Goal: Task Accomplishment & Management: Use online tool/utility

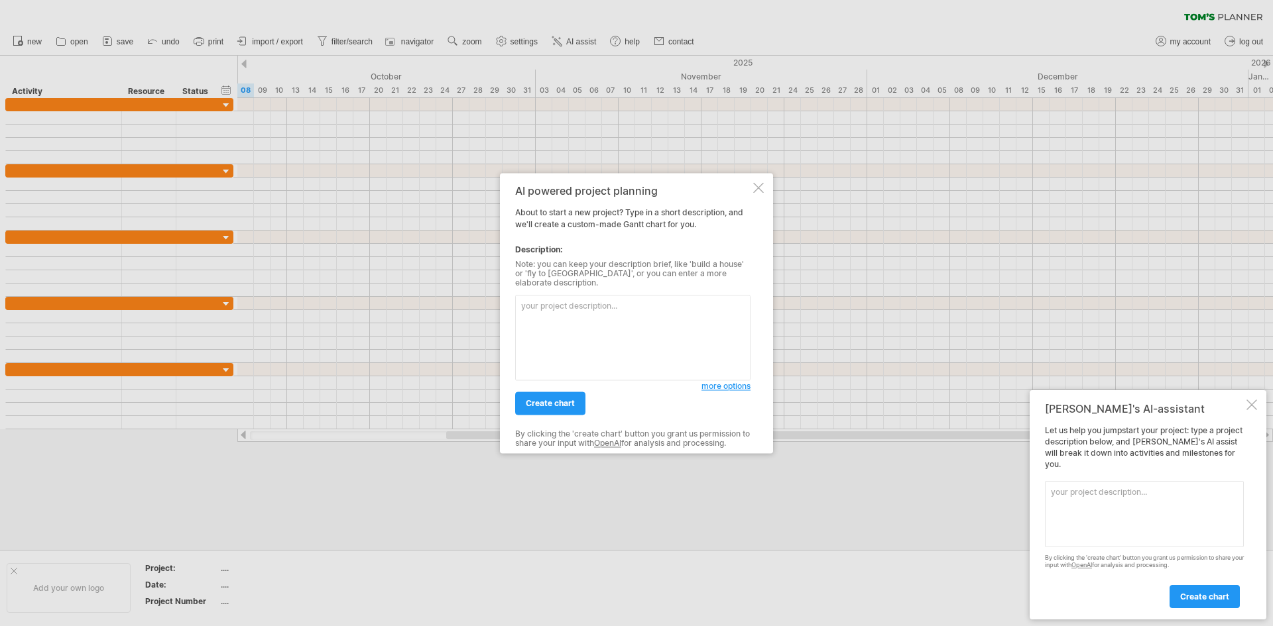
click at [1254, 410] on div at bounding box center [1251, 405] width 11 height 11
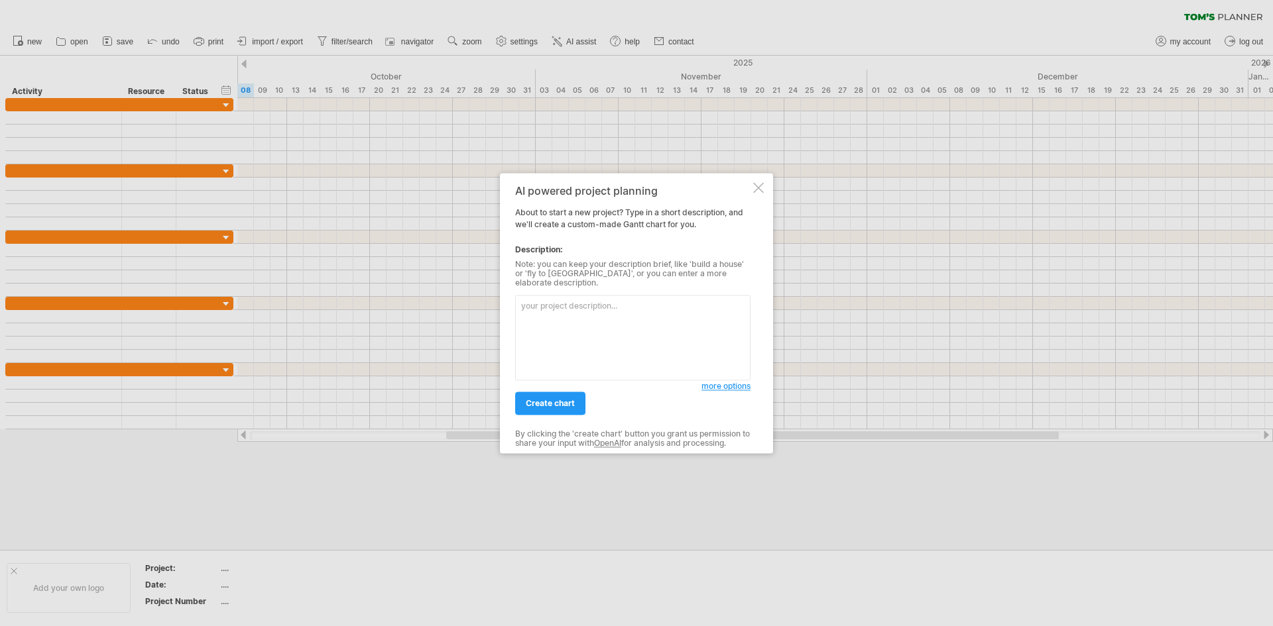
click at [743, 184] on div "AI powered project planning About to start a new project? Type in a short descr…" at bounding box center [636, 313] width 273 height 280
click at [758, 190] on div at bounding box center [758, 187] width 11 height 11
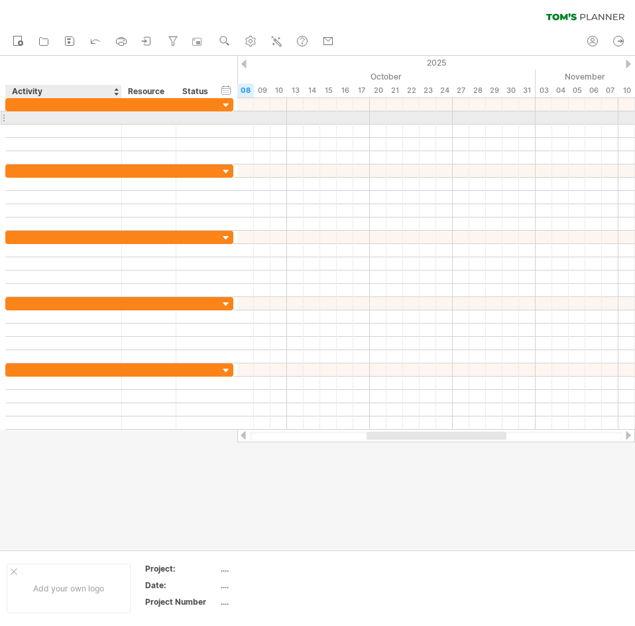
click at [61, 117] on div at bounding box center [64, 117] width 102 height 13
click at [61, 117] on input "text" at bounding box center [64, 117] width 102 height 13
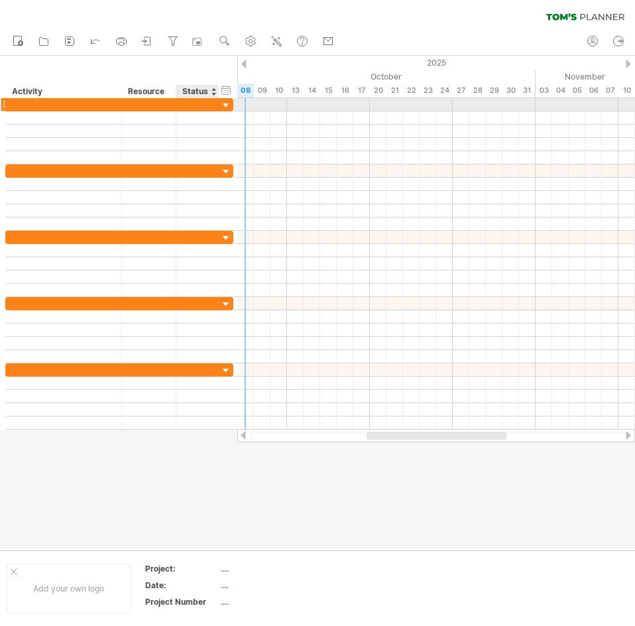
click at [227, 105] on div at bounding box center [226, 105] width 13 height 13
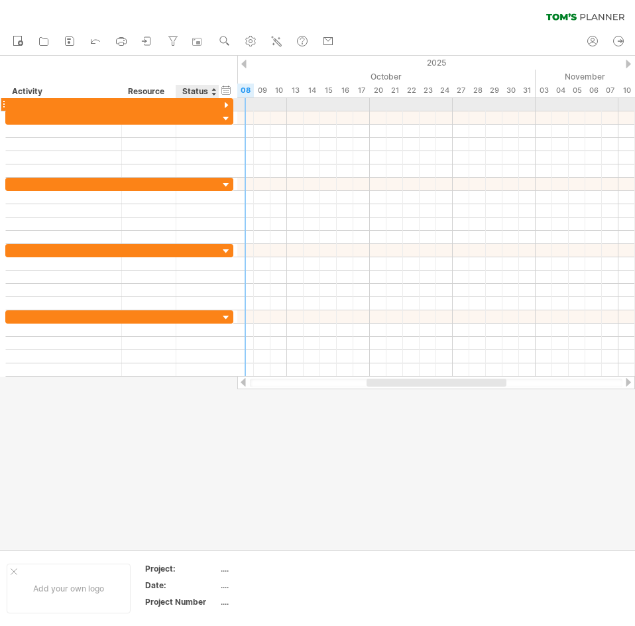
click at [227, 105] on div at bounding box center [226, 105] width 13 height 13
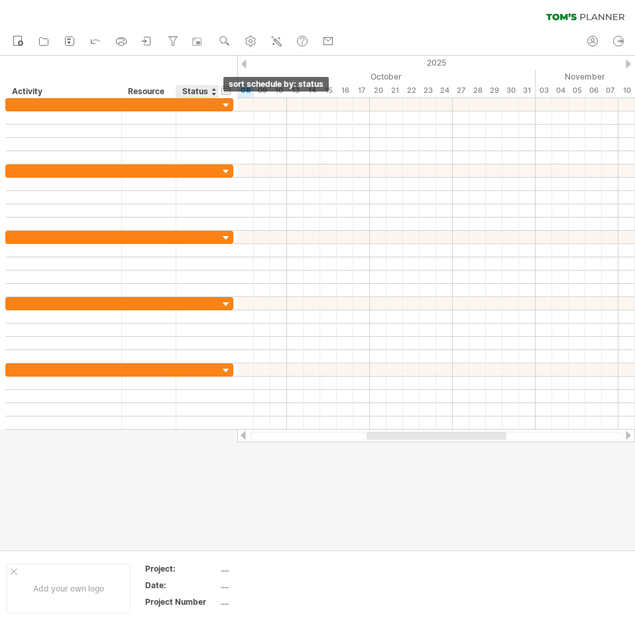
click at [214, 93] on div at bounding box center [213, 91] width 5 height 13
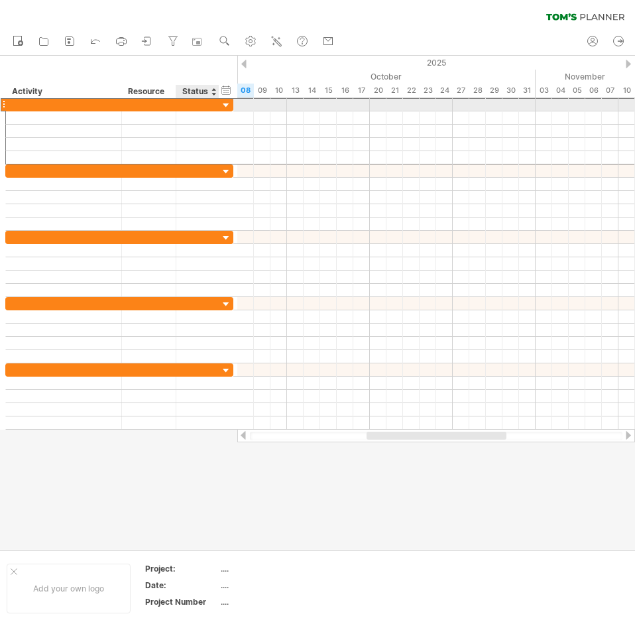
click at [80, 104] on div at bounding box center [64, 104] width 102 height 13
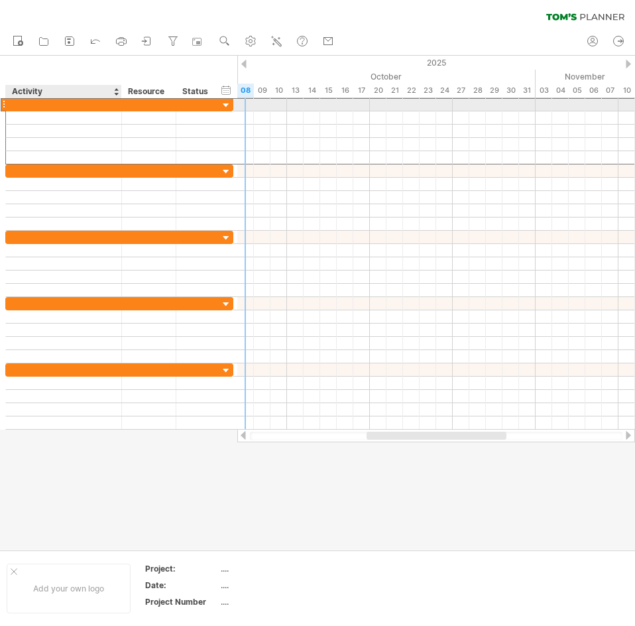
click at [44, 104] on input "text" at bounding box center [64, 104] width 102 height 13
type input "*"
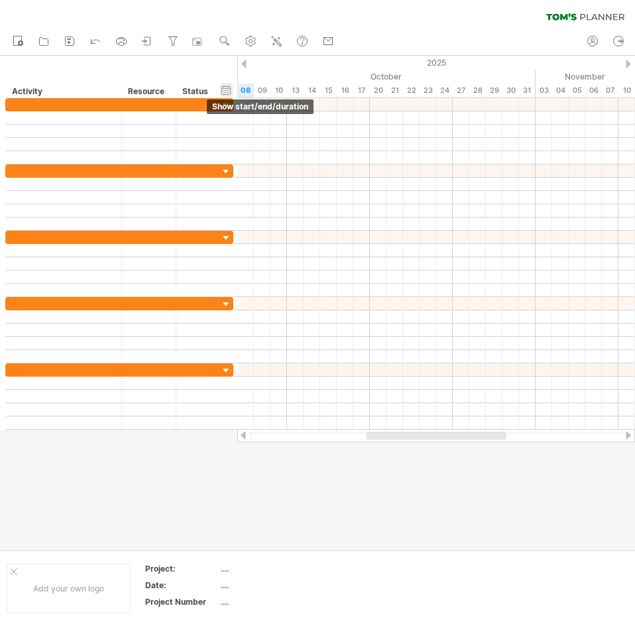
click at [225, 91] on div "hide start/end/duration show start/end/duration" at bounding box center [226, 90] width 13 height 14
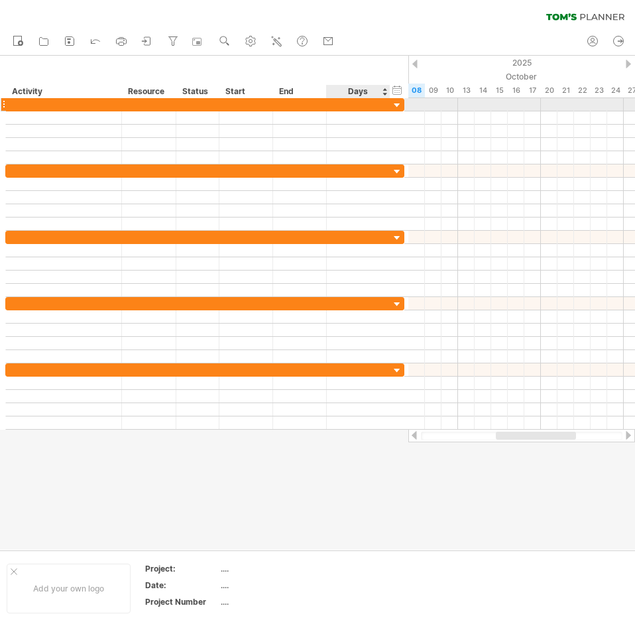
click at [381, 104] on div at bounding box center [358, 104] width 50 height 13
click at [395, 104] on div at bounding box center [397, 105] width 13 height 13
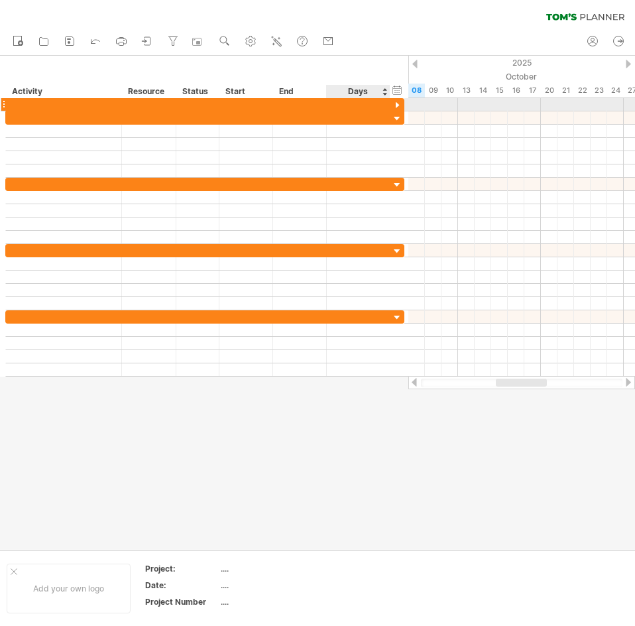
click at [395, 104] on div at bounding box center [397, 105] width 13 height 13
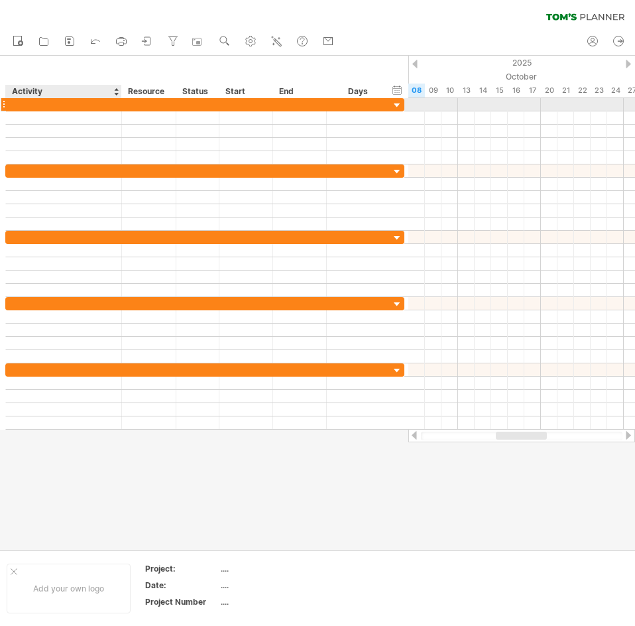
click at [62, 105] on div at bounding box center [64, 104] width 102 height 13
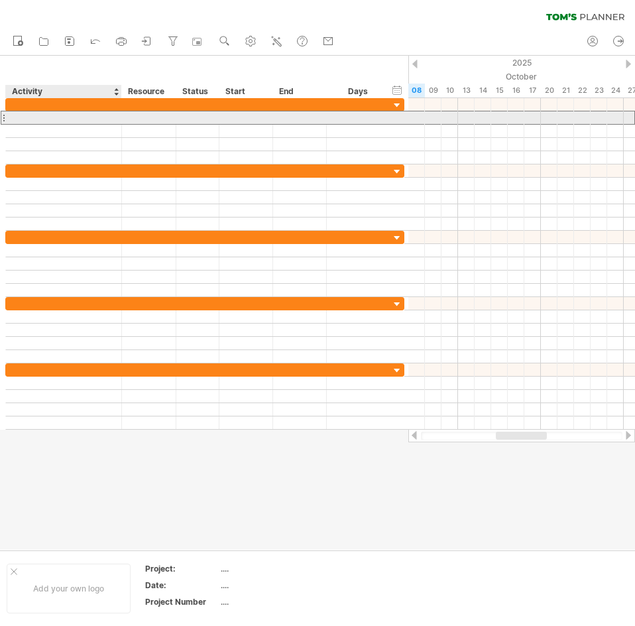
click at [63, 115] on div at bounding box center [64, 117] width 102 height 13
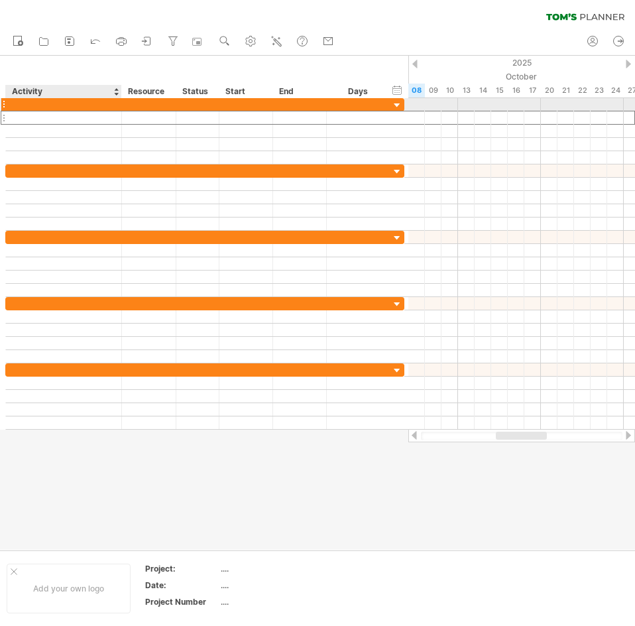
click at [40, 105] on div at bounding box center [64, 104] width 102 height 13
type input "**********"
click at [158, 105] on div at bounding box center [149, 104] width 40 height 13
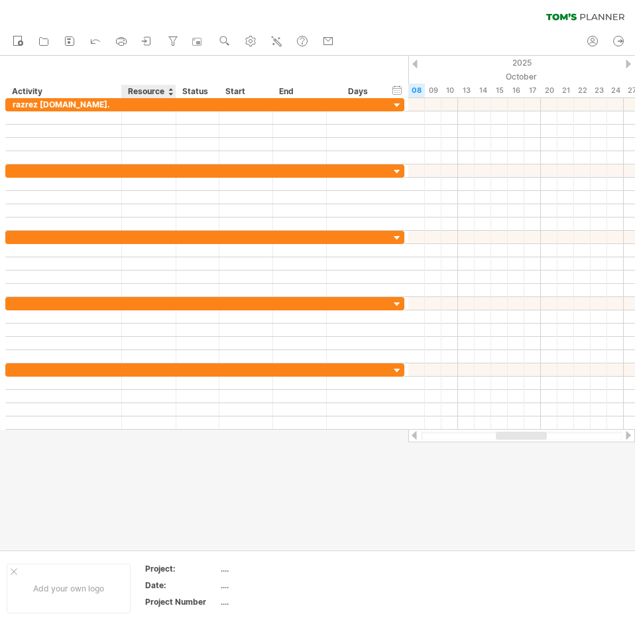
click at [168, 94] on div at bounding box center [170, 91] width 5 height 13
click at [205, 89] on div "Status" at bounding box center [196, 91] width 29 height 13
click at [248, 89] on div "Start" at bounding box center [245, 91] width 40 height 13
click at [267, 93] on div at bounding box center [267, 91] width 5 height 13
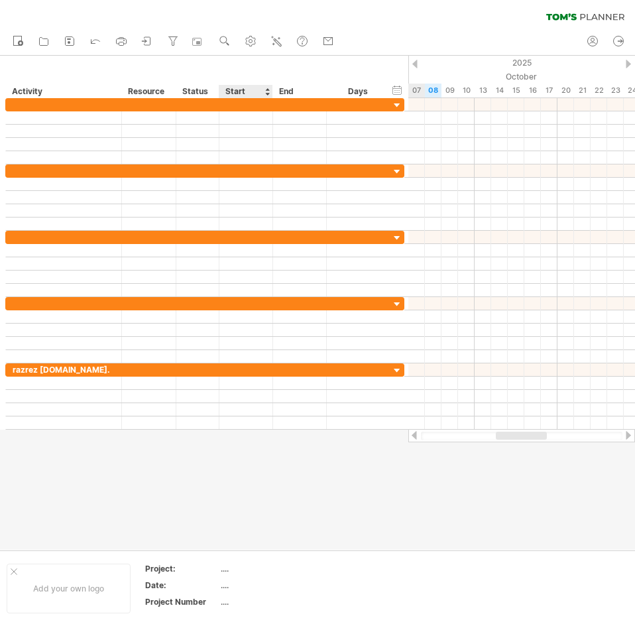
click at [270, 89] on div "Start" at bounding box center [246, 91] width 54 height 13
click at [268, 88] on div at bounding box center [267, 91] width 5 height 13
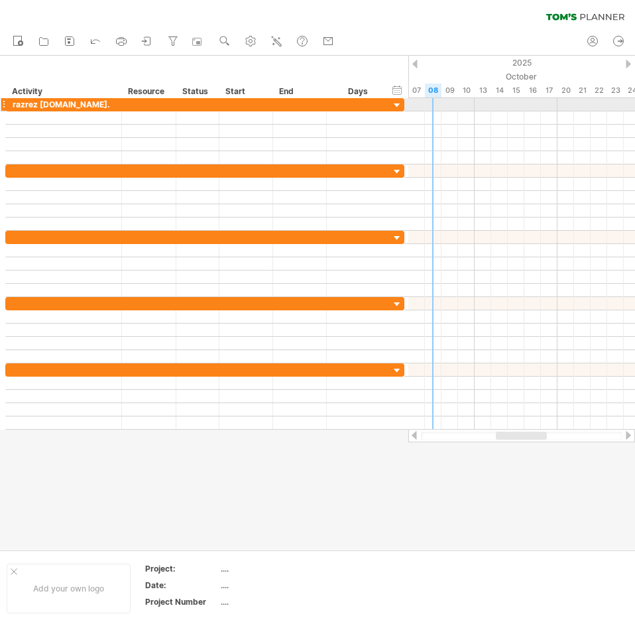
click at [432, 108] on div at bounding box center [521, 104] width 227 height 13
click at [485, 104] on div at bounding box center [521, 104] width 227 height 13
click at [432, 102] on div at bounding box center [521, 104] width 227 height 13
click at [431, 105] on div at bounding box center [521, 104] width 227 height 13
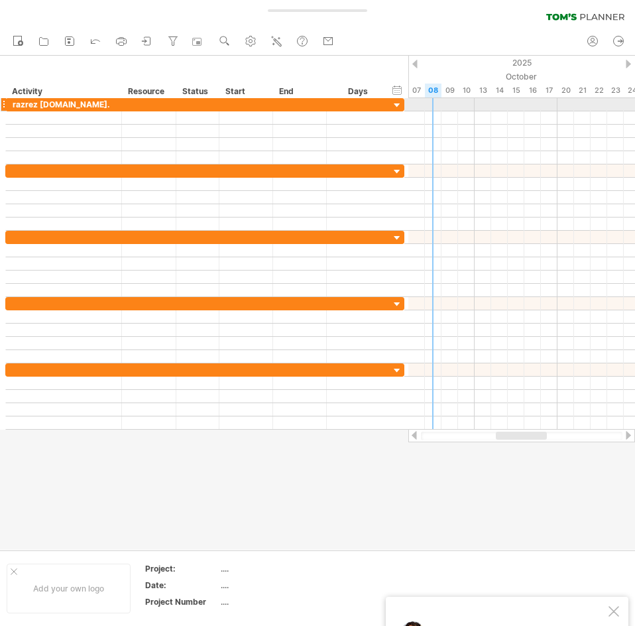
click at [431, 105] on div at bounding box center [521, 104] width 227 height 13
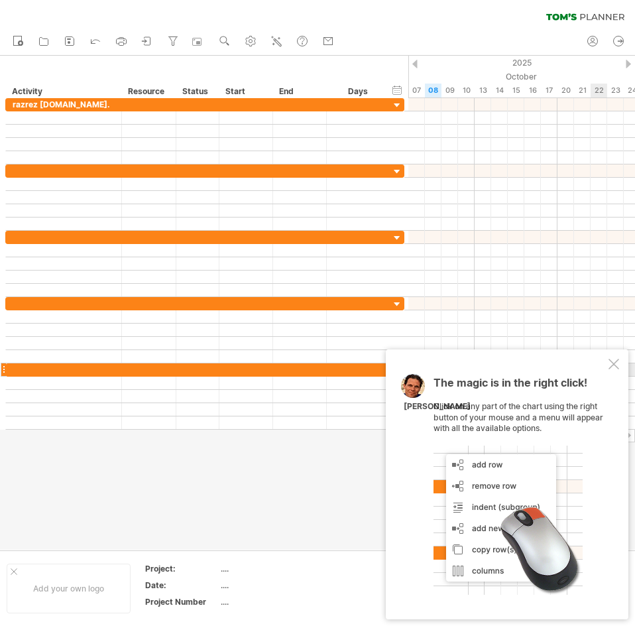
click at [617, 366] on div at bounding box center [614, 364] width 11 height 11
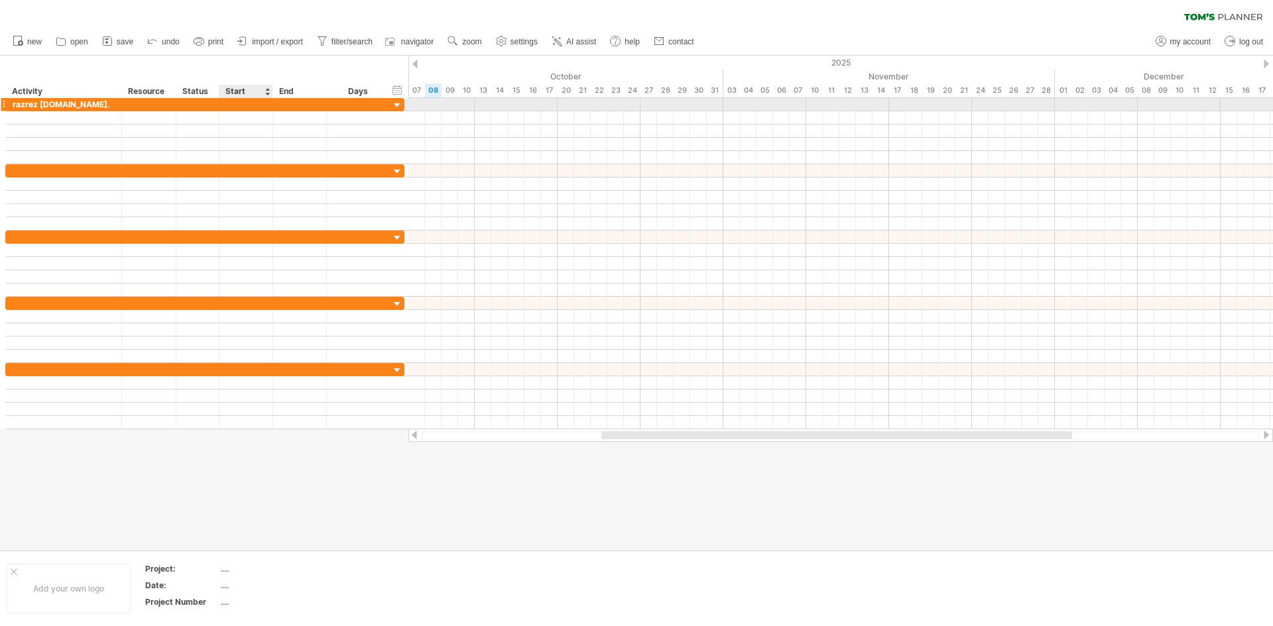
click at [255, 100] on div at bounding box center [246, 104] width 54 height 13
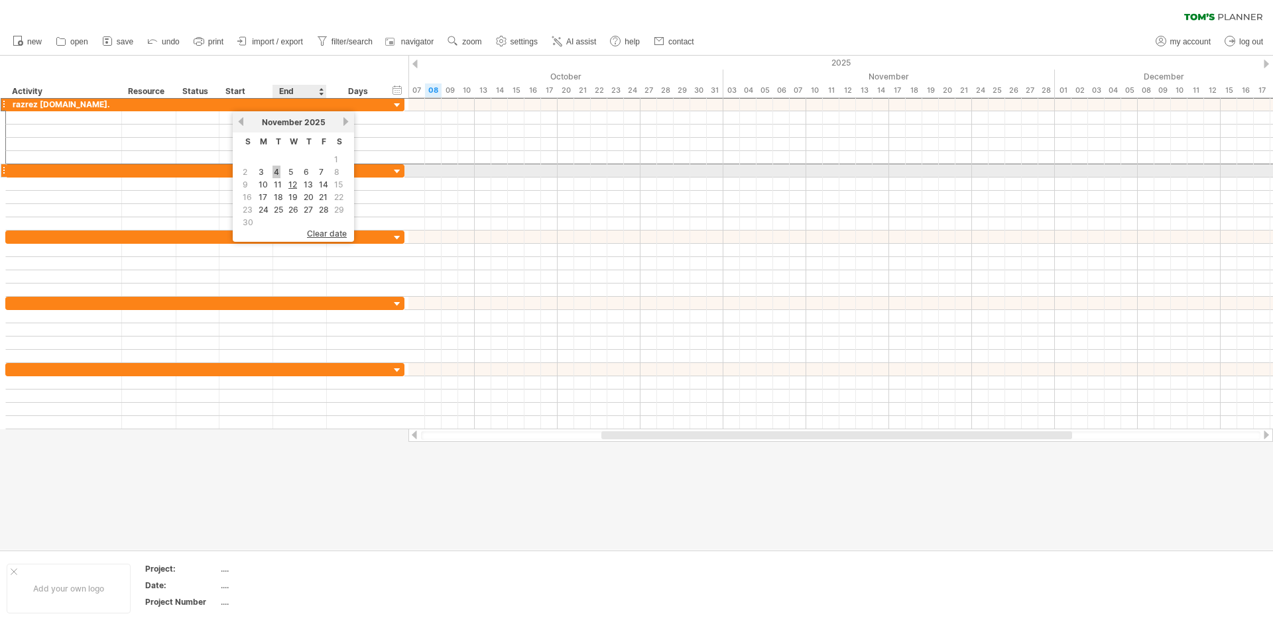
click at [276, 171] on link "4" at bounding box center [276, 172] width 8 height 13
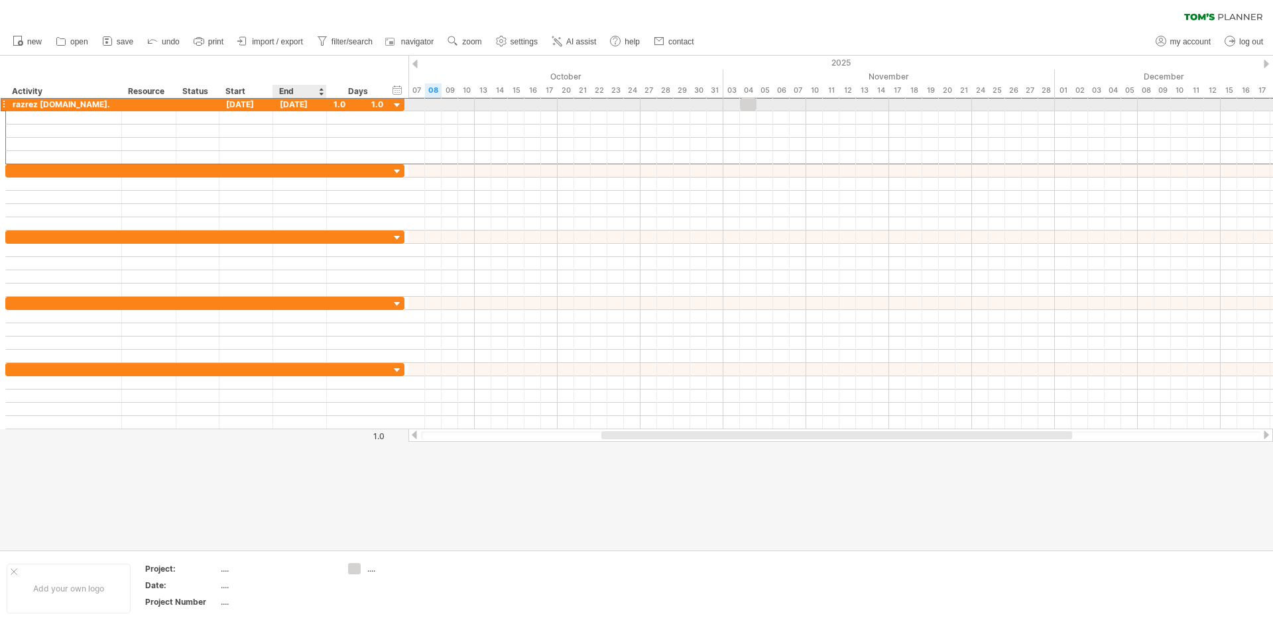
click at [318, 103] on div "[DATE]" at bounding box center [300, 104] width 54 height 13
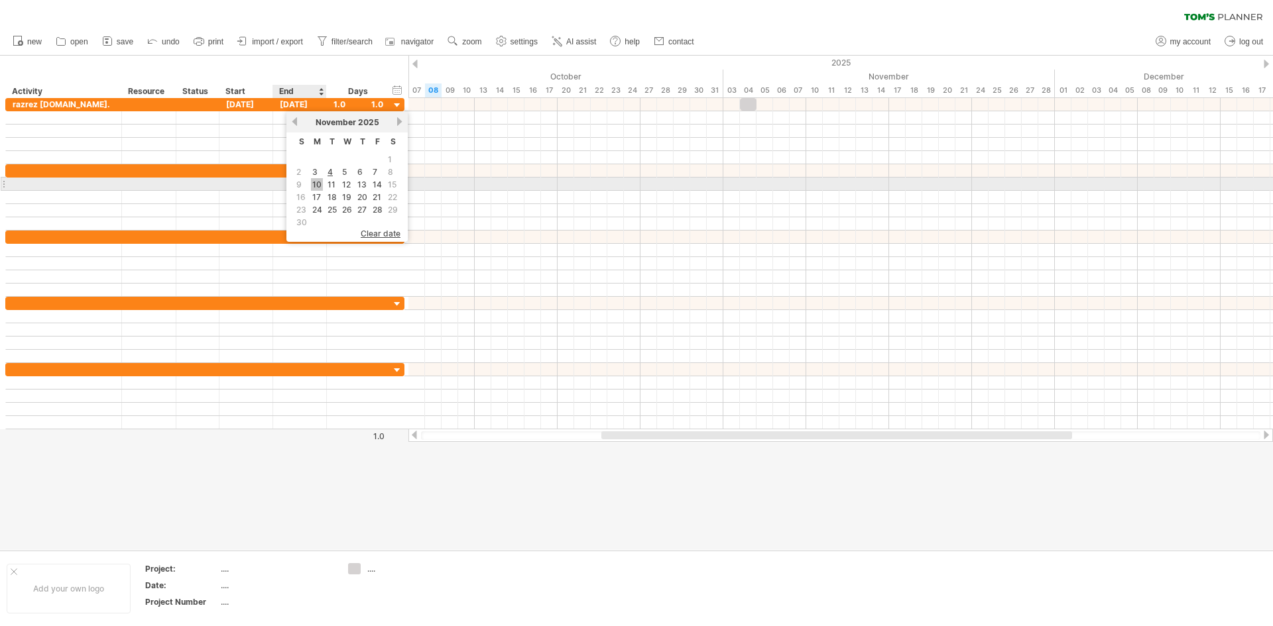
click at [314, 184] on link "10" at bounding box center [317, 184] width 12 height 13
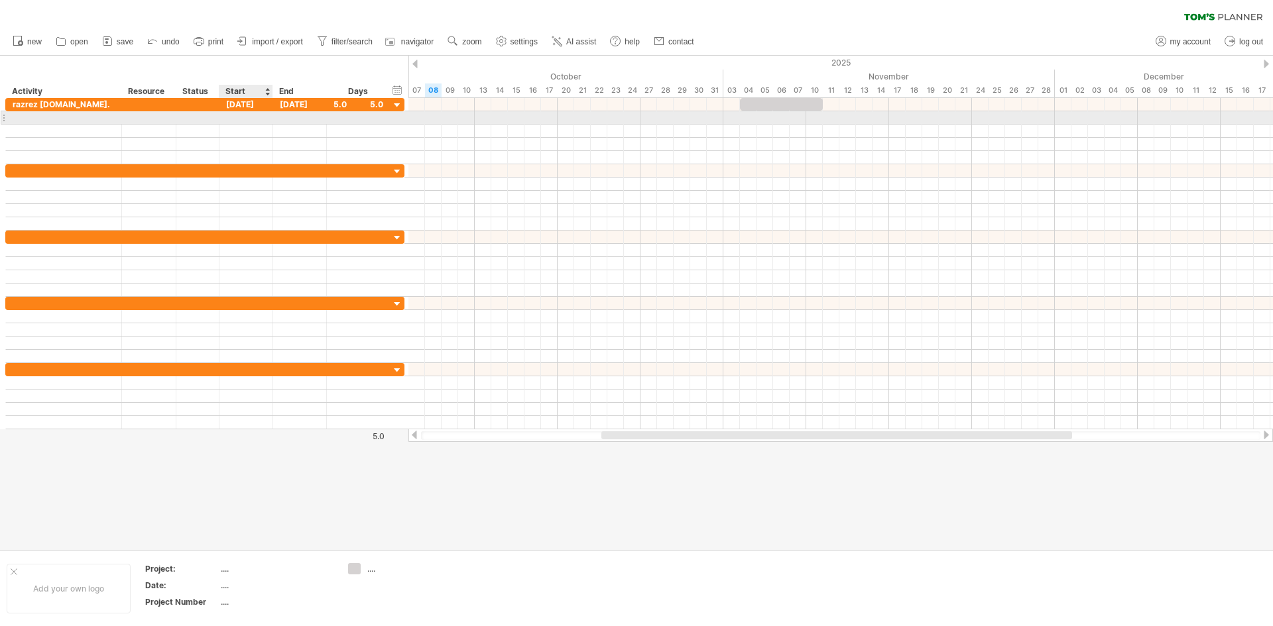
click at [246, 114] on div at bounding box center [246, 117] width 54 height 13
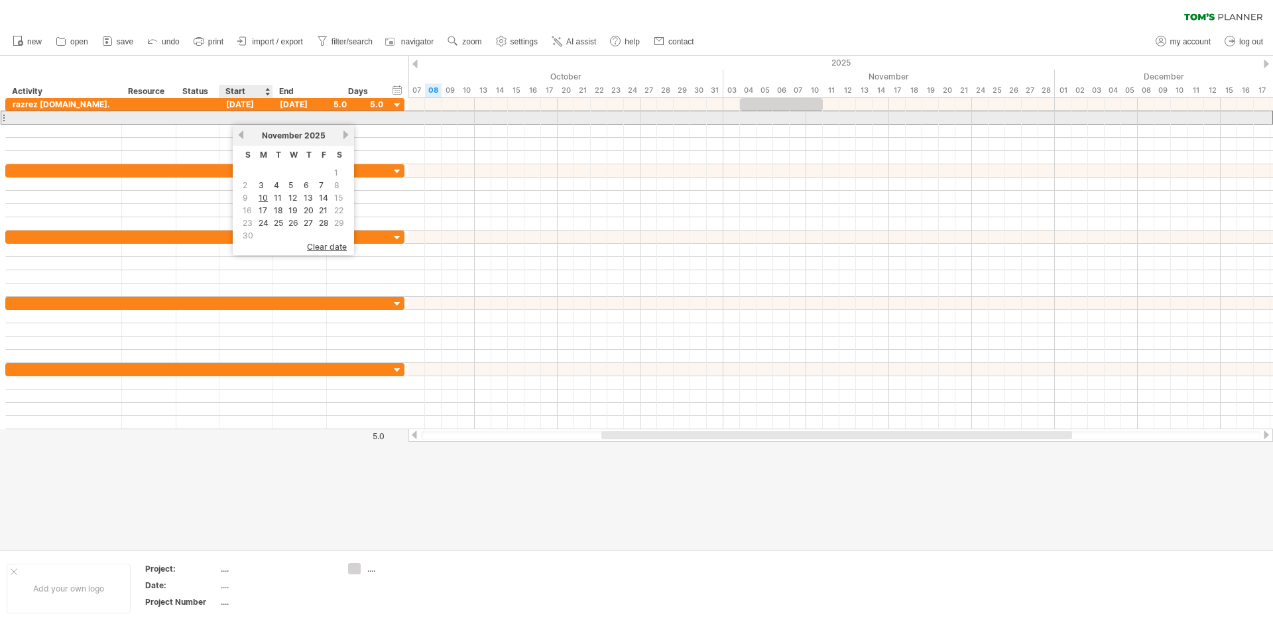
click at [267, 114] on div at bounding box center [246, 117] width 54 height 13
click at [68, 116] on div at bounding box center [64, 117] width 102 height 13
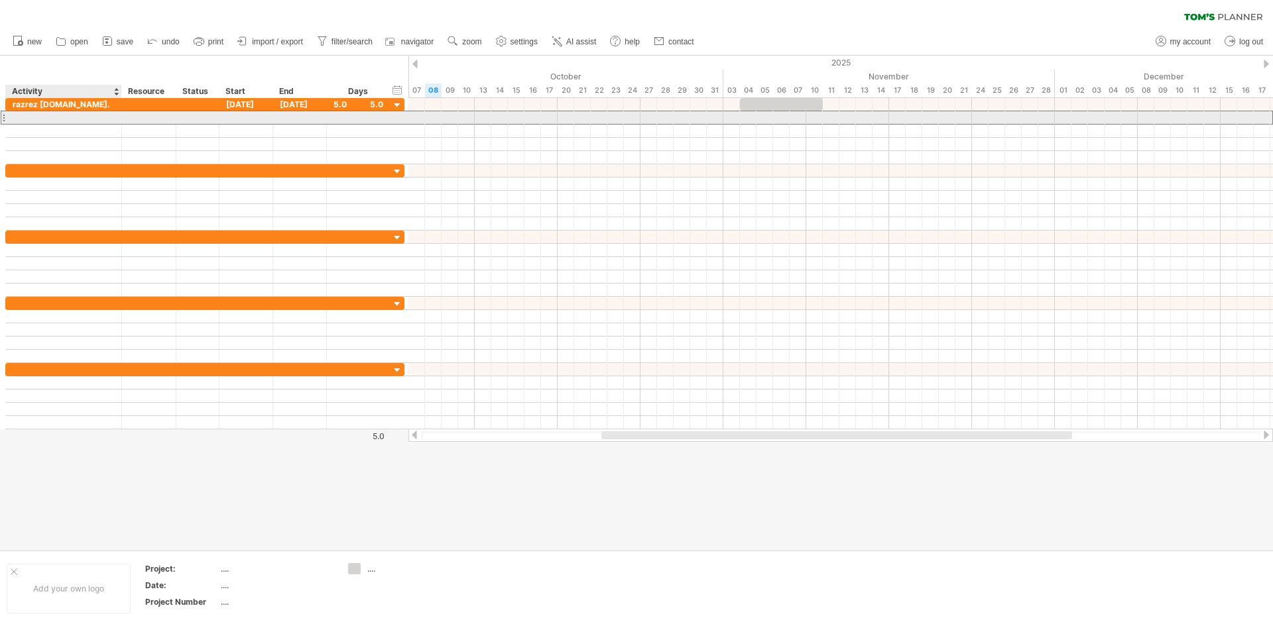
click at [52, 115] on div at bounding box center [64, 117] width 102 height 13
click at [0, 0] on input "text" at bounding box center [0, 0] width 0 height 0
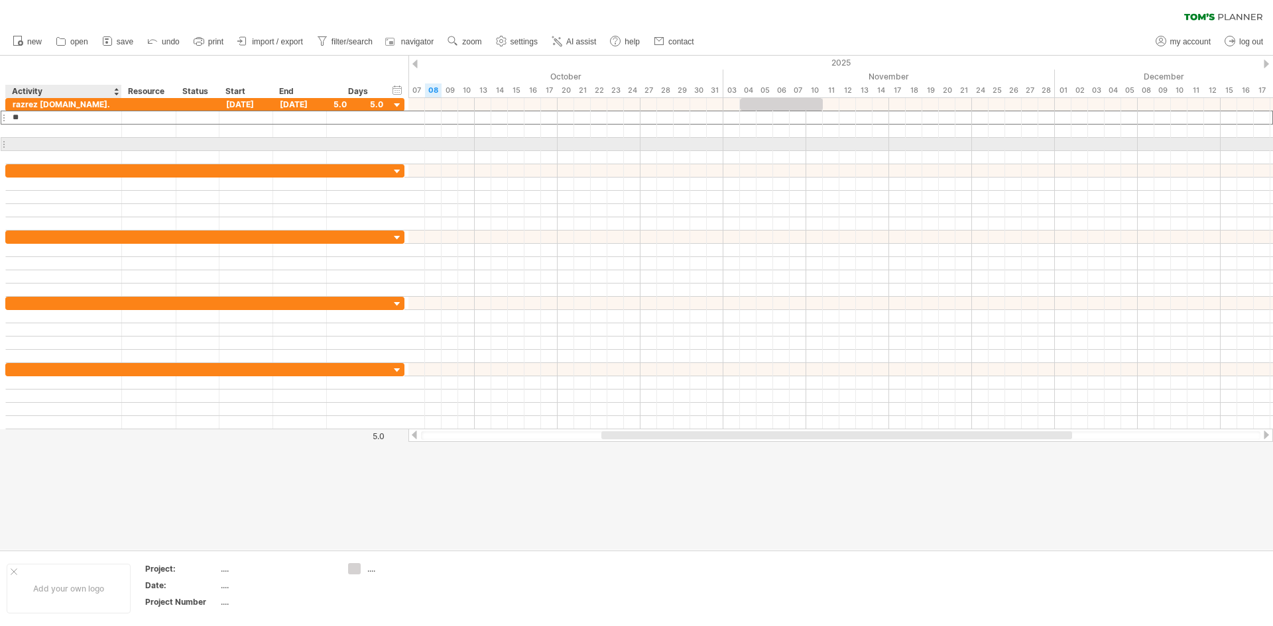
type input "*"
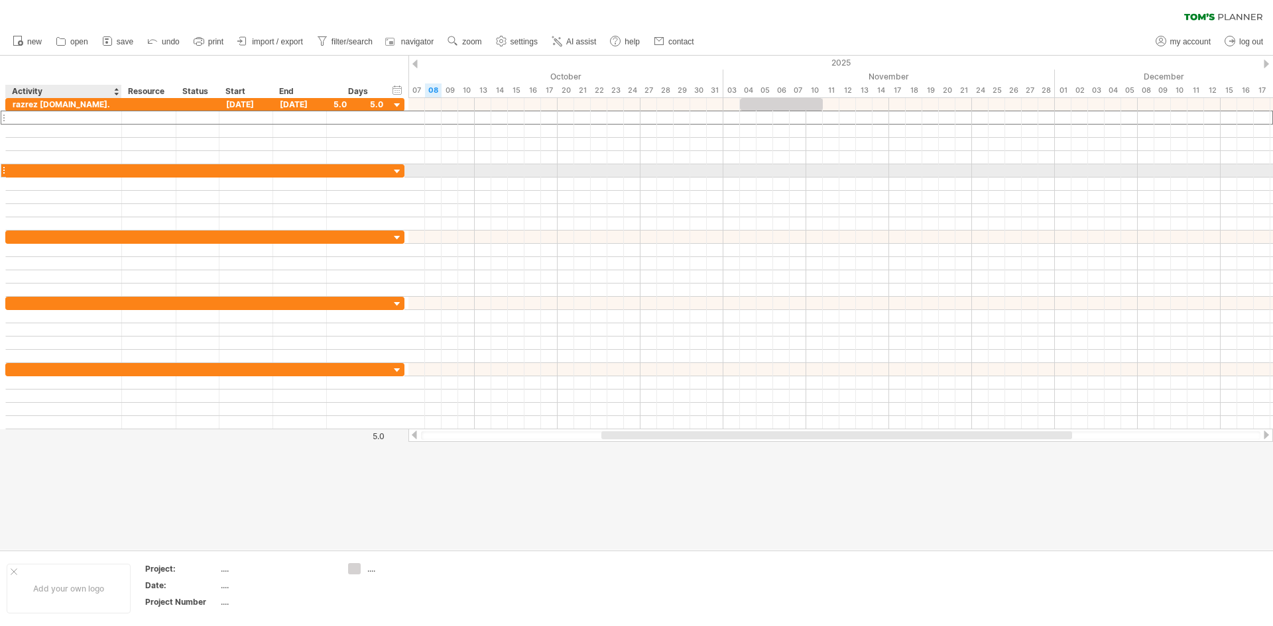
click at [54, 171] on div at bounding box center [64, 170] width 102 height 13
click at [42, 116] on div at bounding box center [64, 117] width 102 height 13
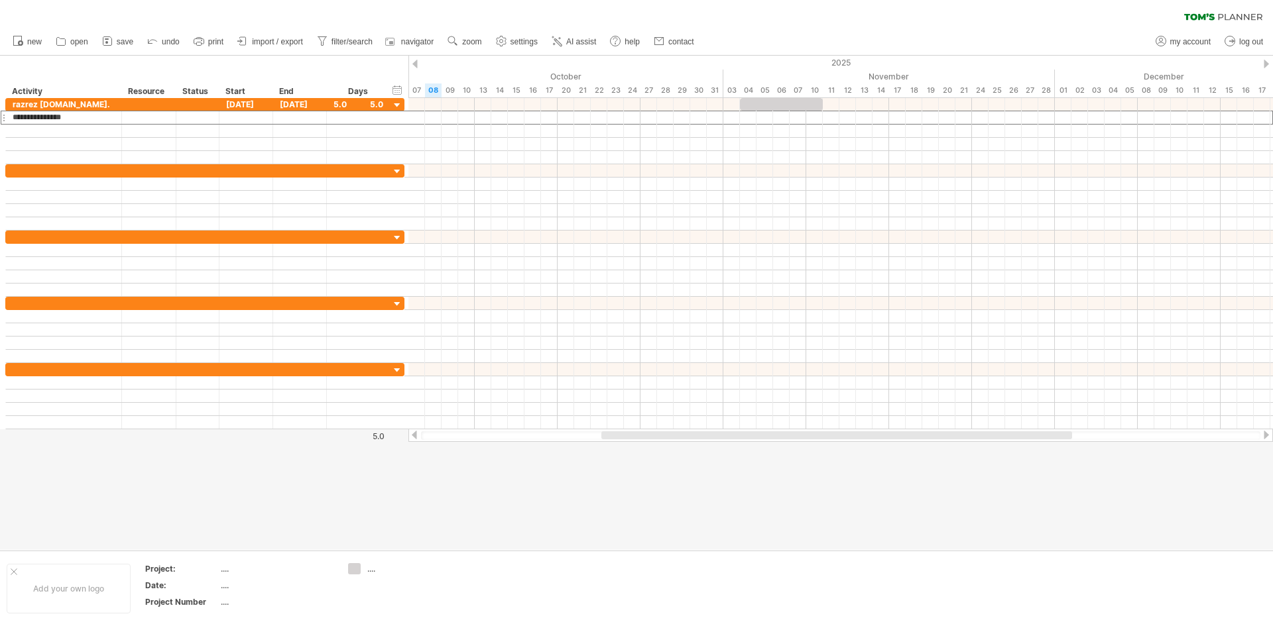
type input "**********"
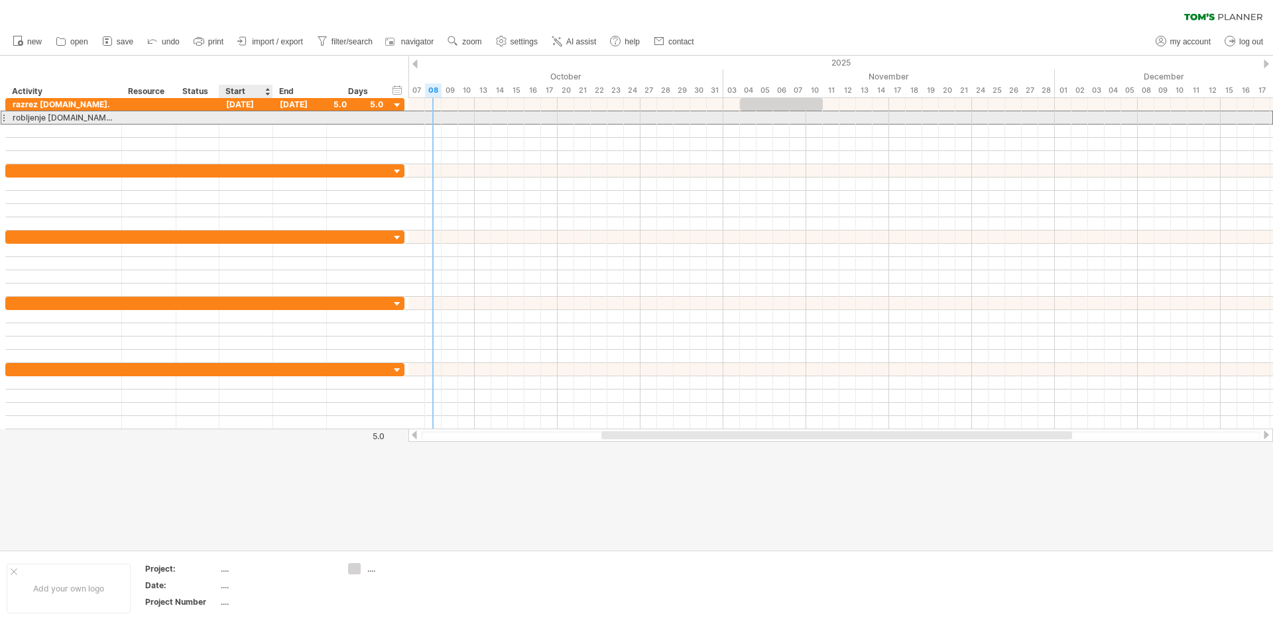
click at [241, 116] on div at bounding box center [246, 117] width 54 height 13
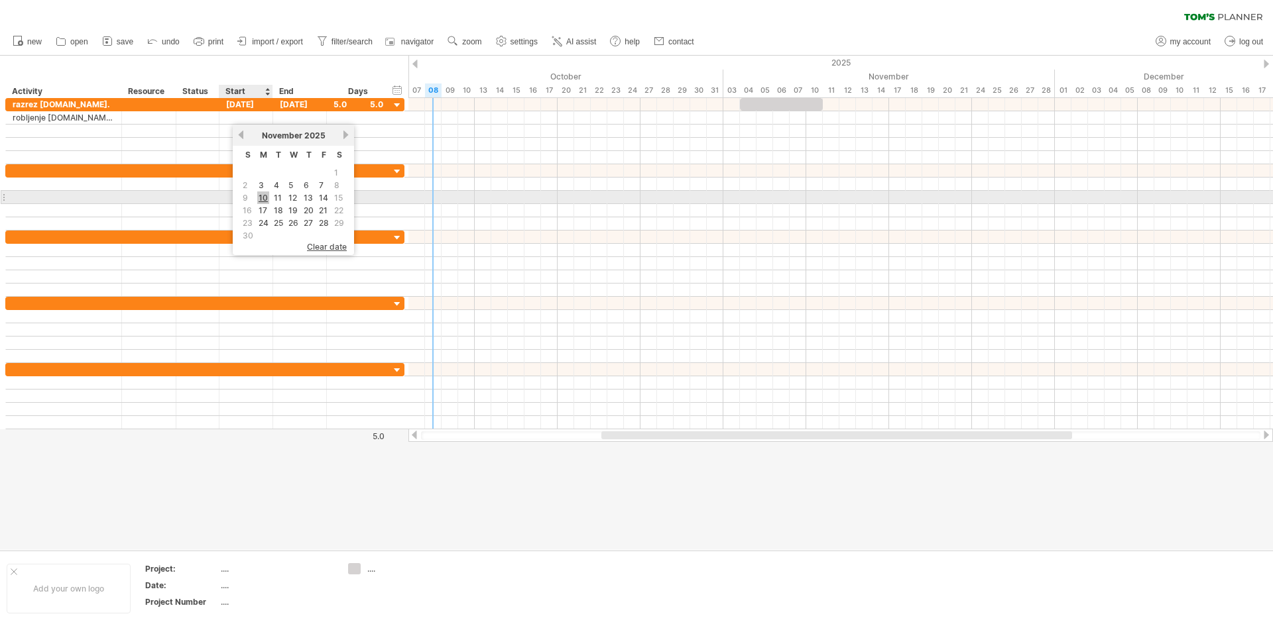
click at [266, 198] on link "10" at bounding box center [263, 198] width 12 height 13
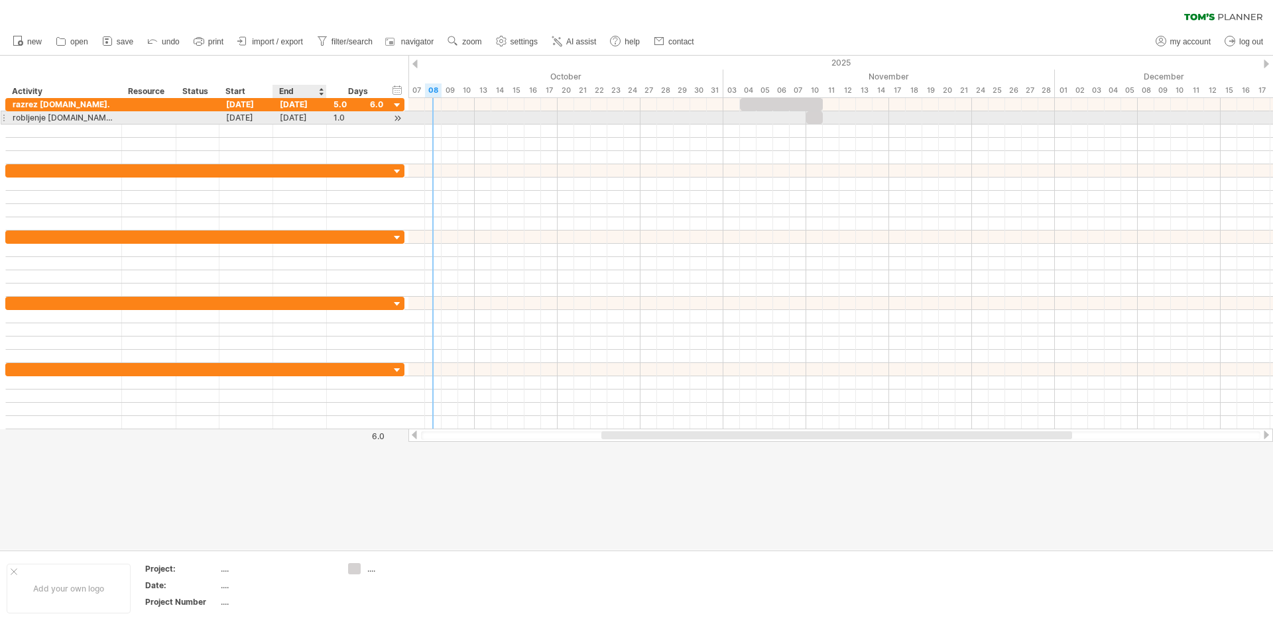
click at [304, 117] on div "[DATE]" at bounding box center [300, 117] width 54 height 13
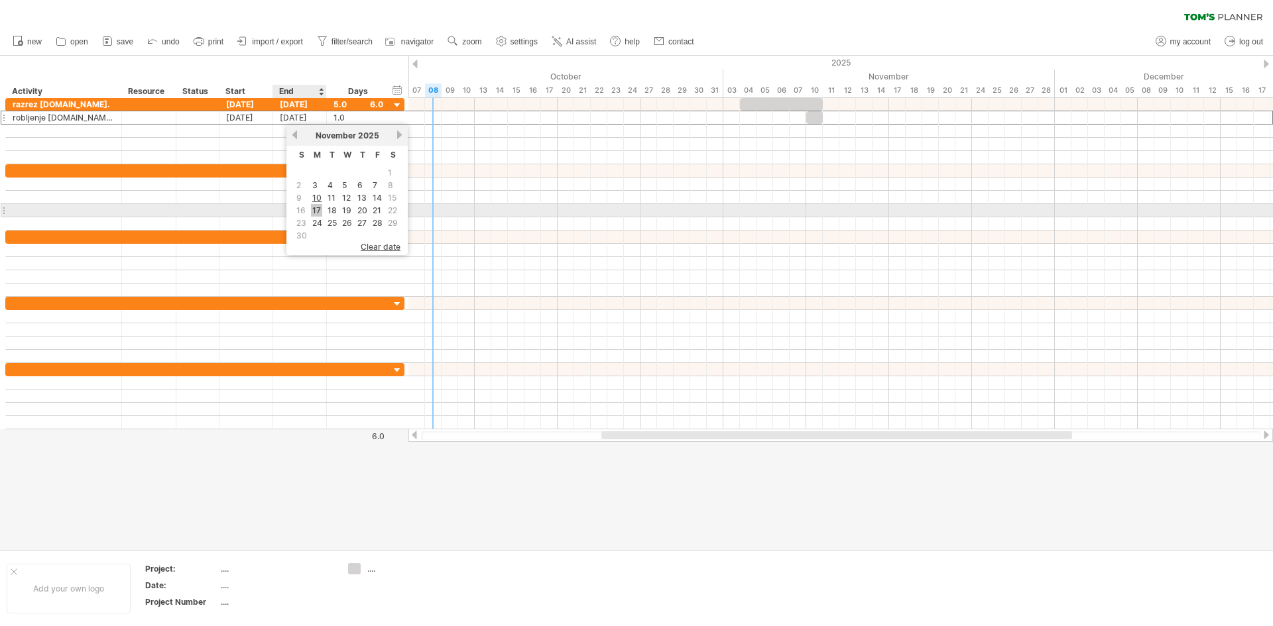
click at [316, 209] on link "17" at bounding box center [316, 210] width 11 height 13
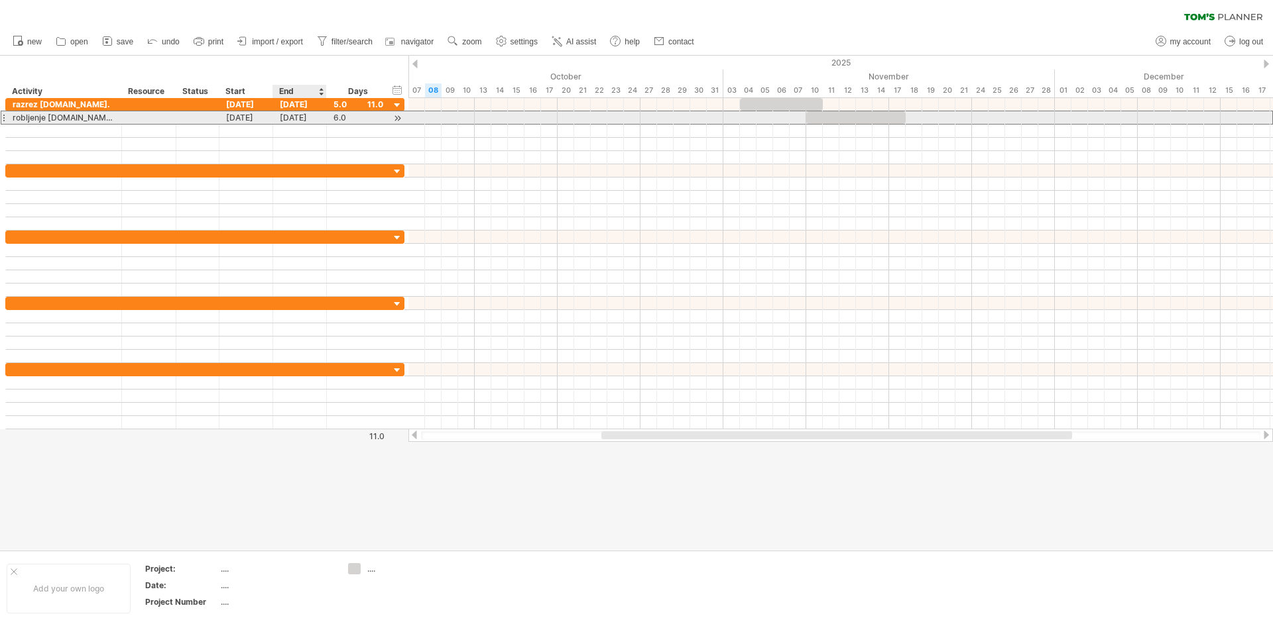
click at [314, 119] on div "[DATE]" at bounding box center [300, 117] width 54 height 13
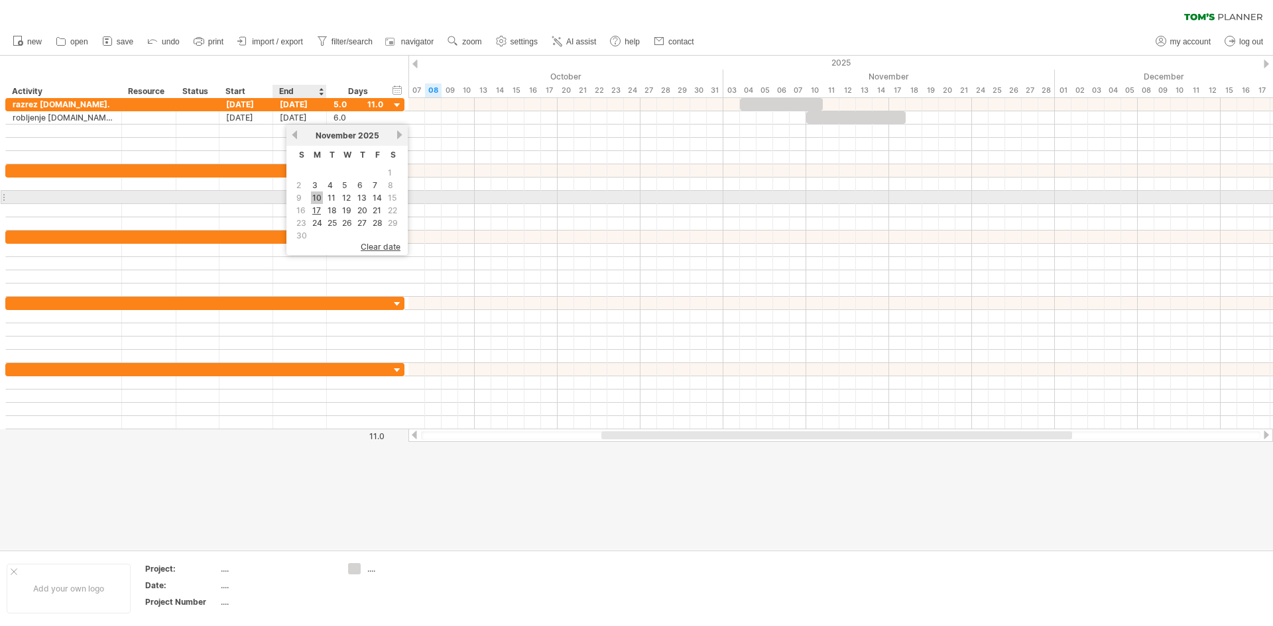
click at [320, 196] on link "10" at bounding box center [317, 198] width 12 height 13
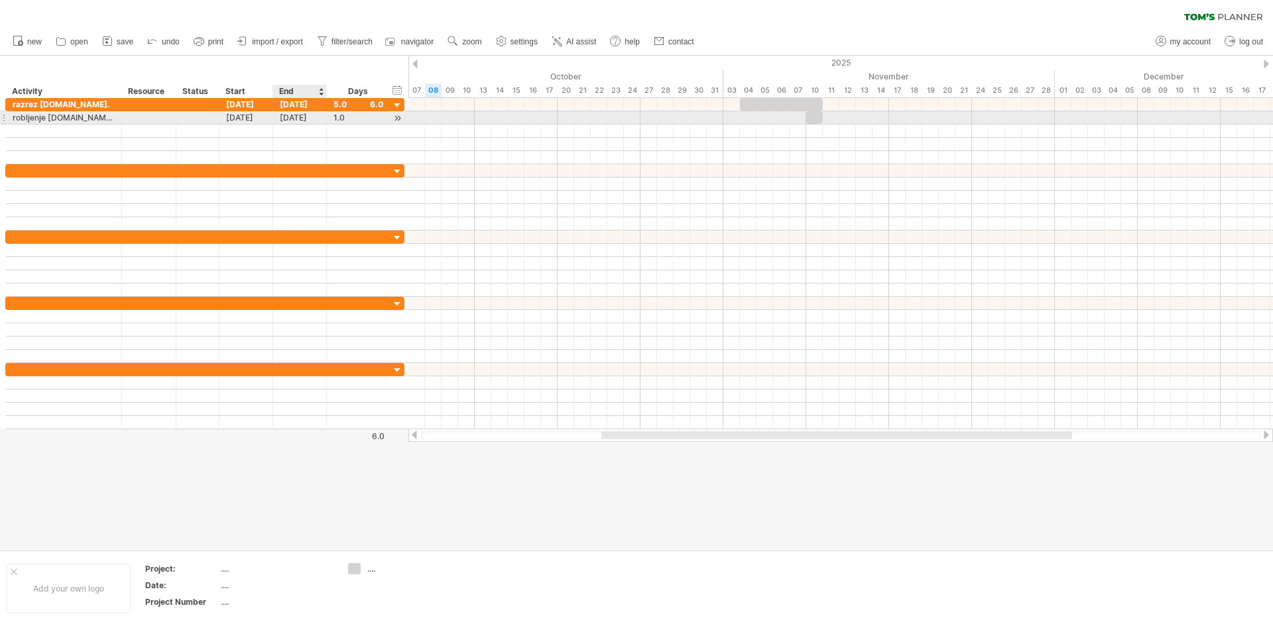
click at [314, 118] on div "[DATE]" at bounding box center [300, 117] width 54 height 13
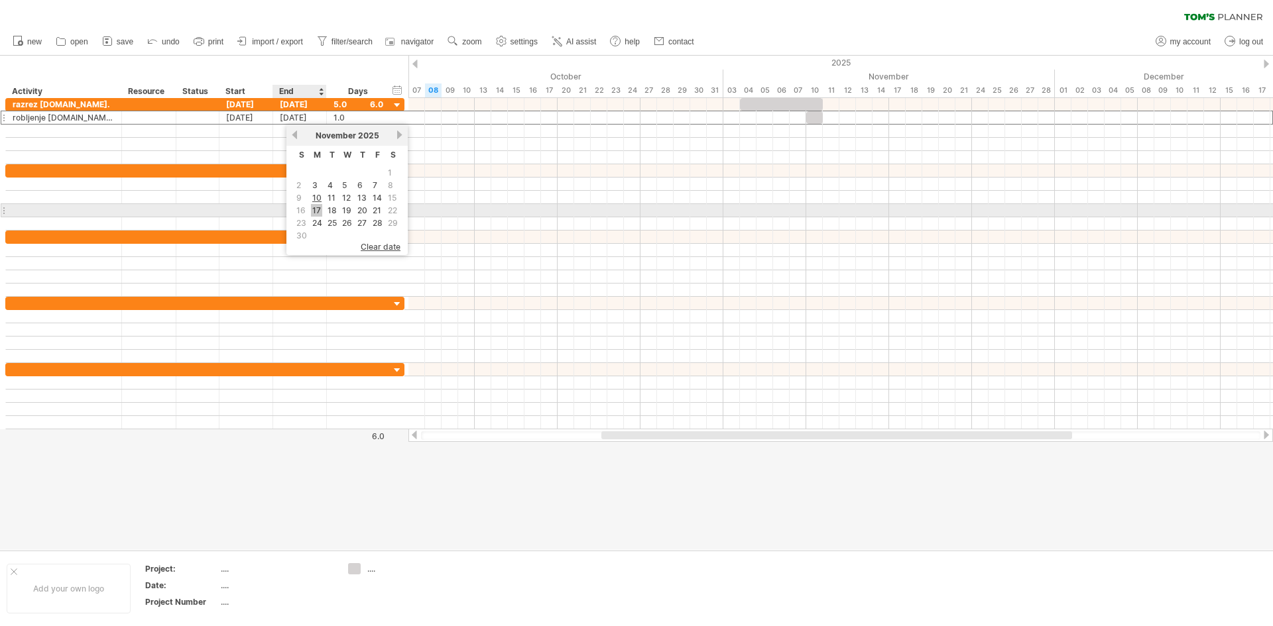
click at [320, 208] on link "17" at bounding box center [316, 210] width 11 height 13
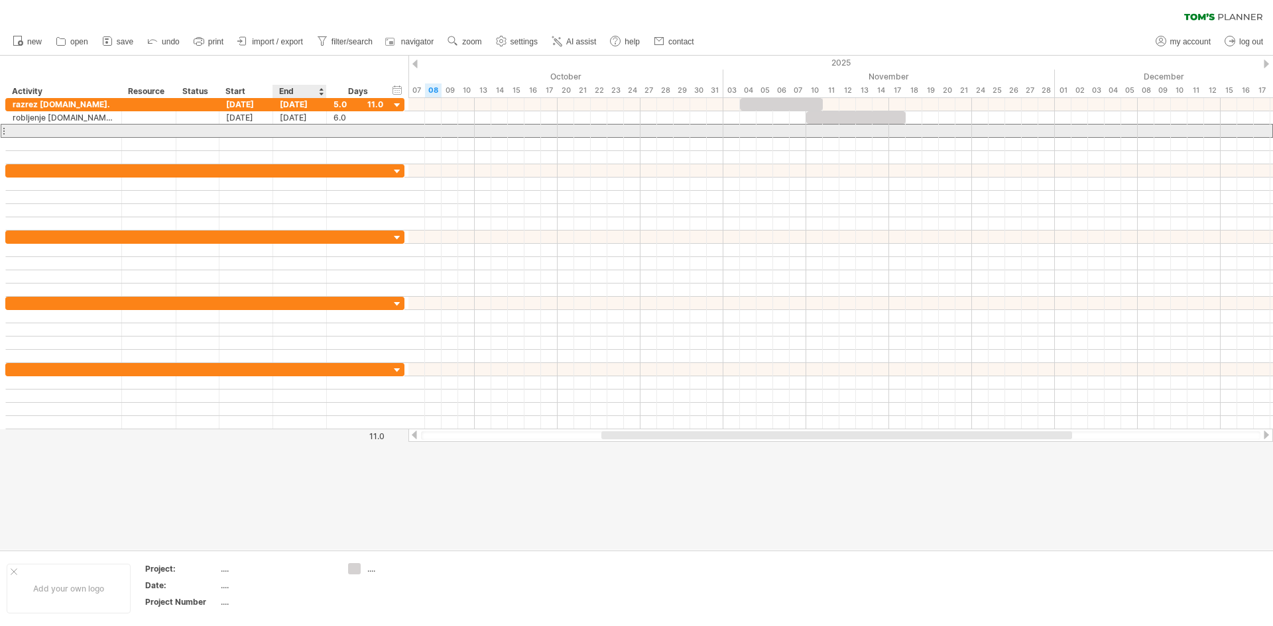
click at [316, 125] on div at bounding box center [300, 131] width 54 height 13
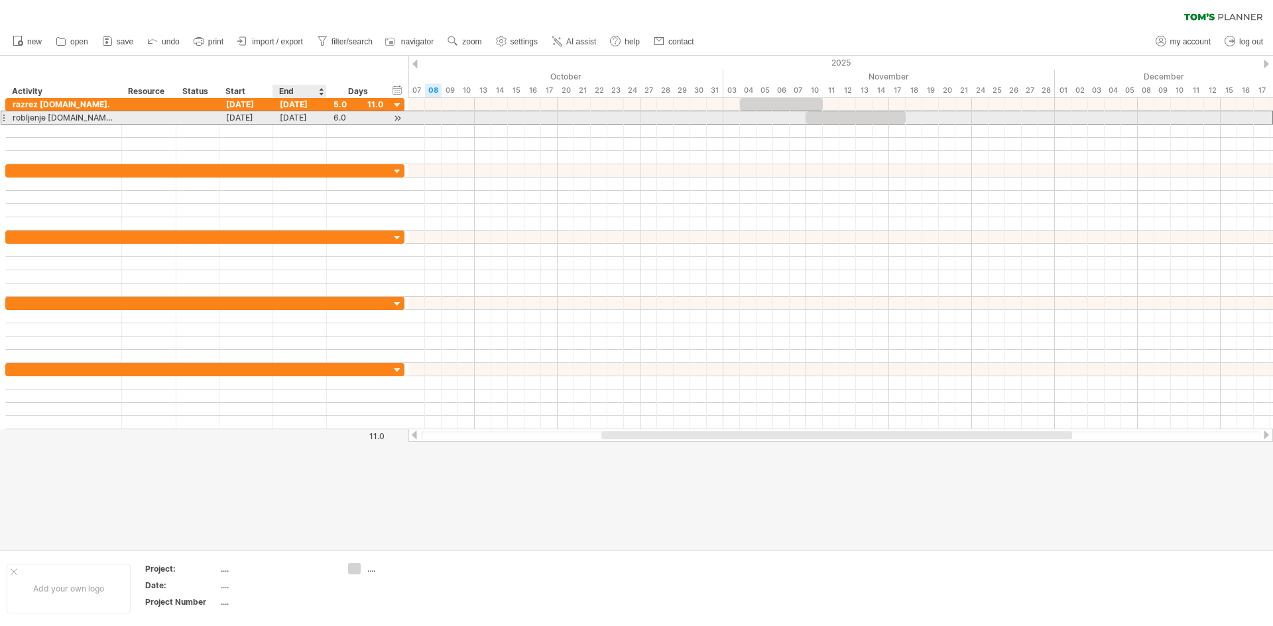
click at [302, 117] on div "[DATE]" at bounding box center [300, 117] width 54 height 13
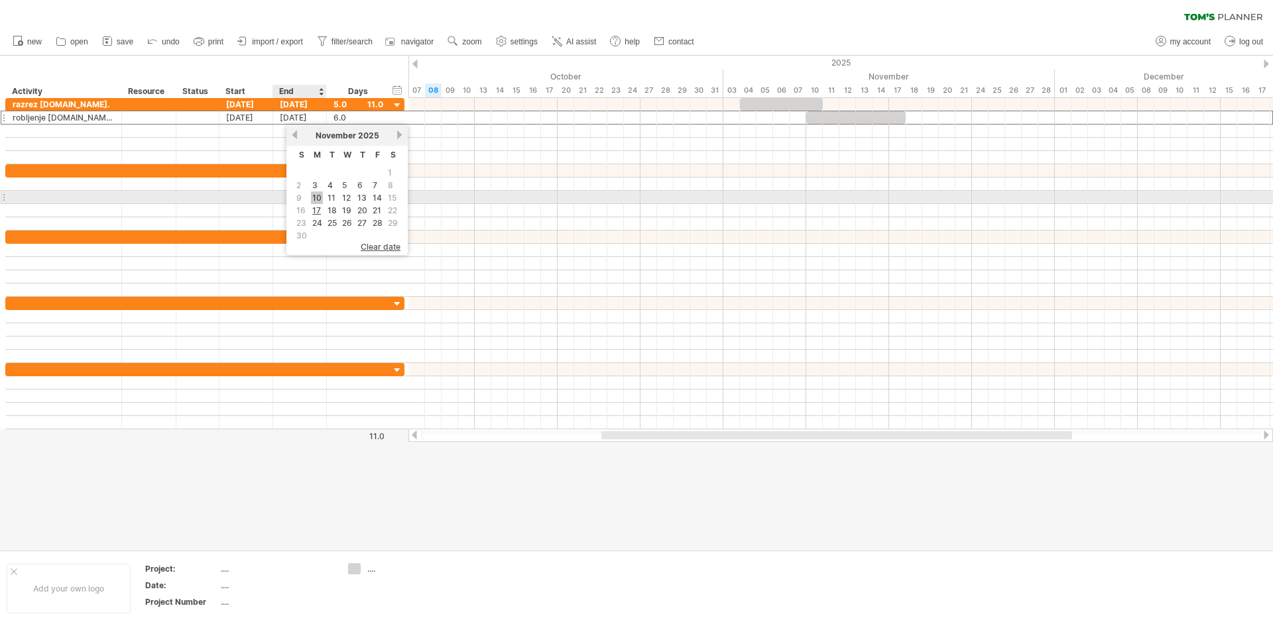
click at [320, 198] on link "10" at bounding box center [317, 198] width 12 height 13
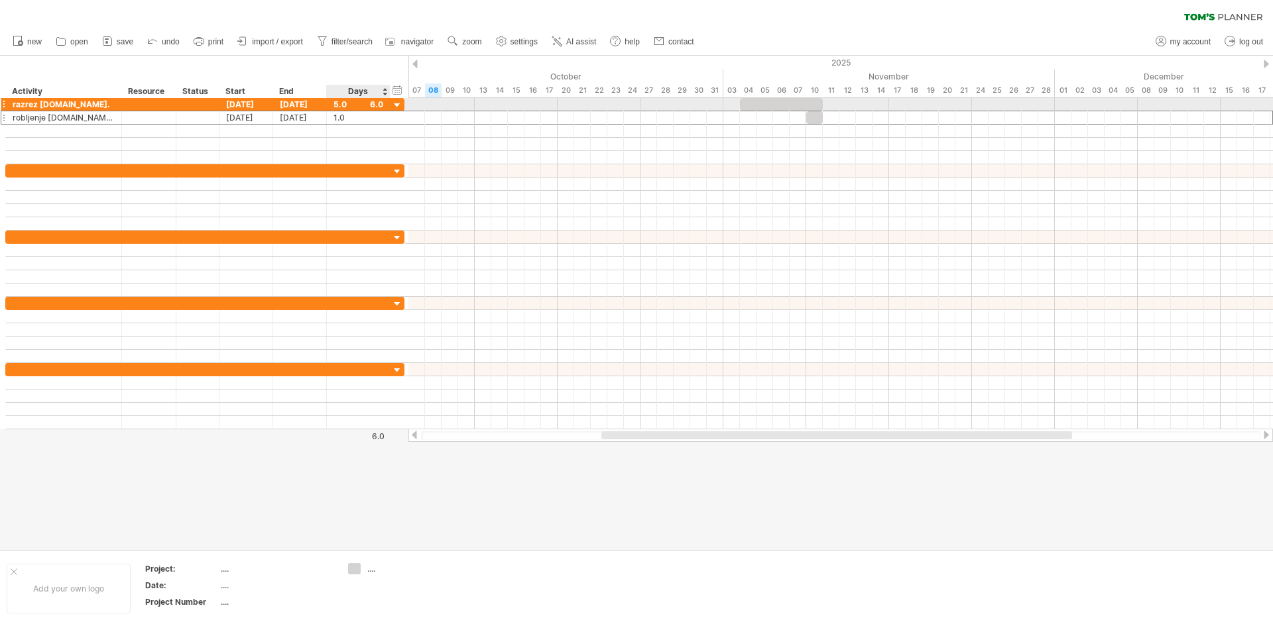
click at [397, 105] on div at bounding box center [397, 105] width 13 height 13
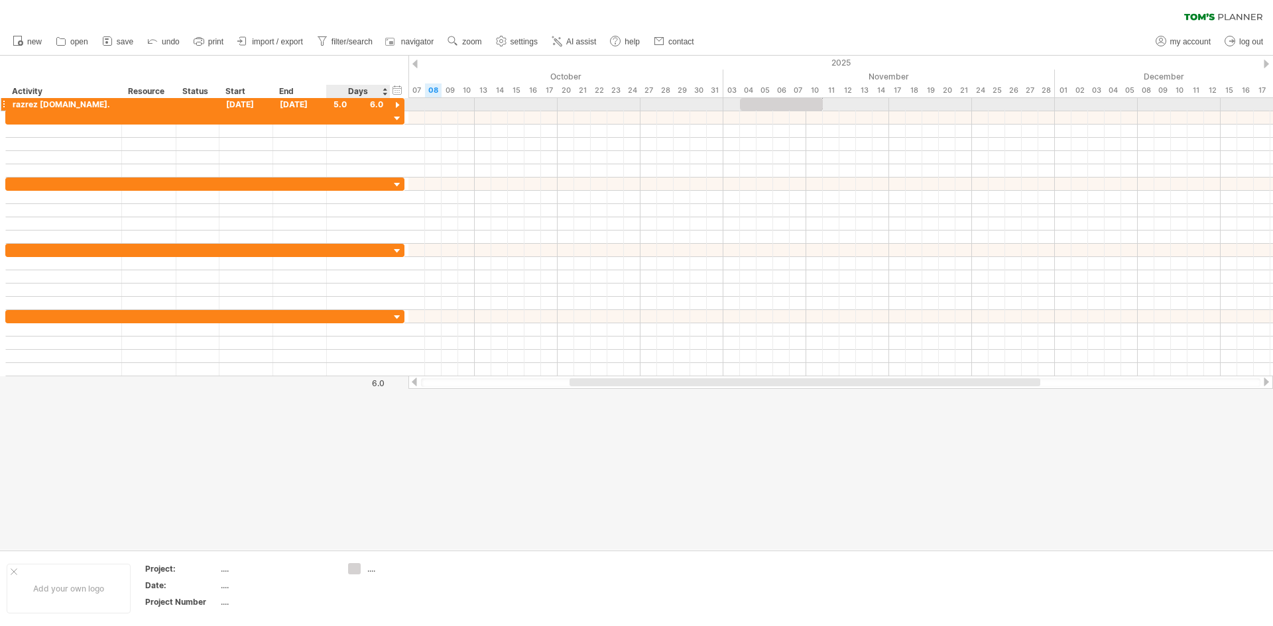
click at [397, 105] on div at bounding box center [397, 105] width 13 height 13
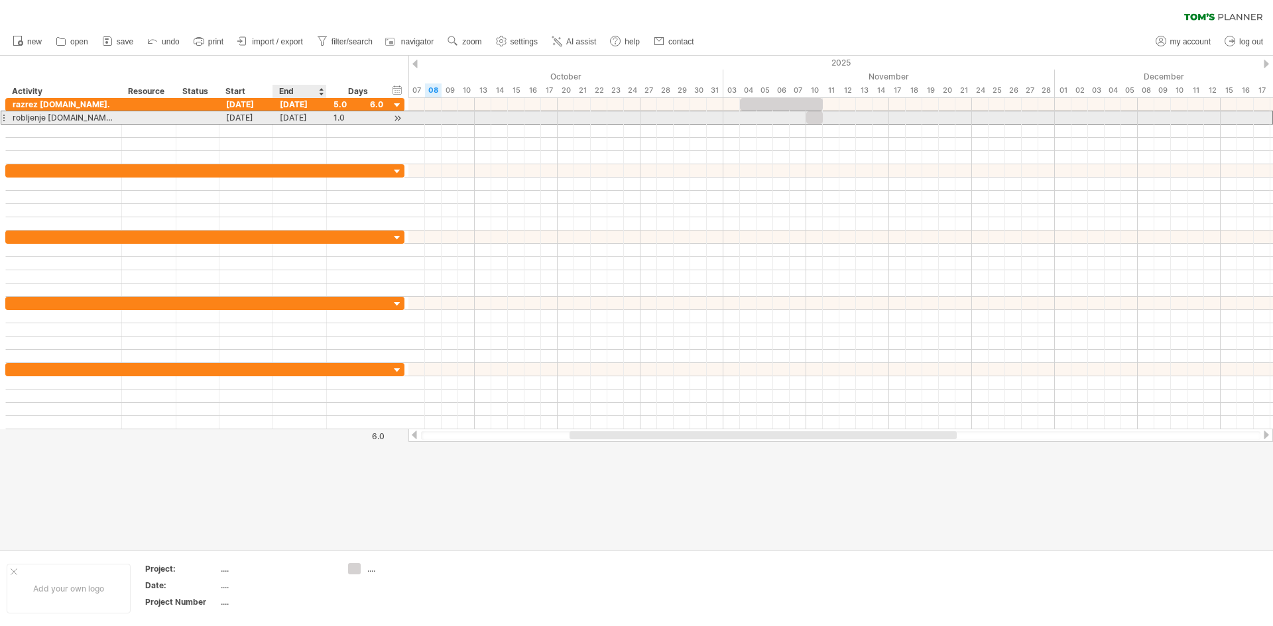
click at [303, 118] on div "[DATE]" at bounding box center [300, 117] width 54 height 13
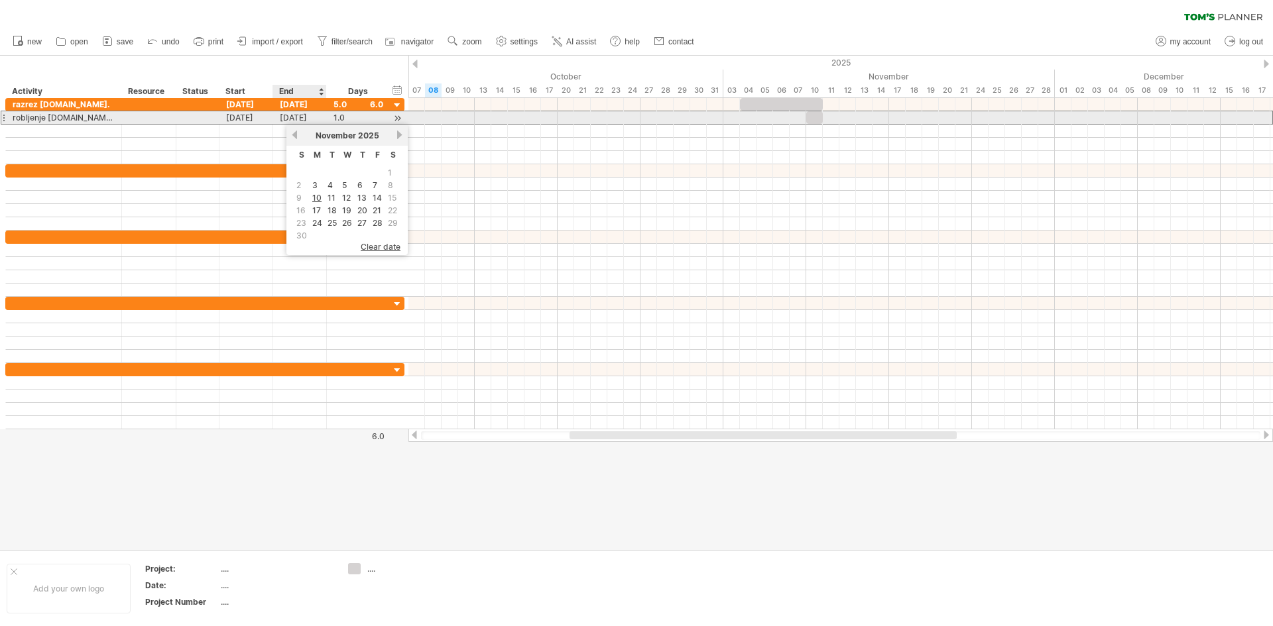
click at [299, 117] on div "[DATE]" at bounding box center [300, 117] width 54 height 13
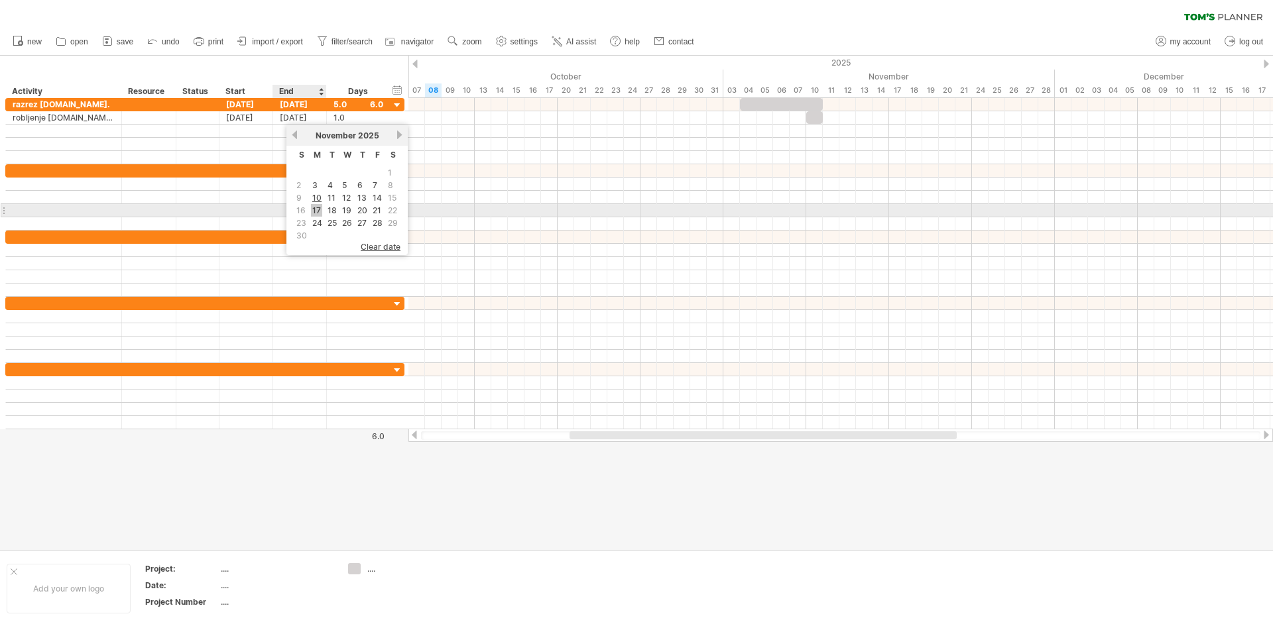
click at [318, 211] on link "17" at bounding box center [316, 210] width 11 height 13
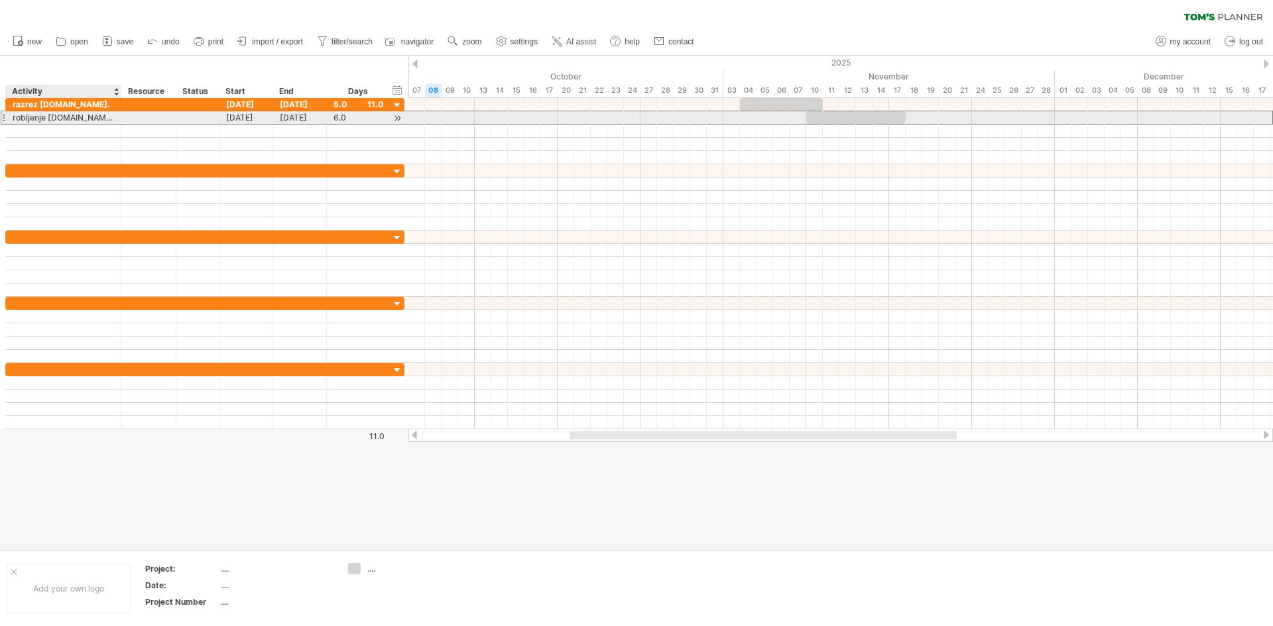
click at [68, 116] on div "robljenje [DOMAIN_NAME]." at bounding box center [64, 117] width 102 height 13
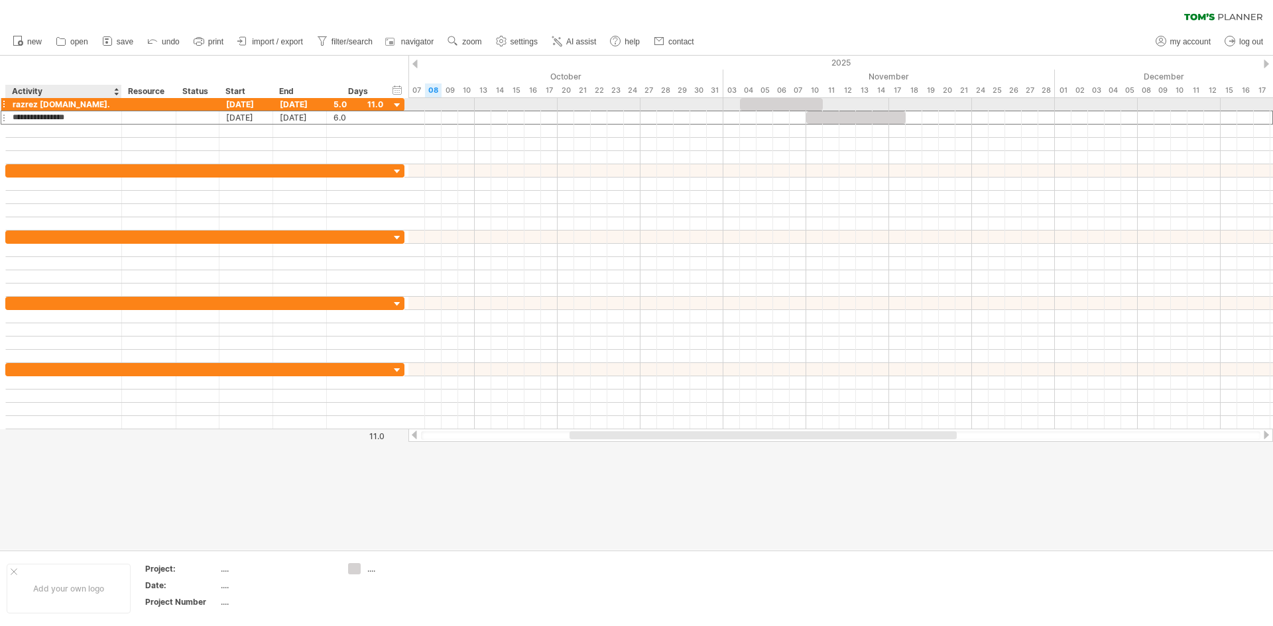
click at [64, 105] on div "razrez [DOMAIN_NAME]." at bounding box center [64, 104] width 102 height 13
drag, startPoint x: 64, startPoint y: 103, endPoint x: 9, endPoint y: 103, distance: 55.0
click at [9, 103] on div "**********" at bounding box center [64, 104] width 116 height 13
click at [95, 109] on input "text" at bounding box center [64, 104] width 102 height 13
drag, startPoint x: 93, startPoint y: 111, endPoint x: 66, endPoint y: 111, distance: 26.5
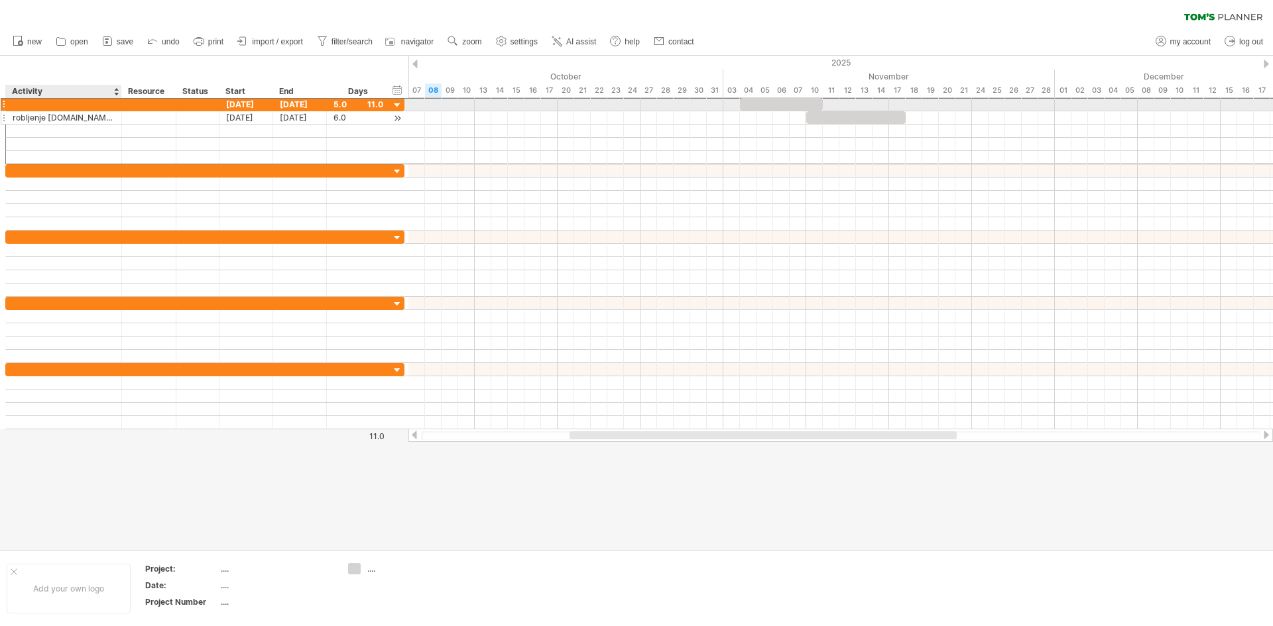
click at [66, 111] on div "**********" at bounding box center [204, 130] width 399 height 67
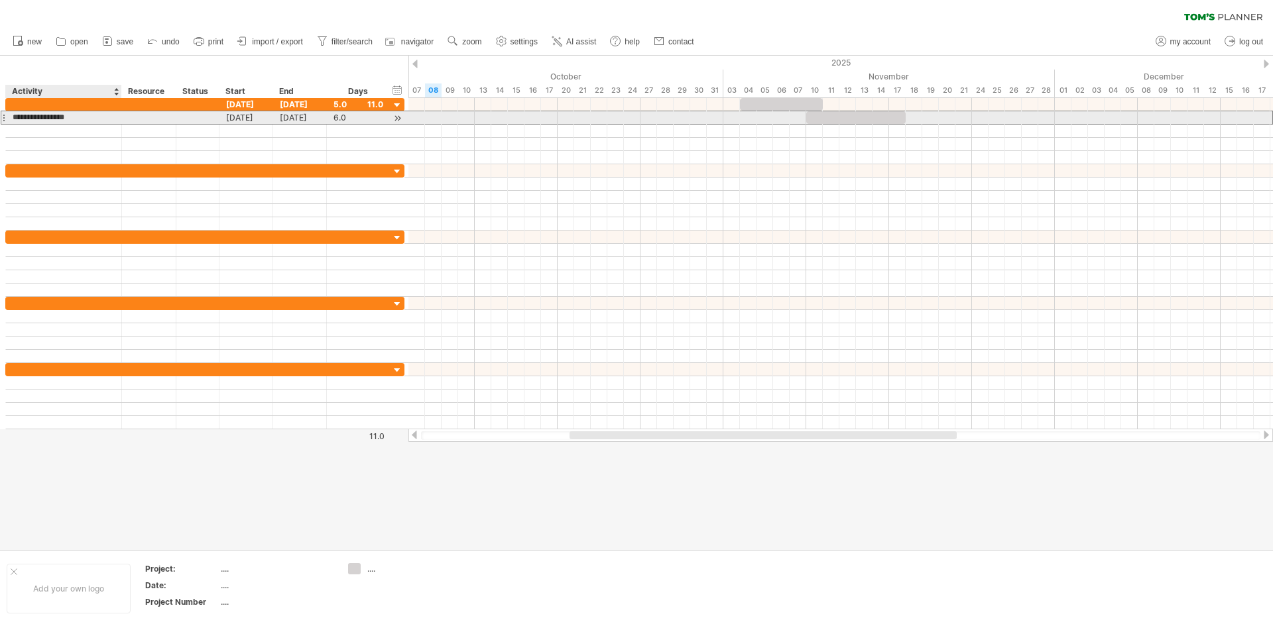
click at [69, 117] on input "**********" at bounding box center [64, 117] width 102 height 13
drag, startPoint x: 69, startPoint y: 117, endPoint x: 0, endPoint y: 124, distance: 69.3
click at [0, 124] on div "**********" at bounding box center [202, 263] width 405 height 331
type input "**********"
click at [88, 119] on input "**********" at bounding box center [64, 117] width 102 height 13
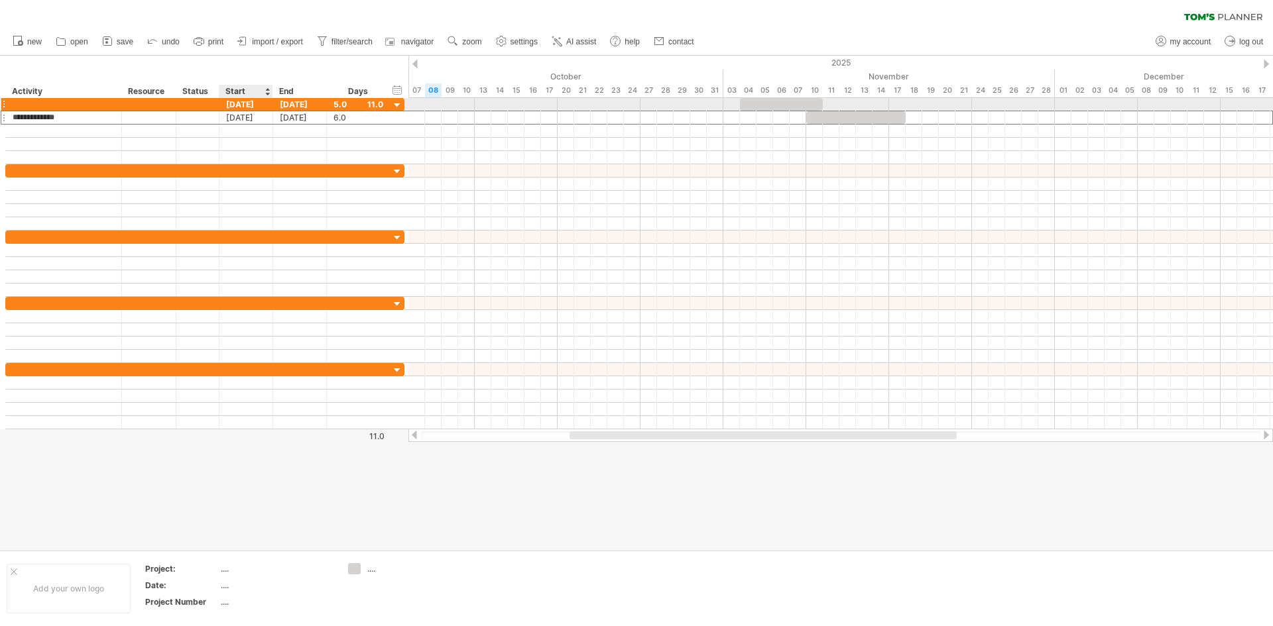
click at [262, 103] on div "[DATE]" at bounding box center [246, 104] width 54 height 13
click at [309, 102] on div "[DATE]" at bounding box center [300, 104] width 54 height 13
click at [254, 101] on div "[DATE]" at bounding box center [246, 104] width 54 height 13
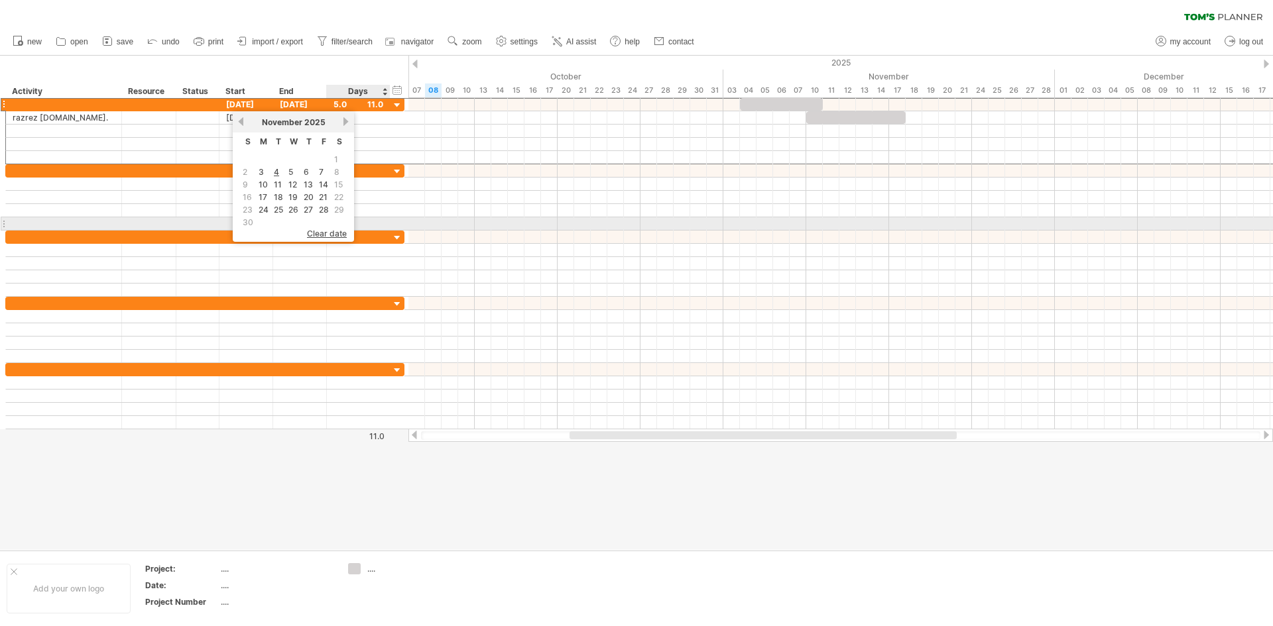
click at [333, 234] on span "clear date" at bounding box center [327, 234] width 40 height 10
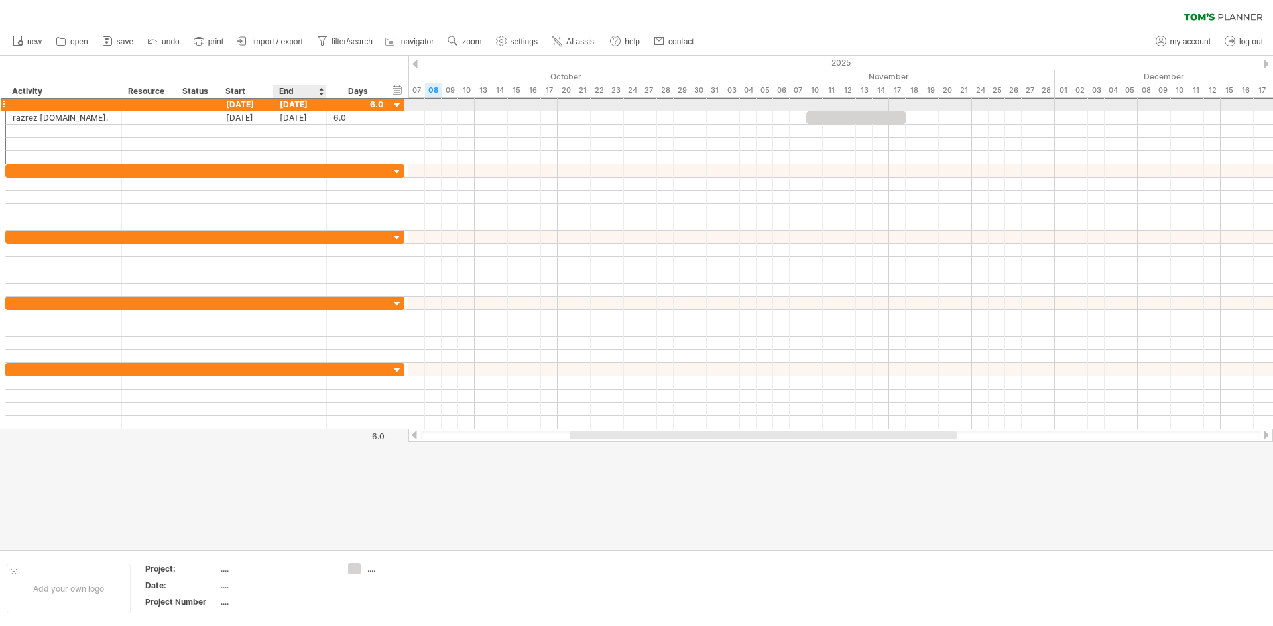
click at [283, 99] on div "[DATE]" at bounding box center [300, 104] width 54 height 13
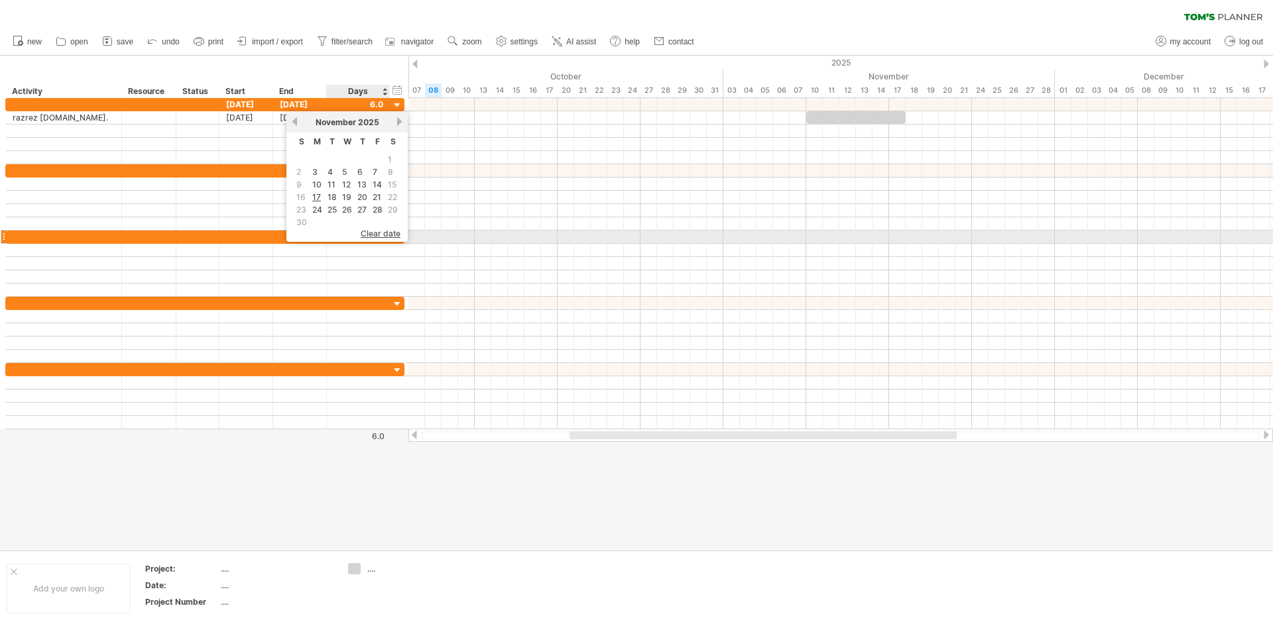
click at [378, 235] on span "clear date" at bounding box center [381, 234] width 40 height 10
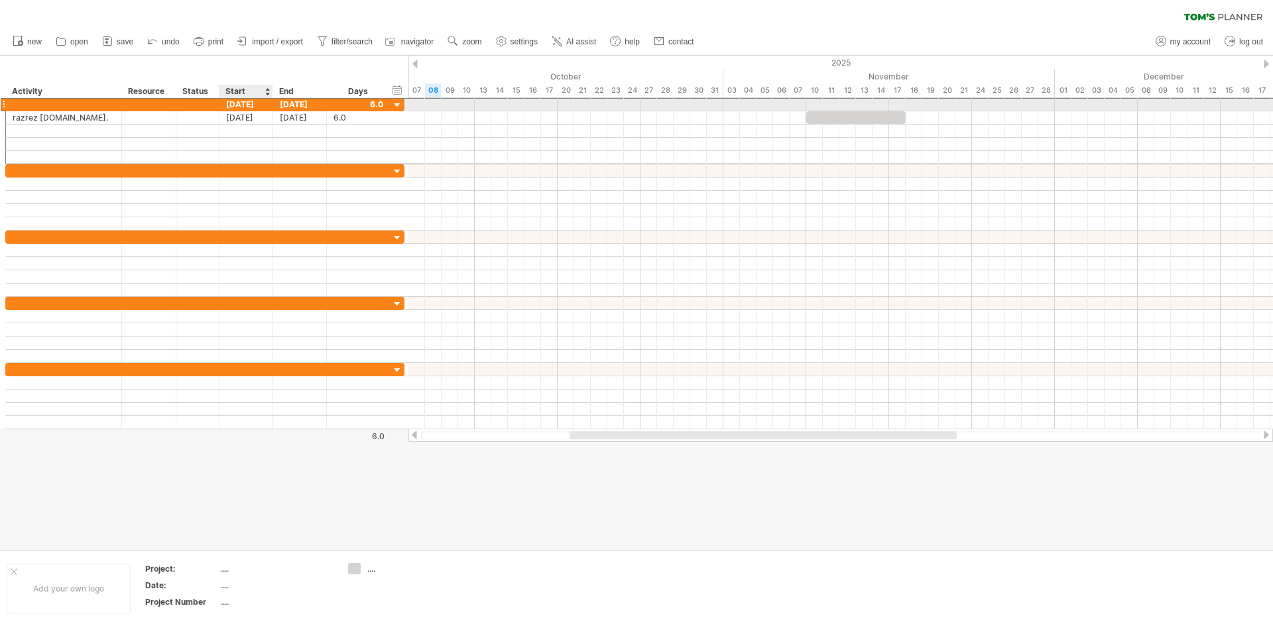
click at [257, 103] on div "[DATE]" at bounding box center [246, 104] width 54 height 13
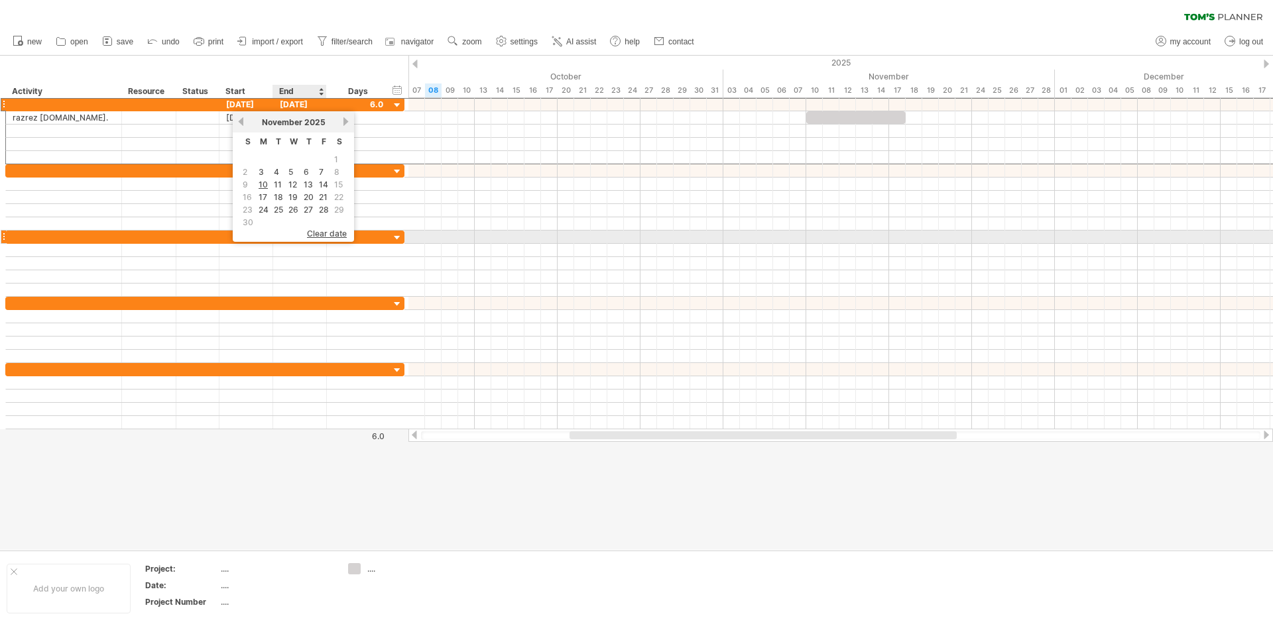
click at [324, 235] on span "clear date" at bounding box center [327, 234] width 40 height 10
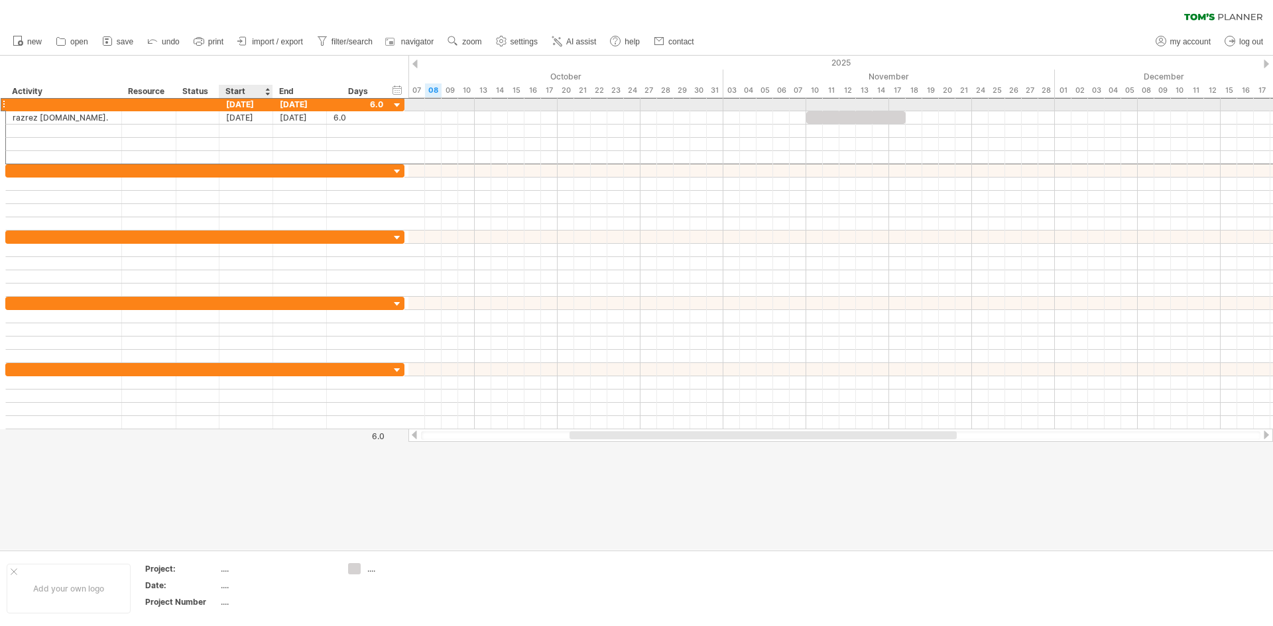
click at [252, 106] on div "[DATE]" at bounding box center [246, 104] width 54 height 13
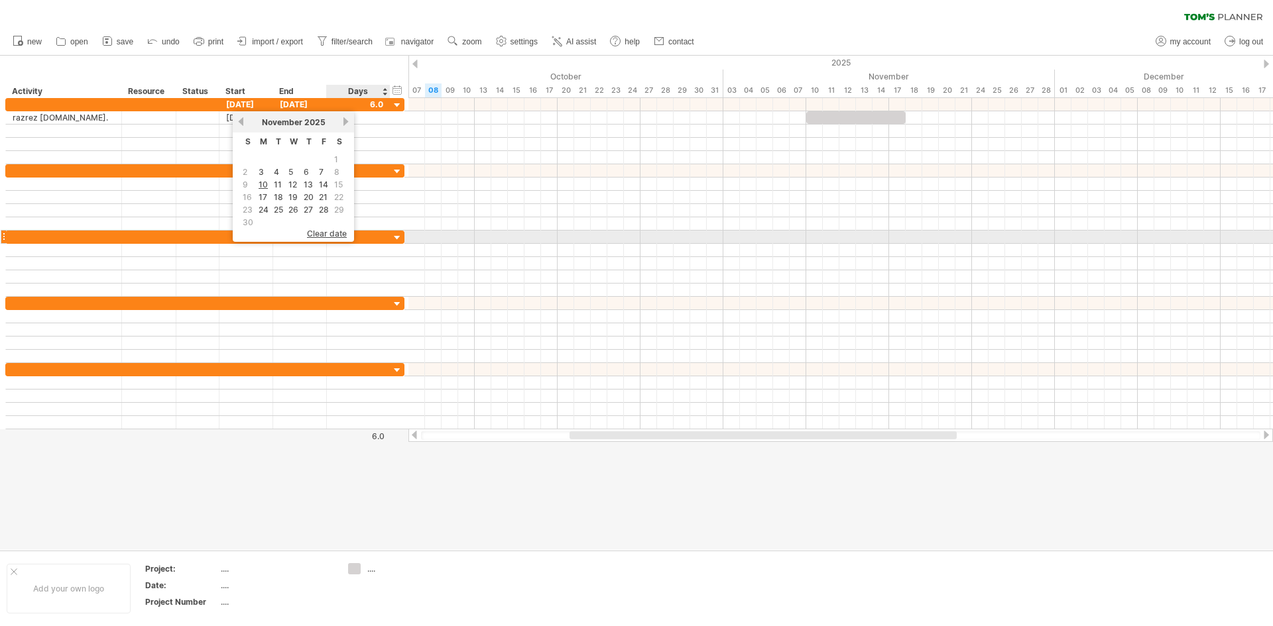
click at [330, 232] on span "clear date" at bounding box center [327, 234] width 40 height 10
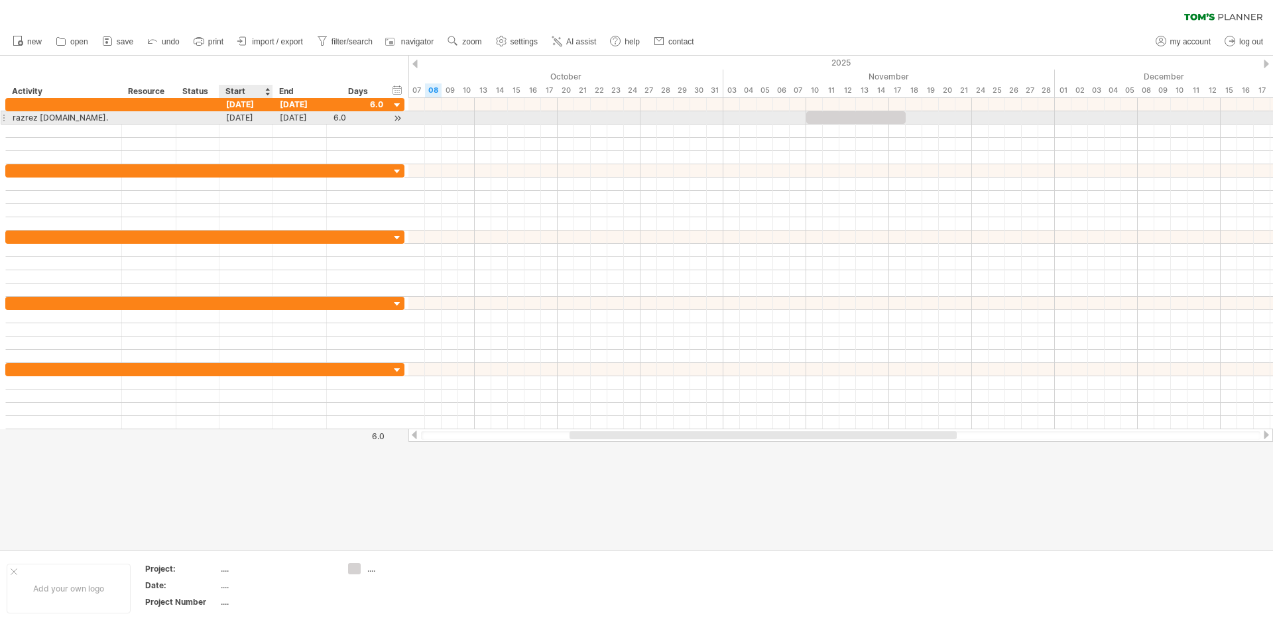
click at [255, 116] on div "[DATE]" at bounding box center [246, 117] width 54 height 13
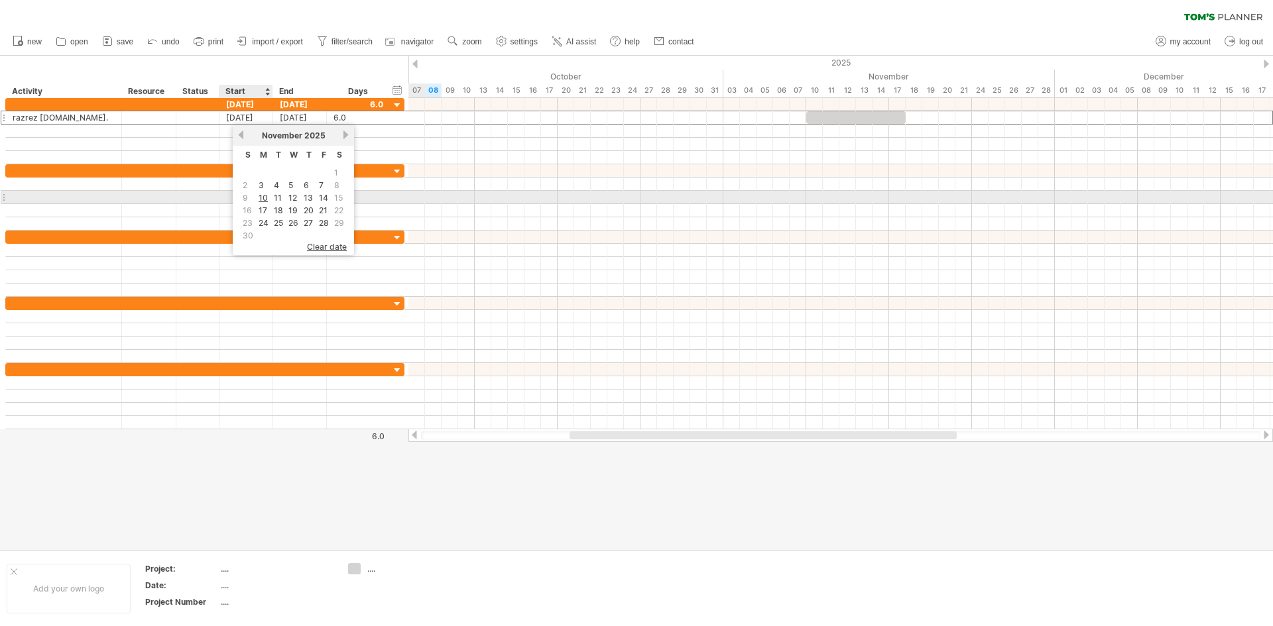
click at [265, 196] on link "10" at bounding box center [263, 198] width 12 height 13
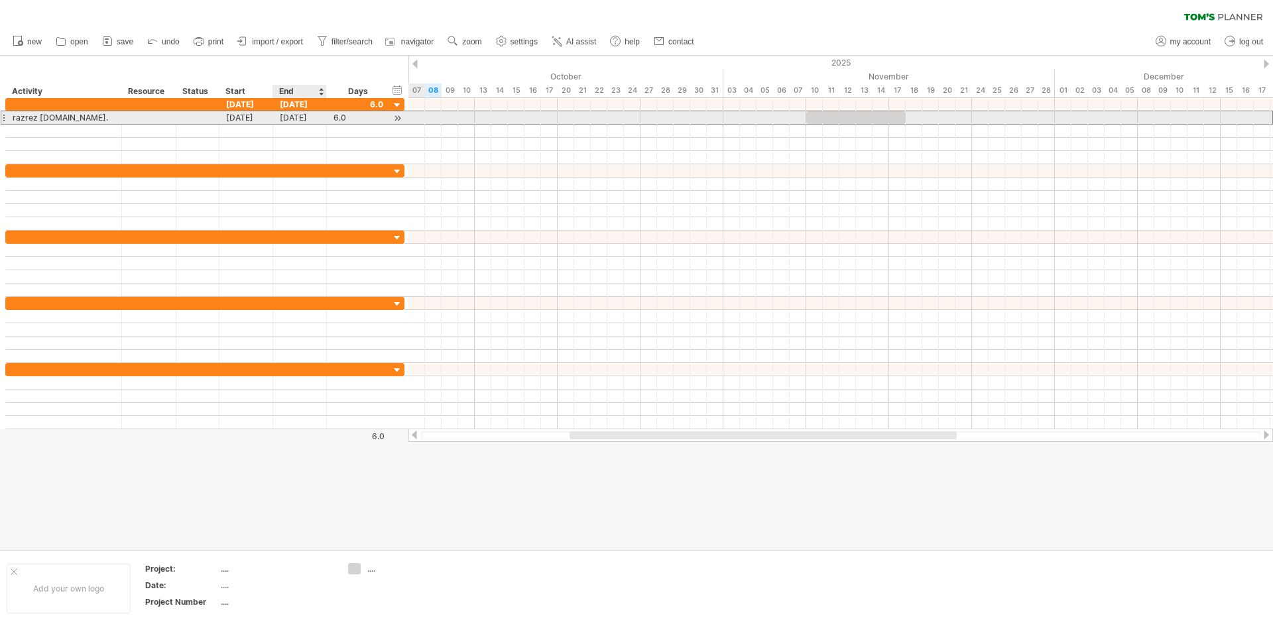
click at [300, 118] on div "[DATE]" at bounding box center [300, 117] width 54 height 13
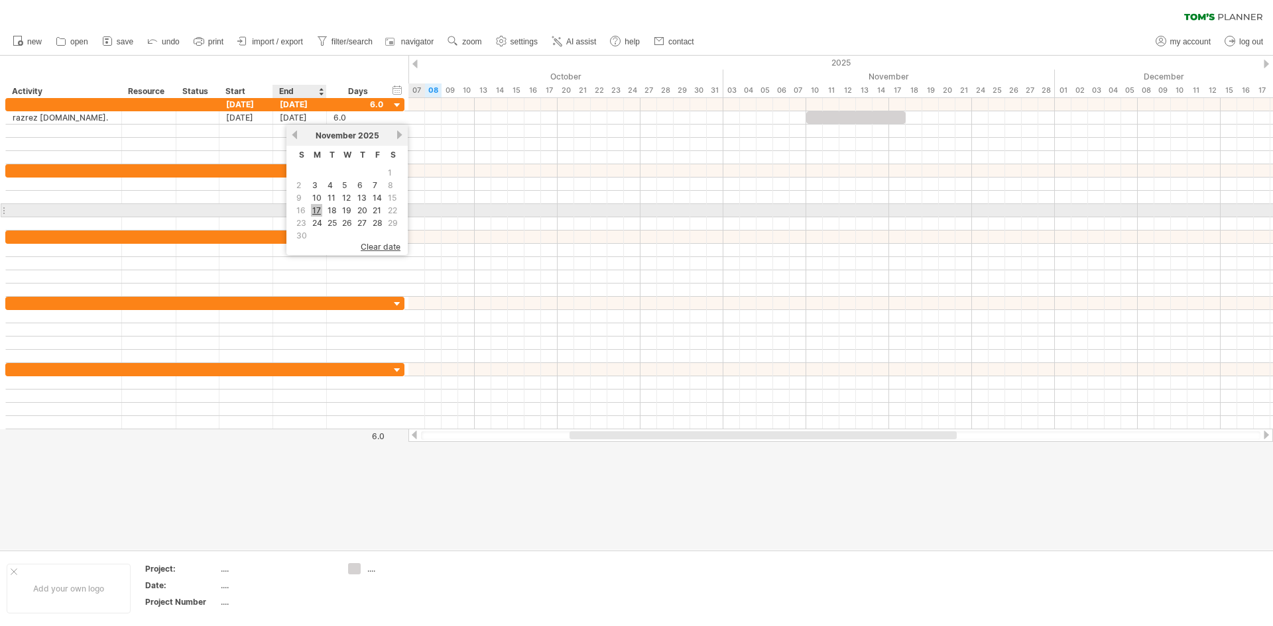
click at [317, 209] on link "17" at bounding box center [316, 210] width 11 height 13
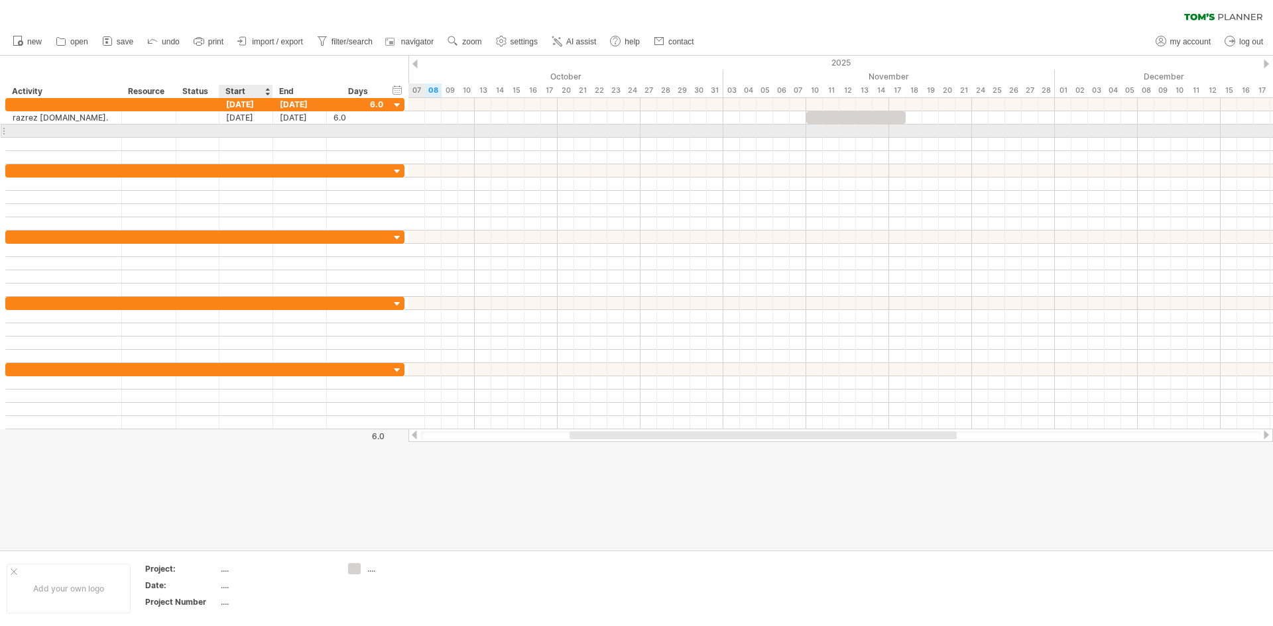
click at [252, 130] on div at bounding box center [246, 131] width 54 height 13
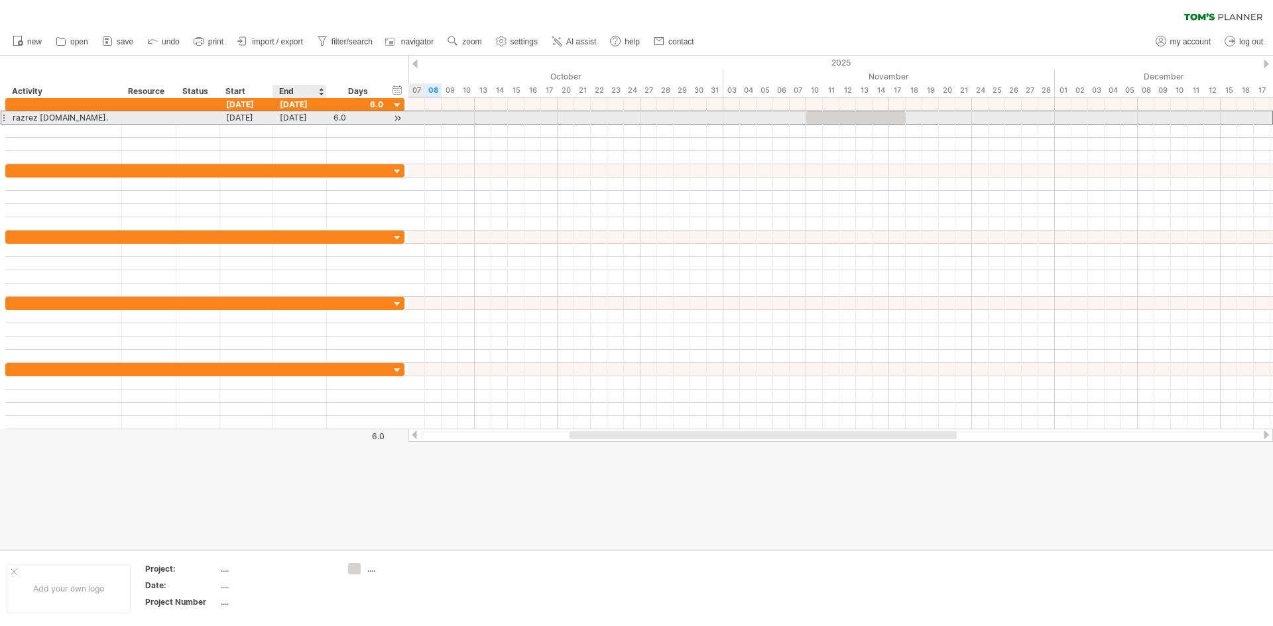
click at [301, 115] on div "[DATE]" at bounding box center [300, 117] width 54 height 13
click at [249, 117] on div "[DATE]" at bounding box center [246, 117] width 54 height 13
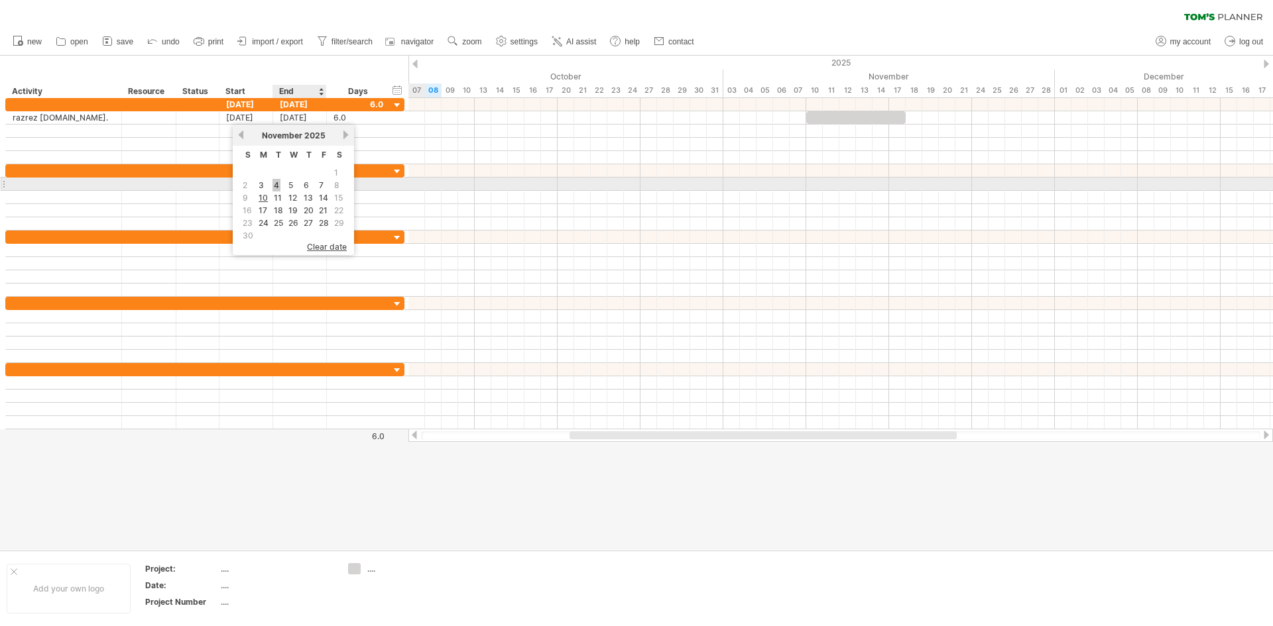
click at [274, 188] on link "4" at bounding box center [276, 185] width 8 height 13
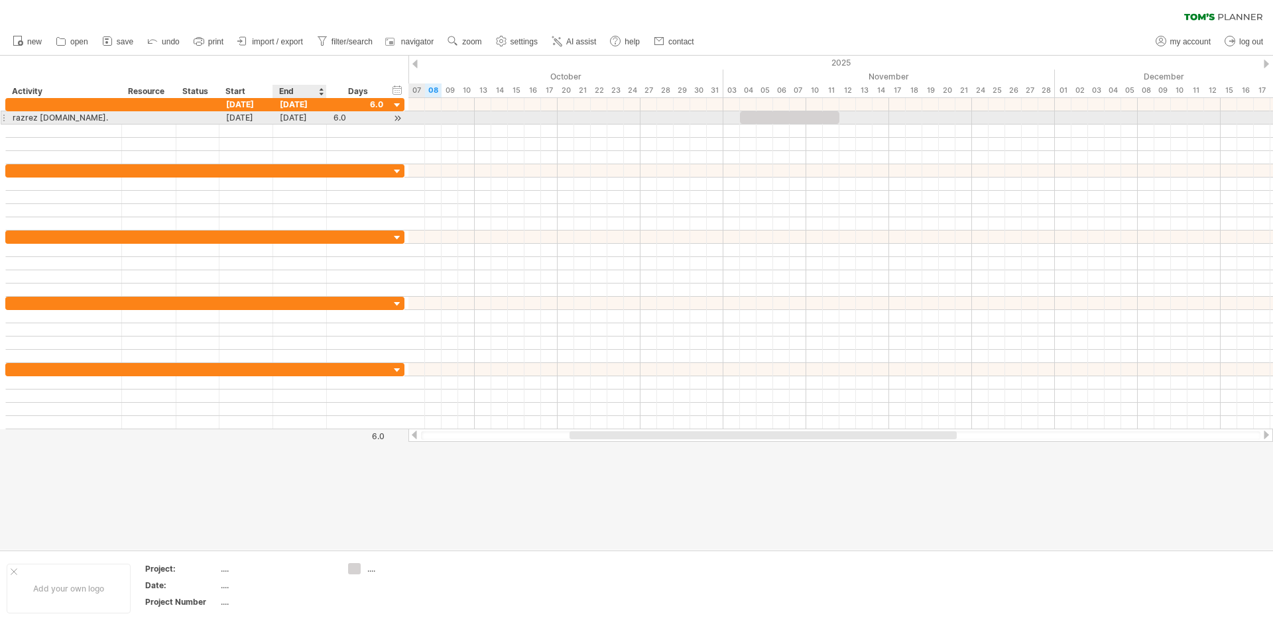
click at [303, 115] on div "[DATE]" at bounding box center [300, 117] width 54 height 13
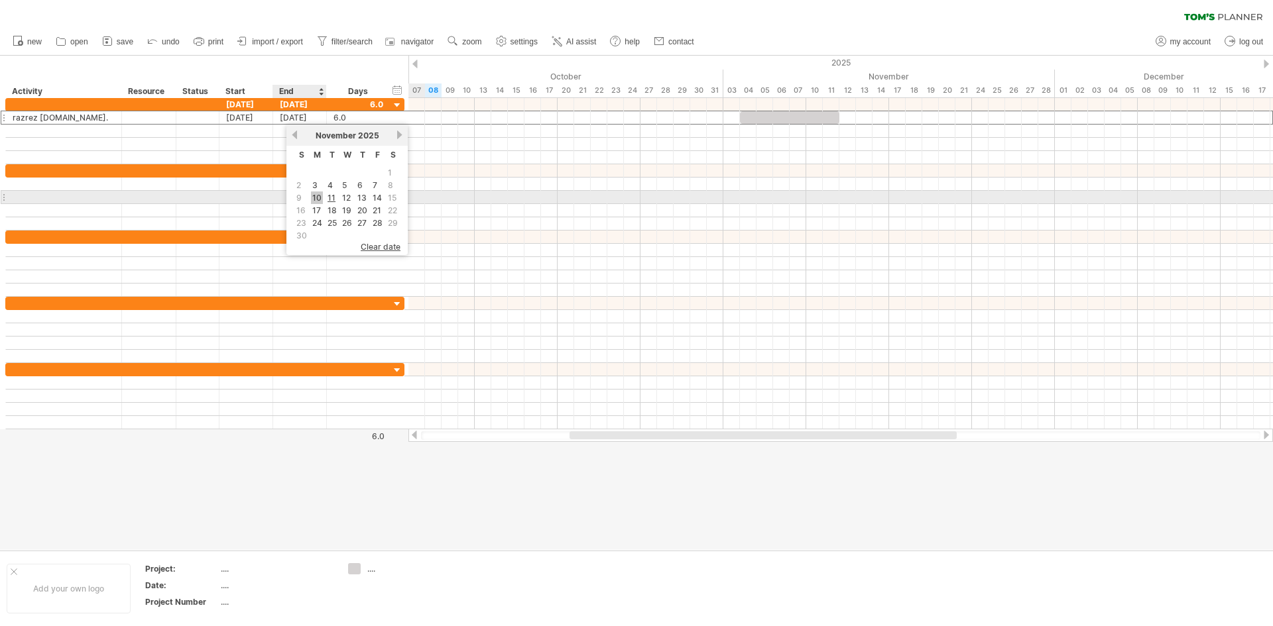
click at [317, 200] on link "10" at bounding box center [317, 198] width 12 height 13
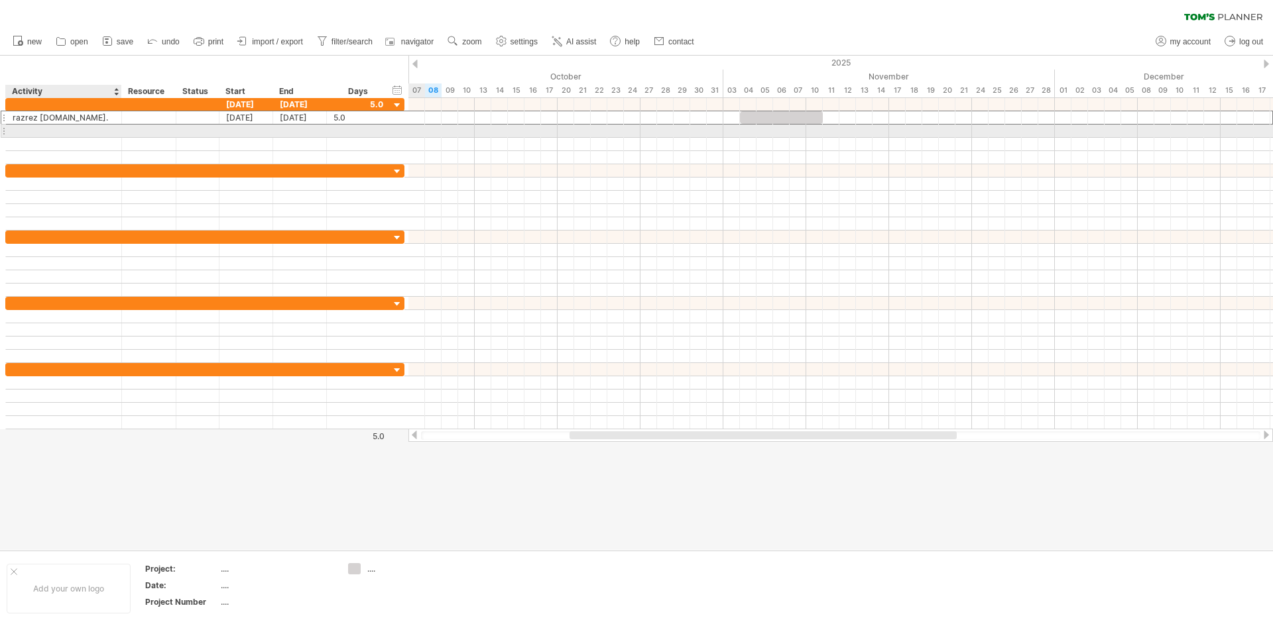
click at [62, 131] on div at bounding box center [64, 131] width 102 height 13
type input "**********"
click at [99, 129] on input "**********" at bounding box center [64, 131] width 102 height 13
click at [247, 127] on div at bounding box center [246, 131] width 54 height 13
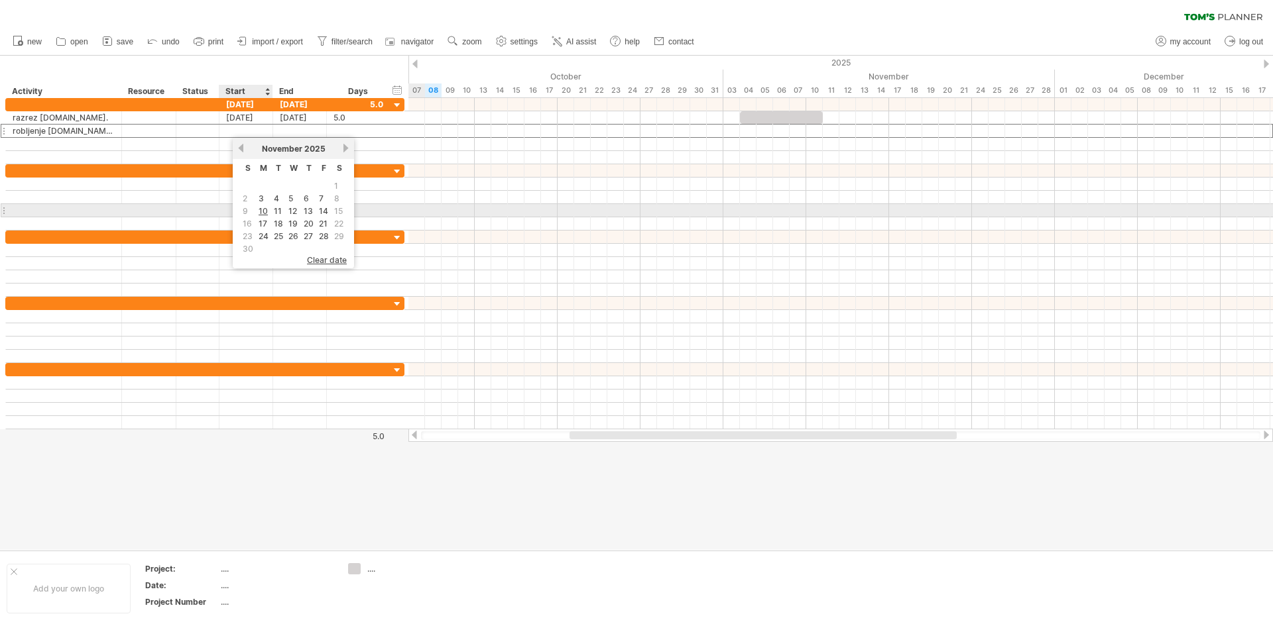
click at [267, 212] on link "10" at bounding box center [263, 211] width 12 height 13
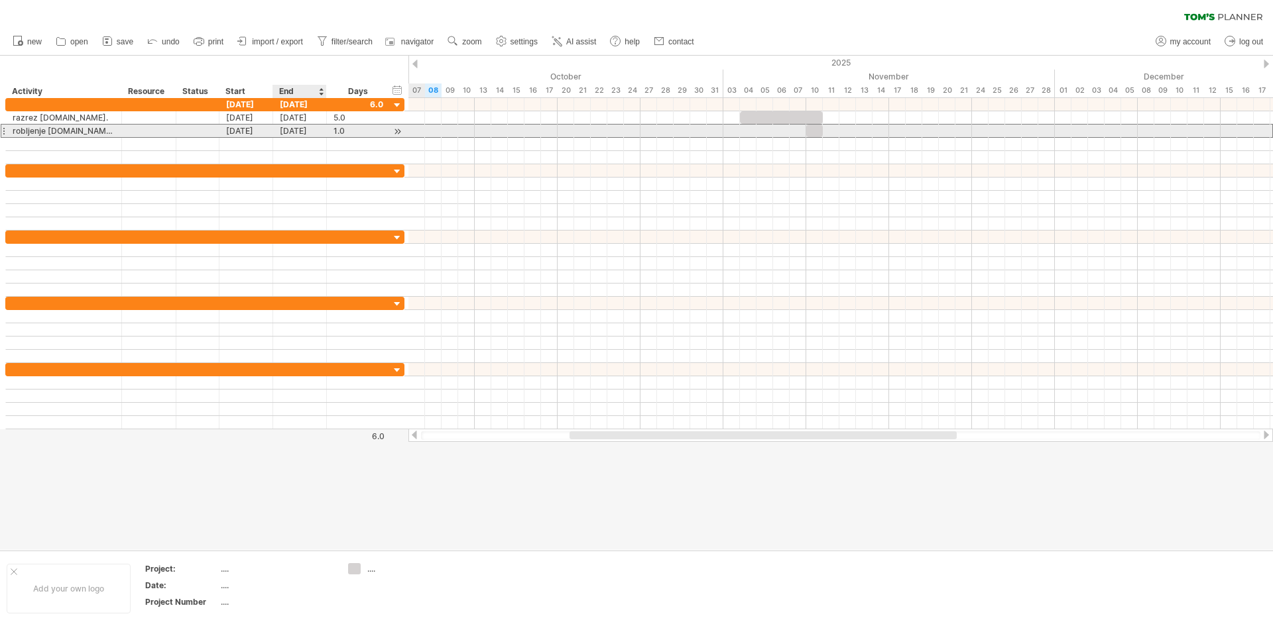
click at [310, 127] on div "[DATE]" at bounding box center [300, 131] width 54 height 13
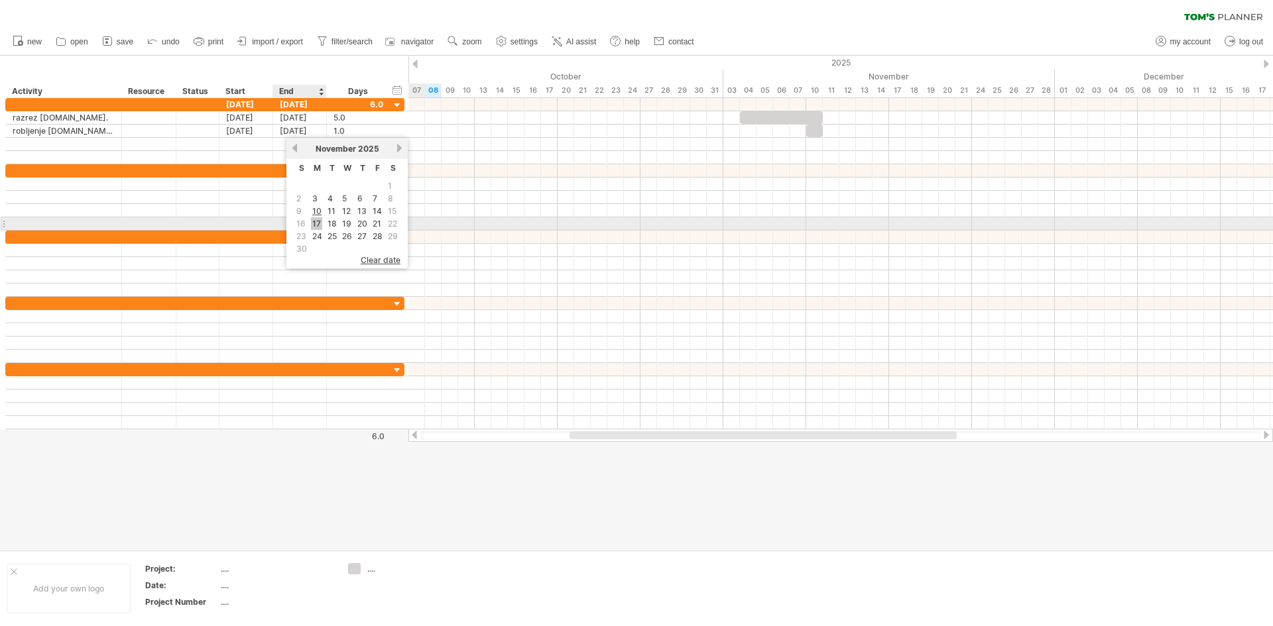
click at [318, 221] on link "17" at bounding box center [316, 223] width 11 height 13
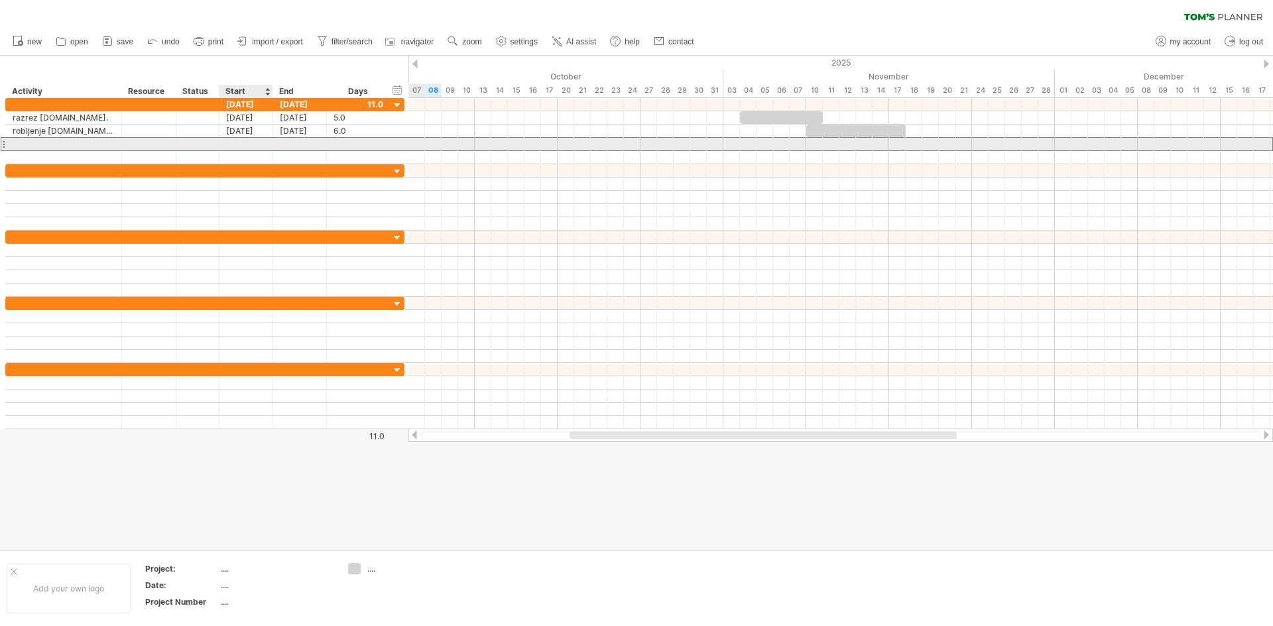
click at [244, 141] on div at bounding box center [246, 144] width 54 height 13
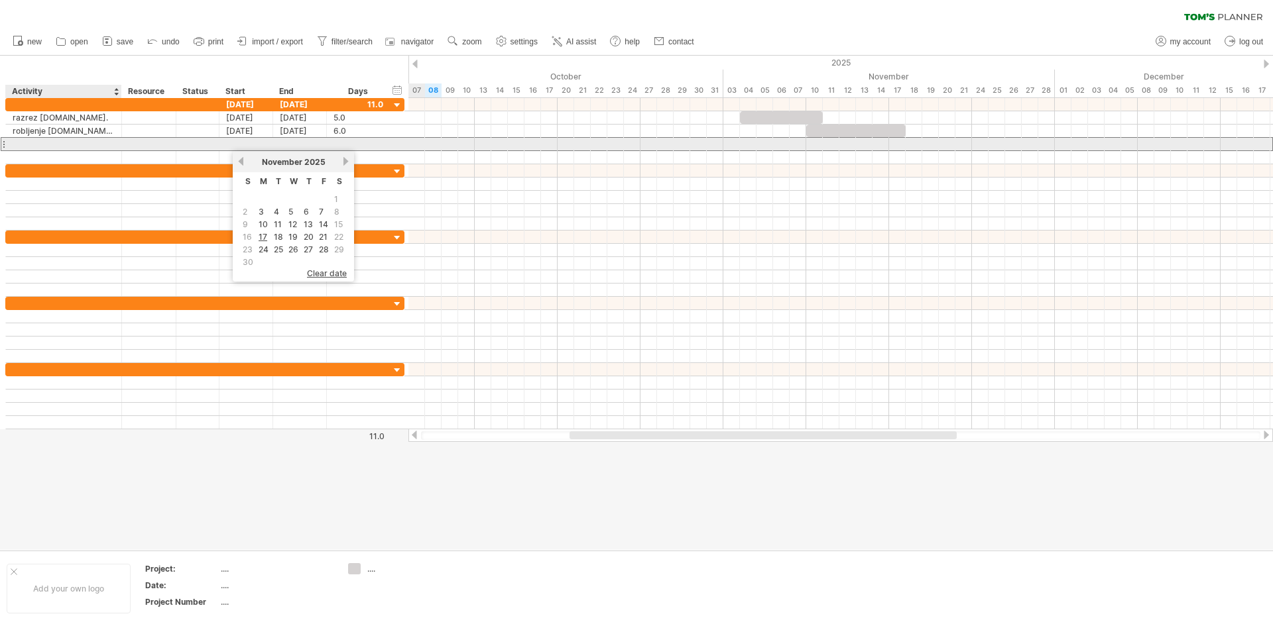
click at [64, 145] on div at bounding box center [64, 144] width 102 height 13
click at [70, 139] on div at bounding box center [64, 144] width 102 height 13
type input "**********"
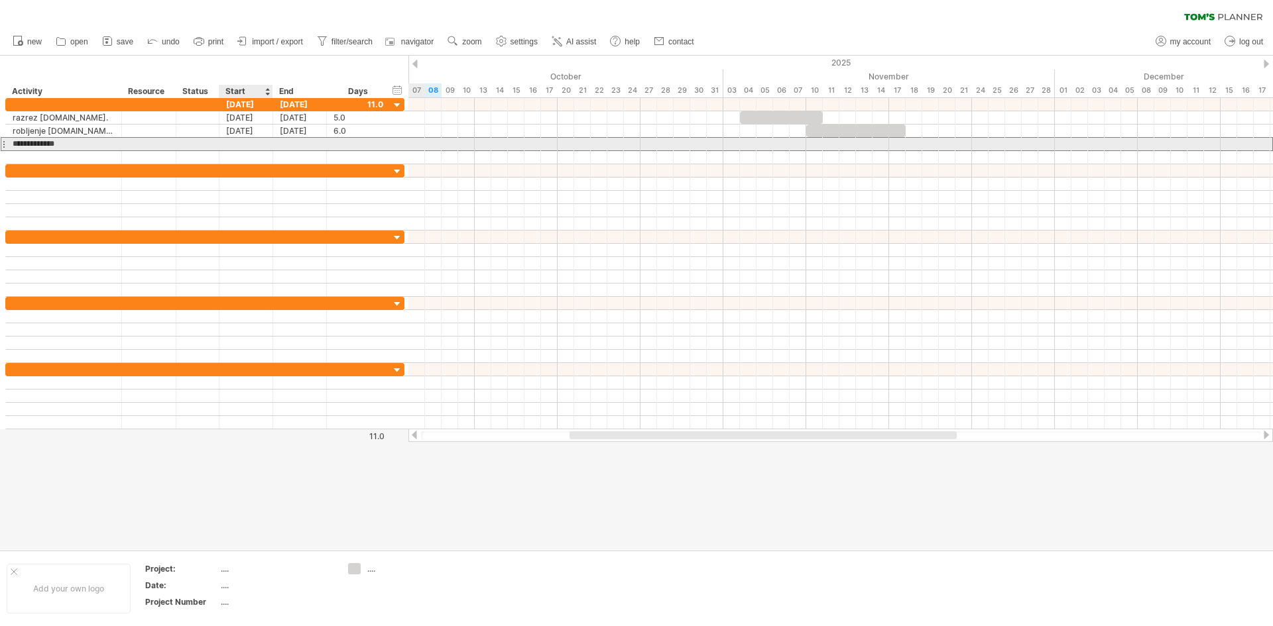
click at [251, 143] on div at bounding box center [246, 144] width 54 height 13
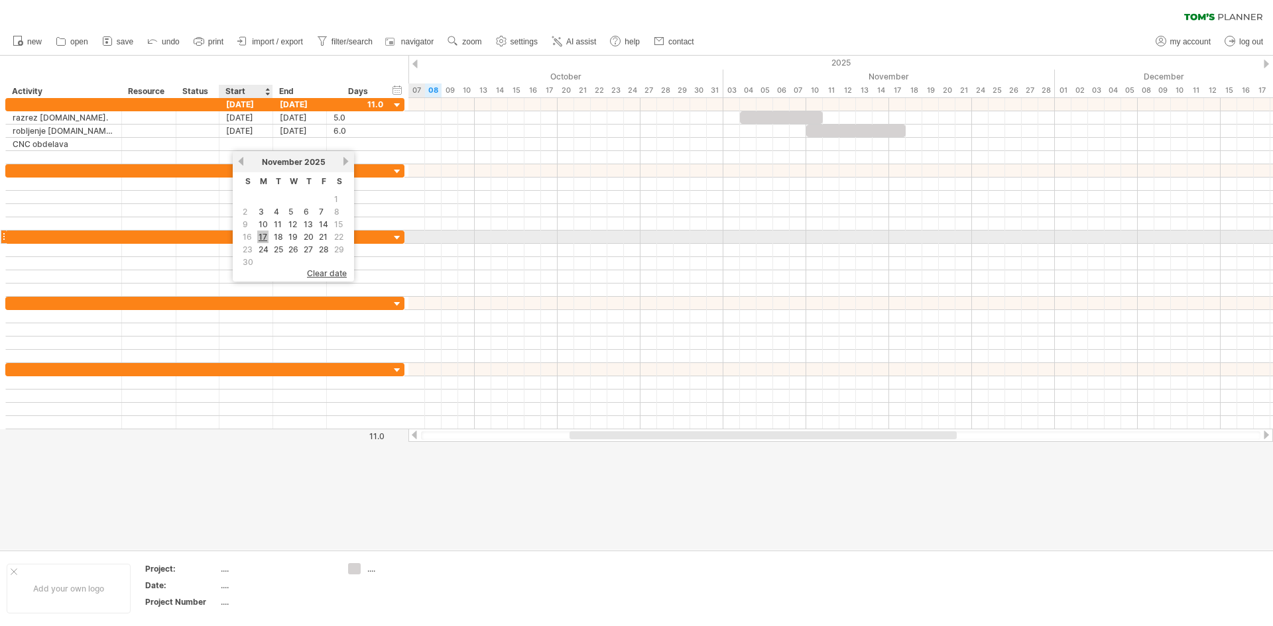
click at [267, 236] on link "17" at bounding box center [262, 237] width 11 height 13
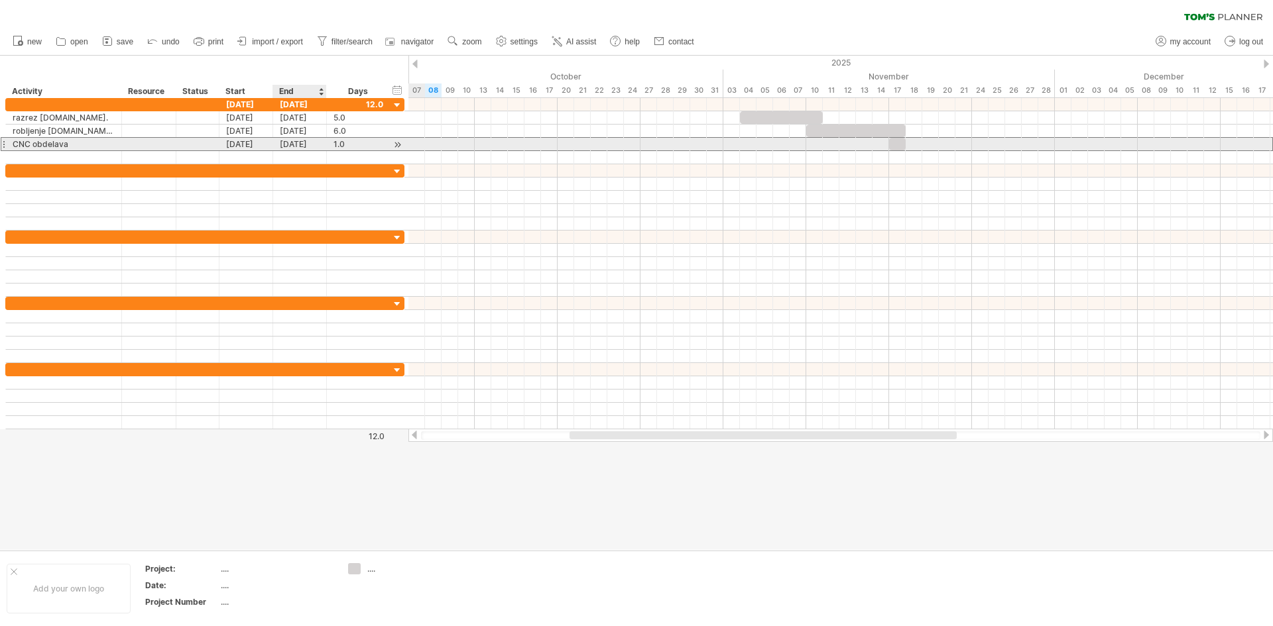
click at [306, 142] on div "[DATE]" at bounding box center [300, 144] width 54 height 13
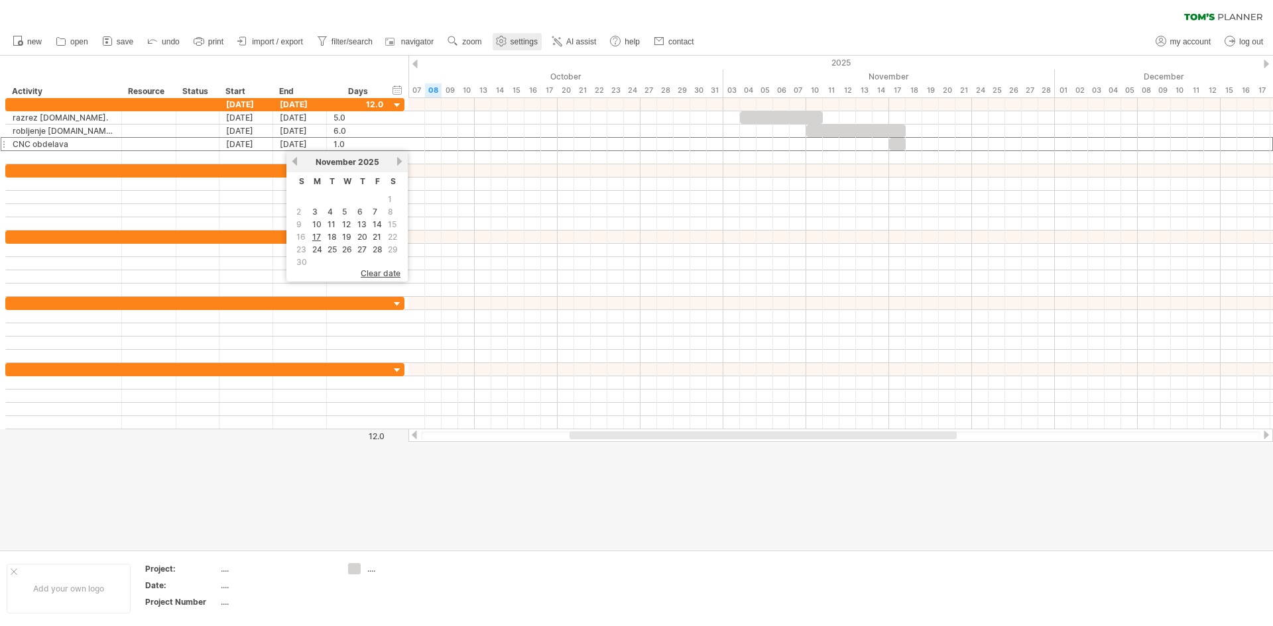
click at [516, 31] on ul "new open" at bounding box center [352, 42] width 693 height 28
click at [518, 36] on link "settings" at bounding box center [517, 41] width 49 height 17
select select "*"
select select "**"
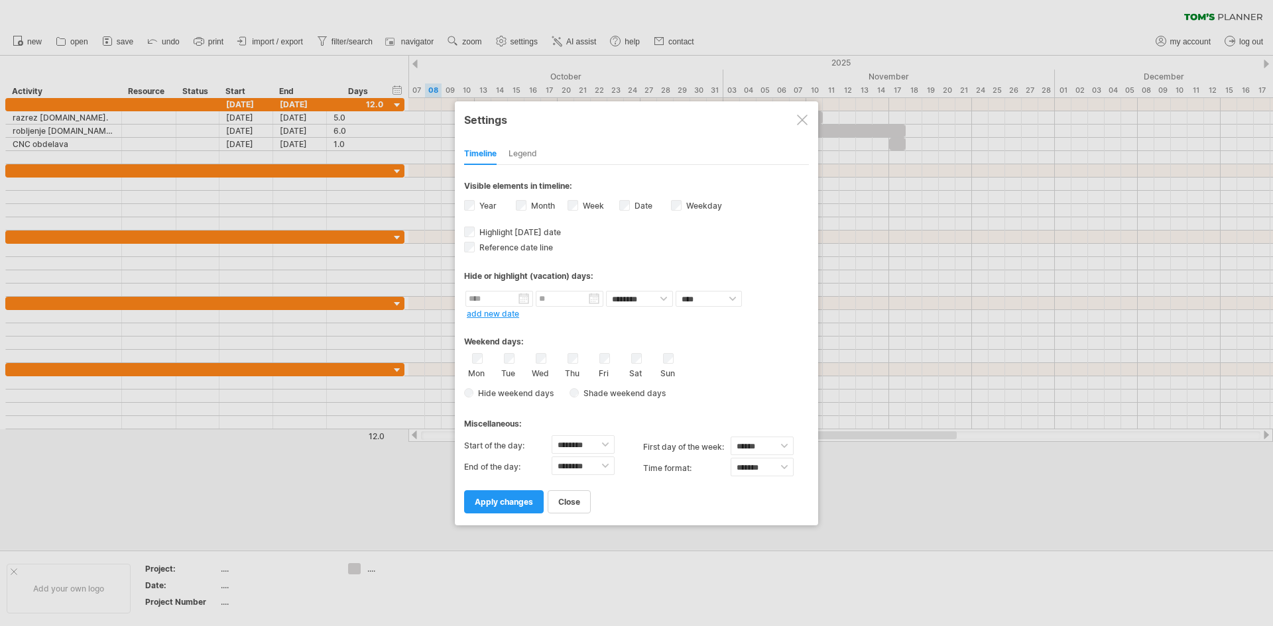
click at [528, 152] on div "Legend" at bounding box center [522, 154] width 29 height 21
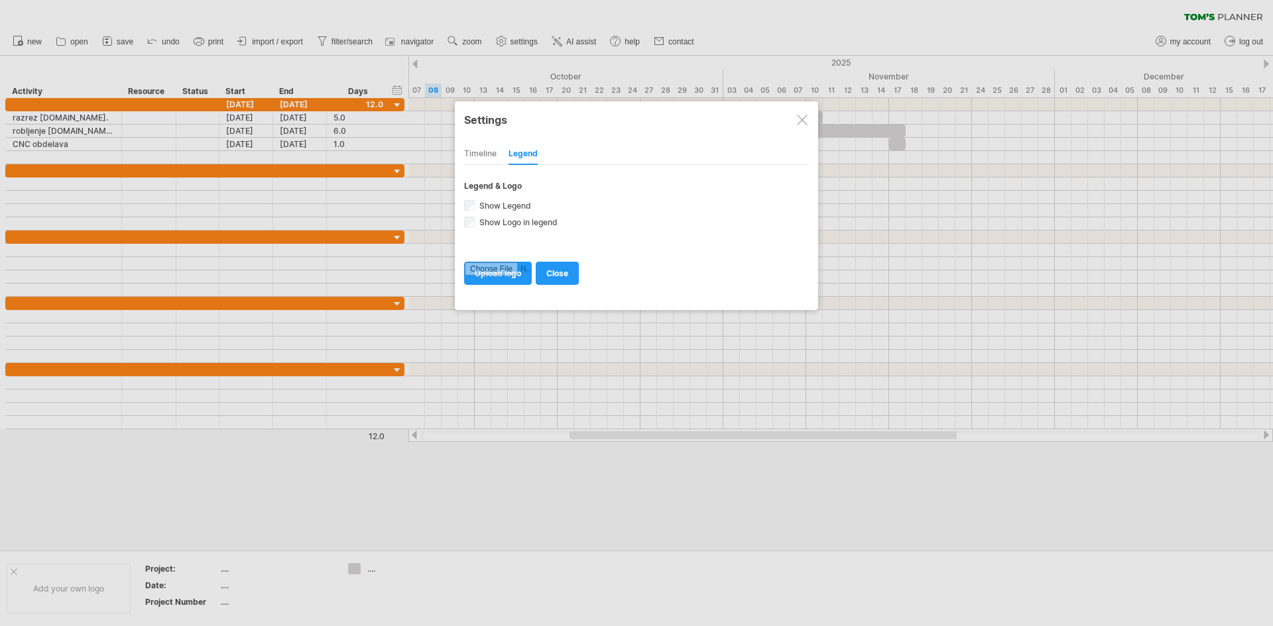
click at [485, 152] on div "Timeline" at bounding box center [480, 154] width 32 height 21
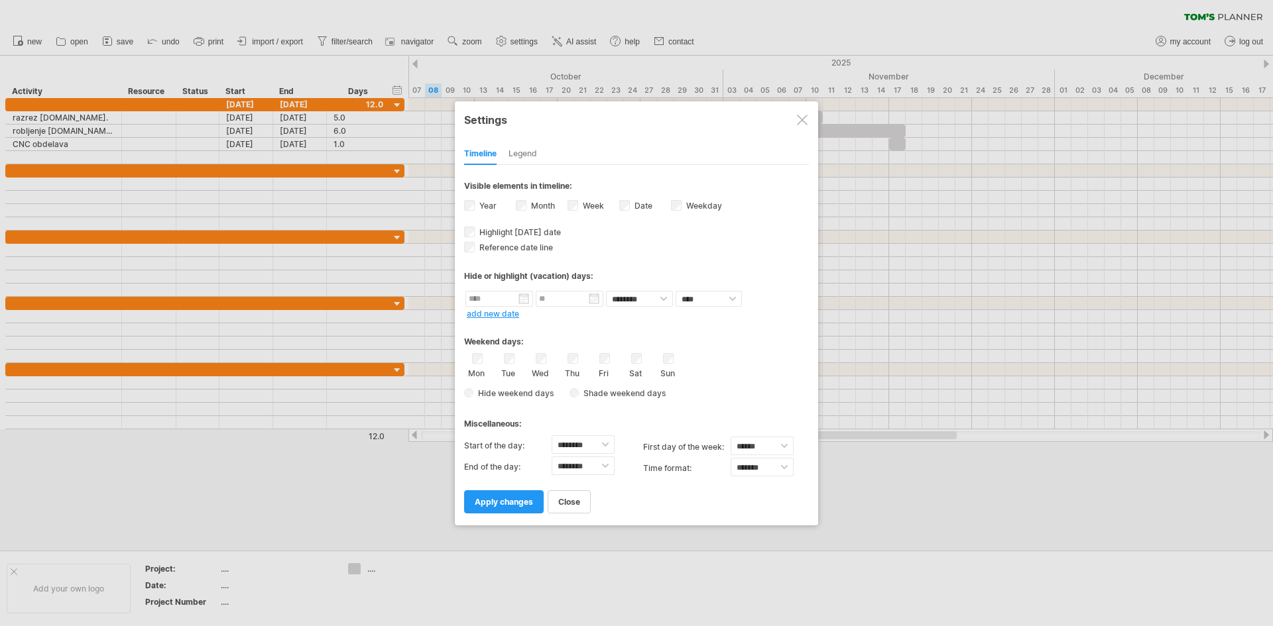
click at [800, 122] on div at bounding box center [802, 120] width 11 height 11
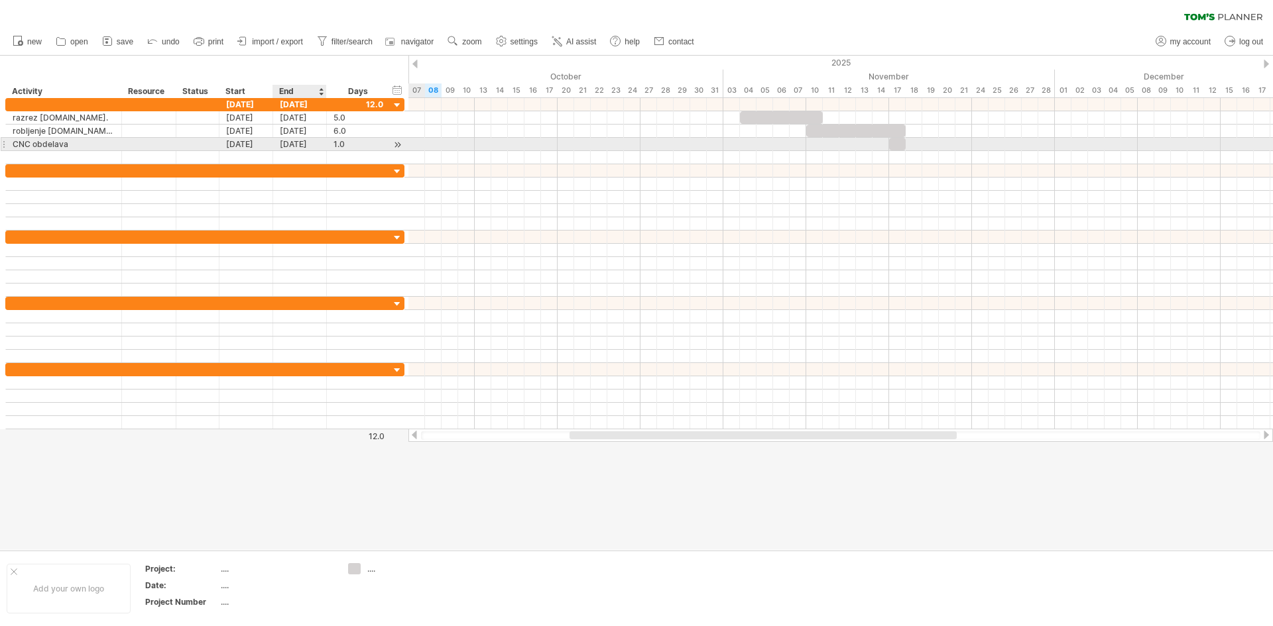
click at [314, 145] on div "[DATE]" at bounding box center [300, 144] width 54 height 13
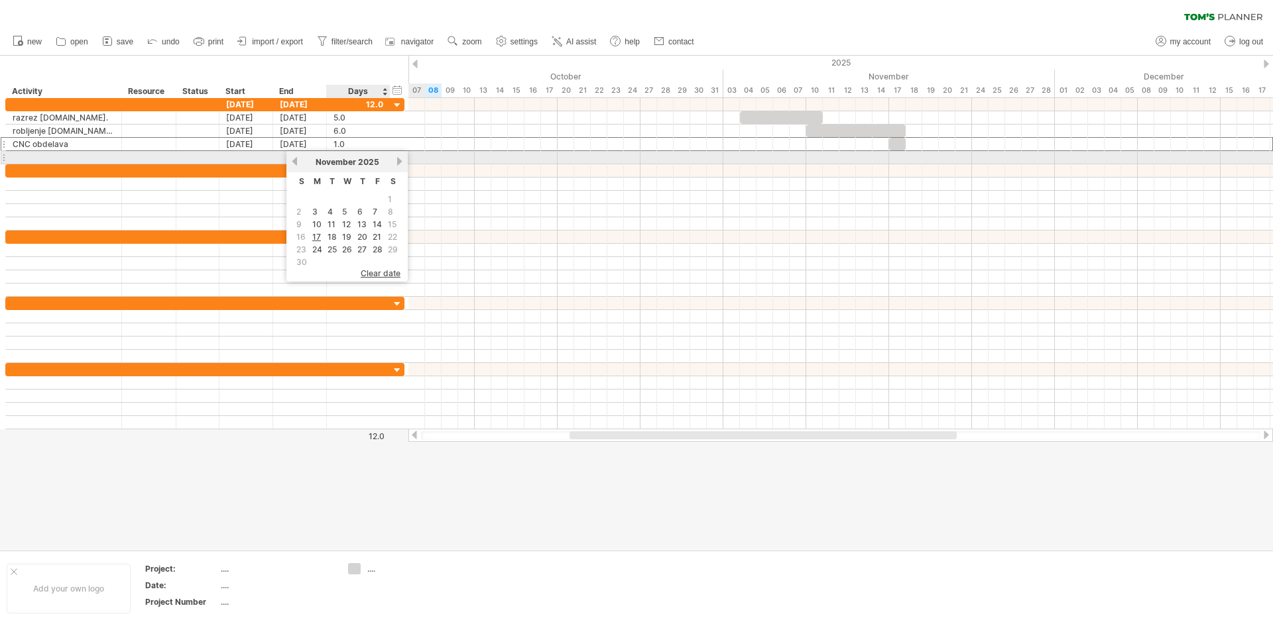
click at [397, 161] on link "next" at bounding box center [399, 161] width 10 height 10
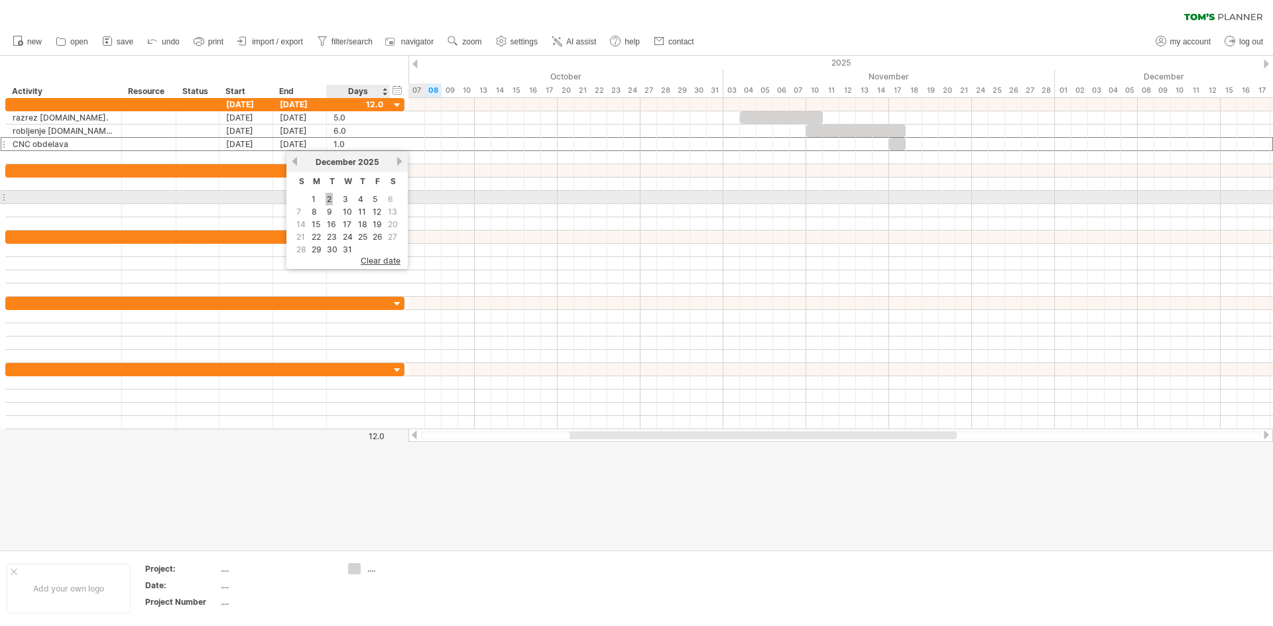
click at [329, 198] on link "2" at bounding box center [329, 199] width 7 height 13
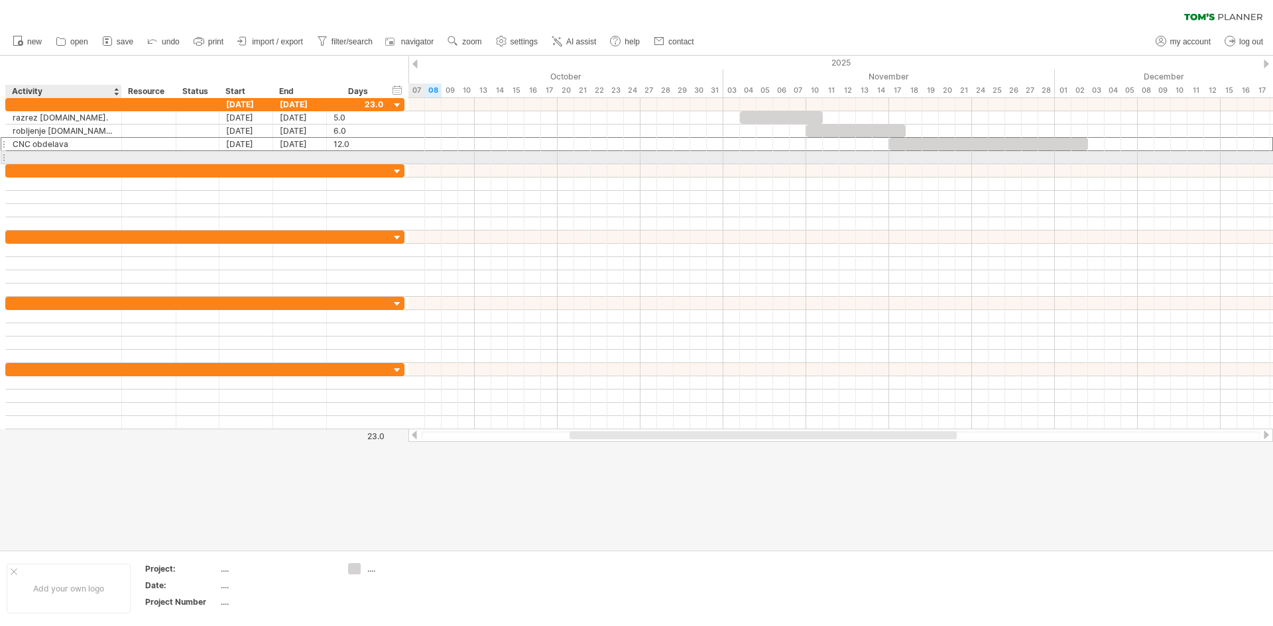
click at [68, 152] on div at bounding box center [64, 157] width 102 height 13
click at [64, 151] on div at bounding box center [64, 157] width 102 height 13
click at [65, 151] on input "text" at bounding box center [64, 157] width 102 height 13
type input "**********"
click at [243, 154] on div at bounding box center [246, 157] width 54 height 13
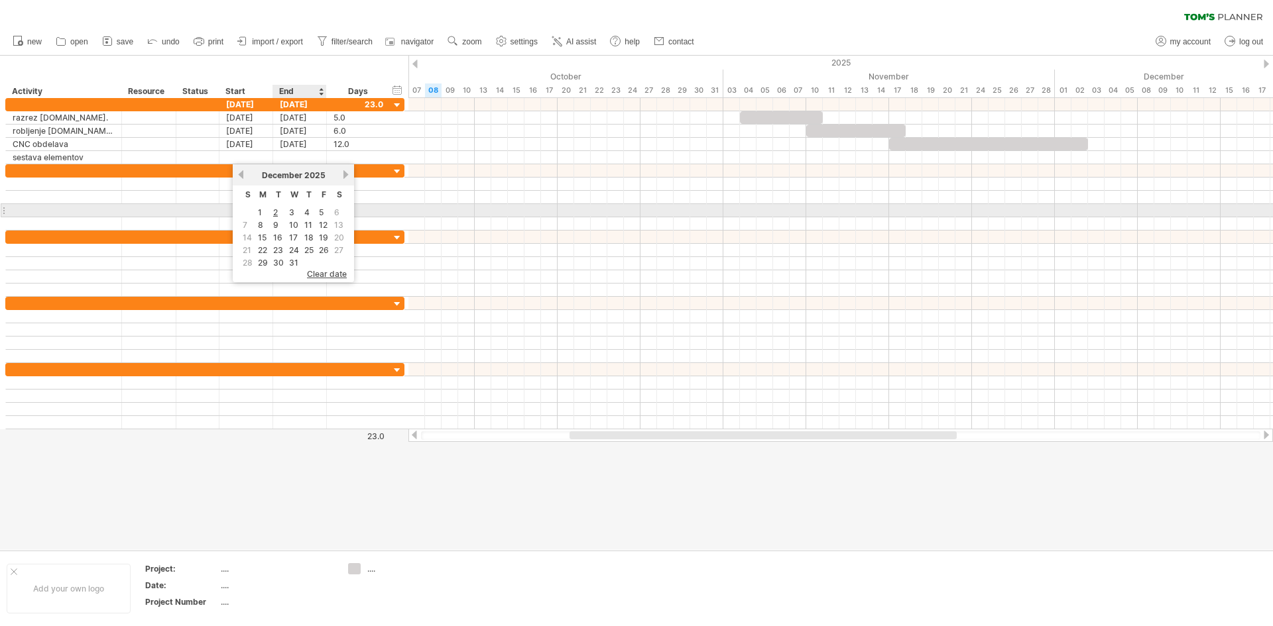
click at [276, 213] on link "2" at bounding box center [275, 212] width 7 height 13
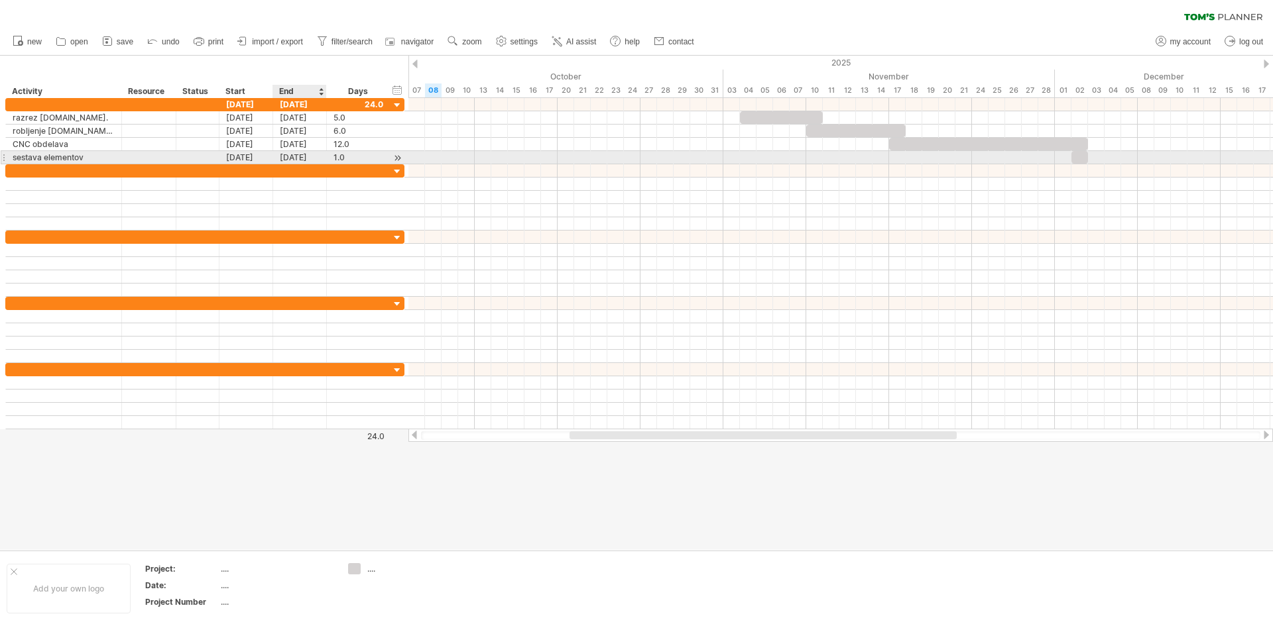
click at [312, 158] on div "[DATE]" at bounding box center [300, 157] width 54 height 13
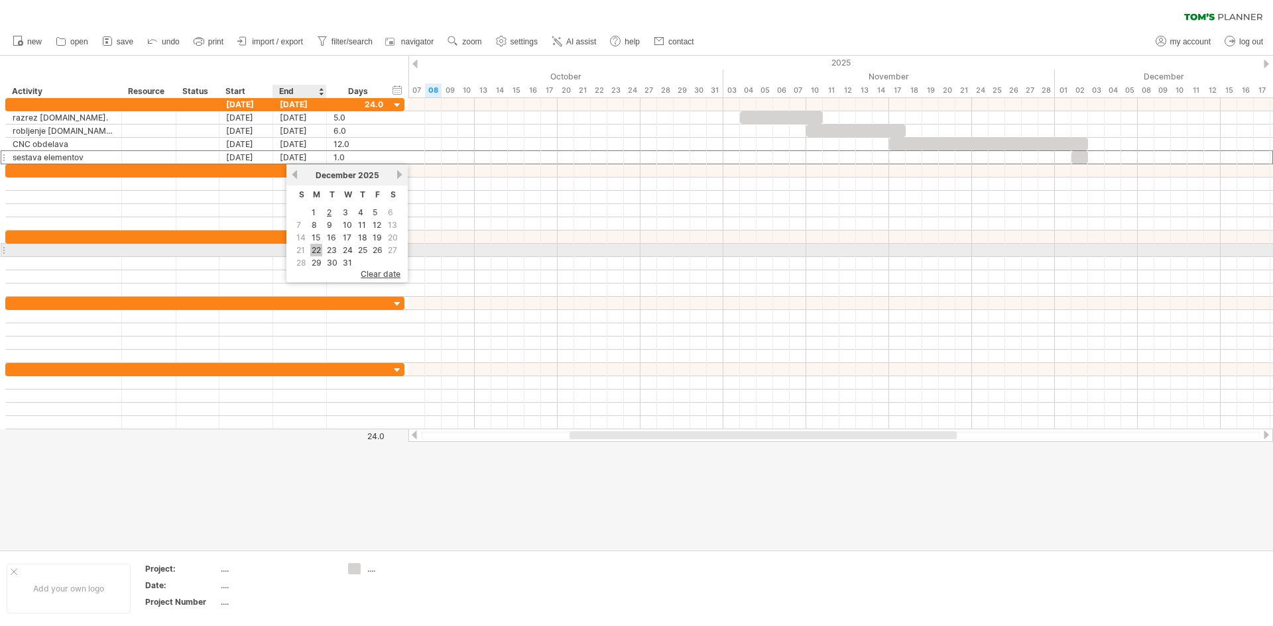
click at [317, 248] on link "22" at bounding box center [316, 250] width 12 height 13
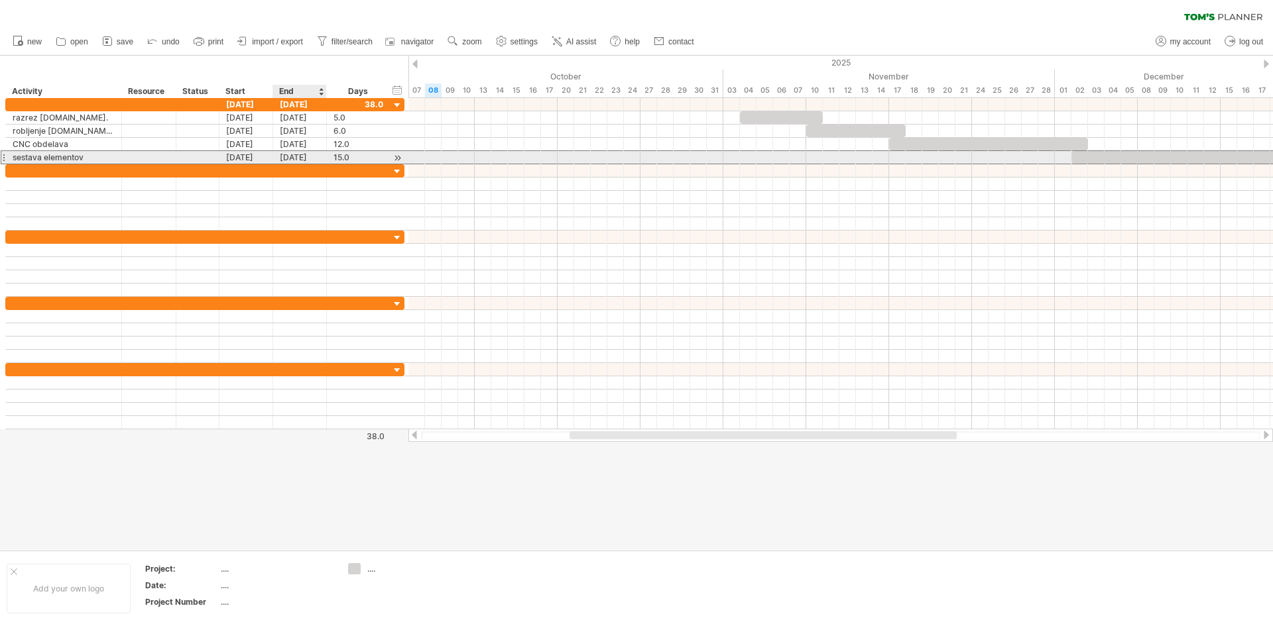
click at [330, 158] on div "15.0 15.0" at bounding box center [359, 157] width 64 height 13
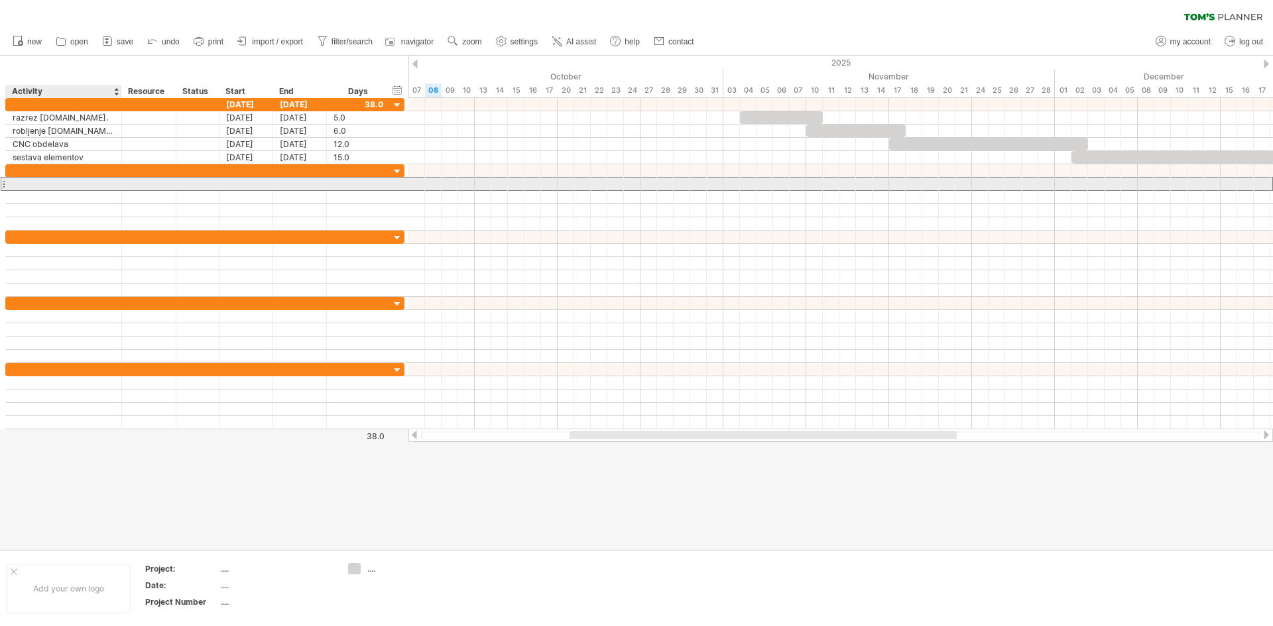
click at [73, 183] on div at bounding box center [64, 184] width 102 height 13
click at [63, 181] on div at bounding box center [64, 184] width 102 height 13
type input "*********"
click at [237, 184] on div at bounding box center [246, 184] width 54 height 13
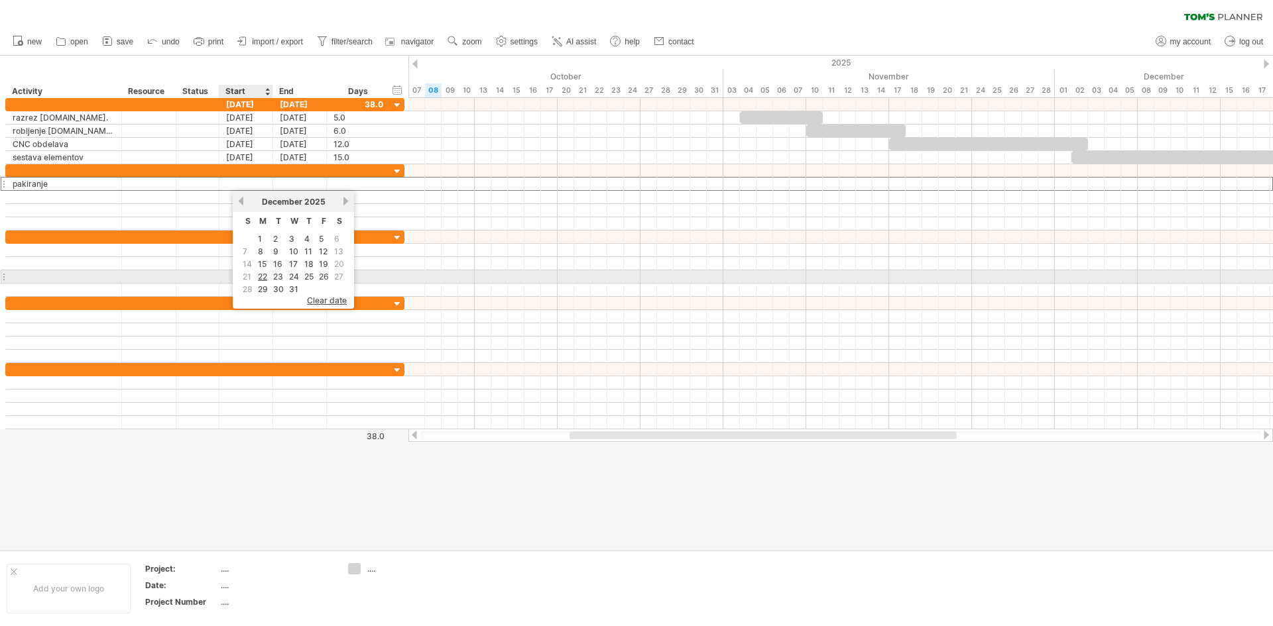
click at [267, 274] on link "22" at bounding box center [263, 276] width 12 height 13
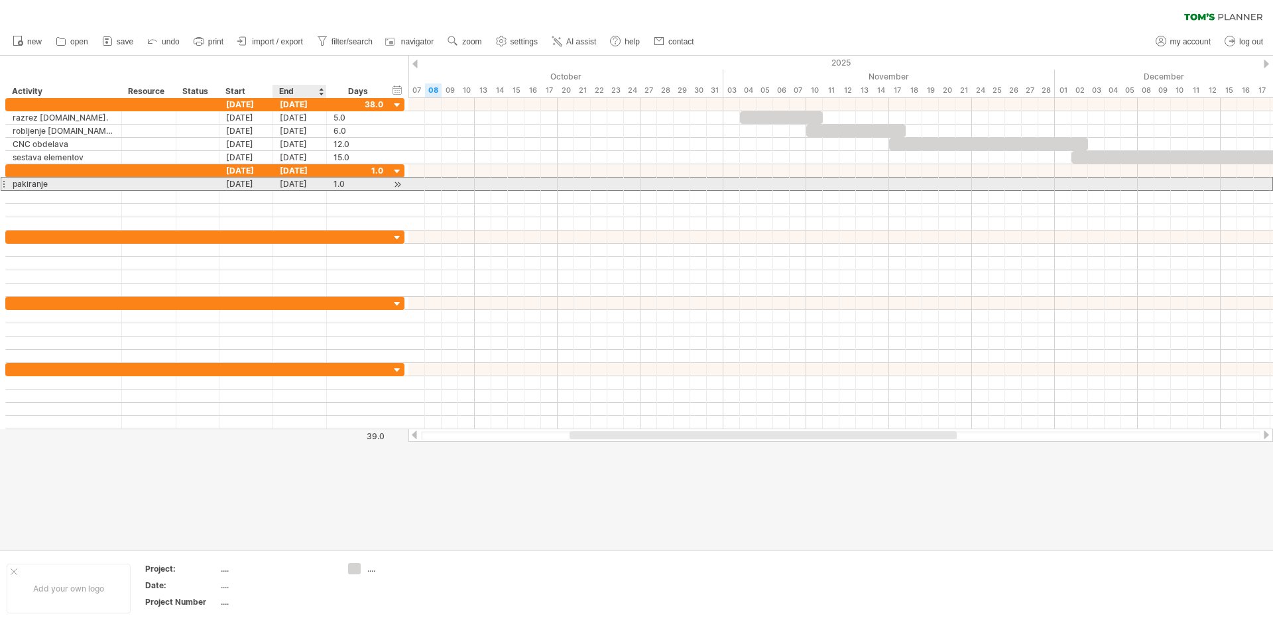
click at [302, 180] on div "[DATE]" at bounding box center [300, 184] width 54 height 13
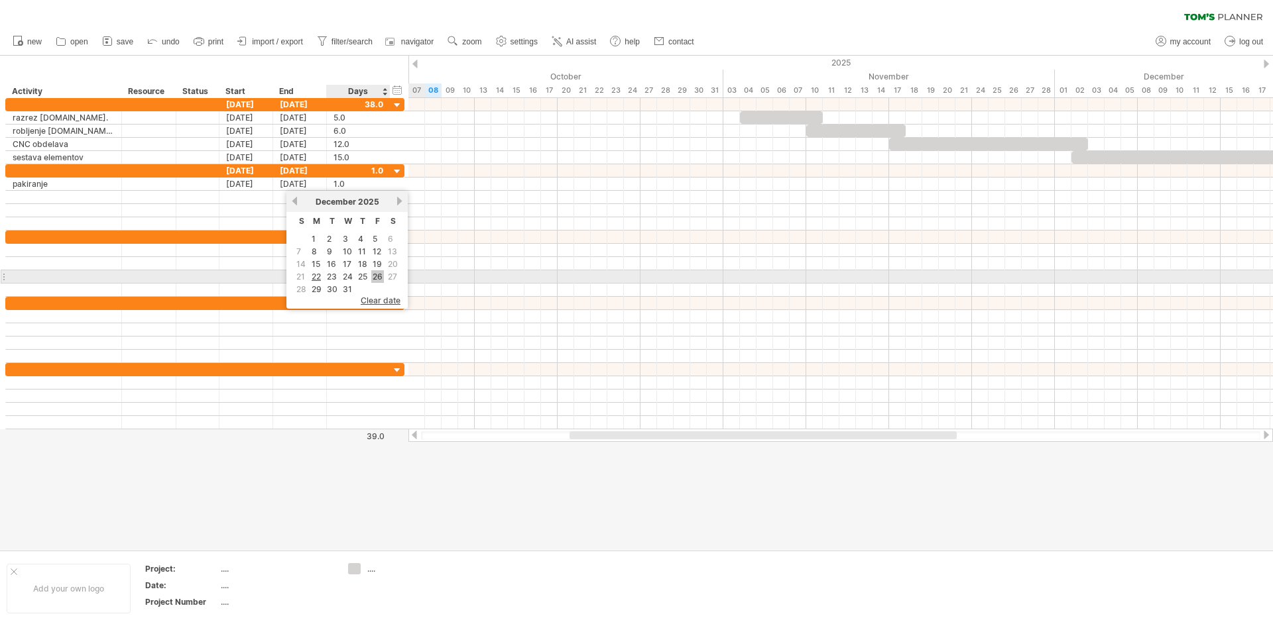
click at [377, 275] on link "26" at bounding box center [377, 276] width 13 height 13
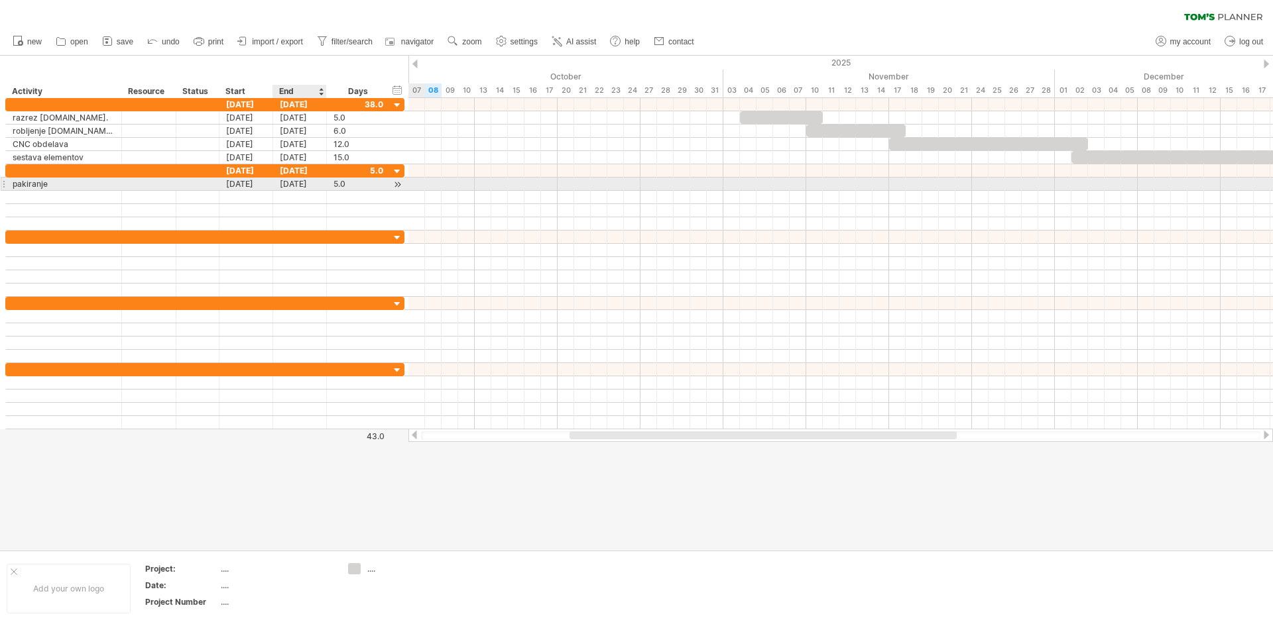
click at [288, 182] on div "[DATE]" at bounding box center [300, 184] width 54 height 13
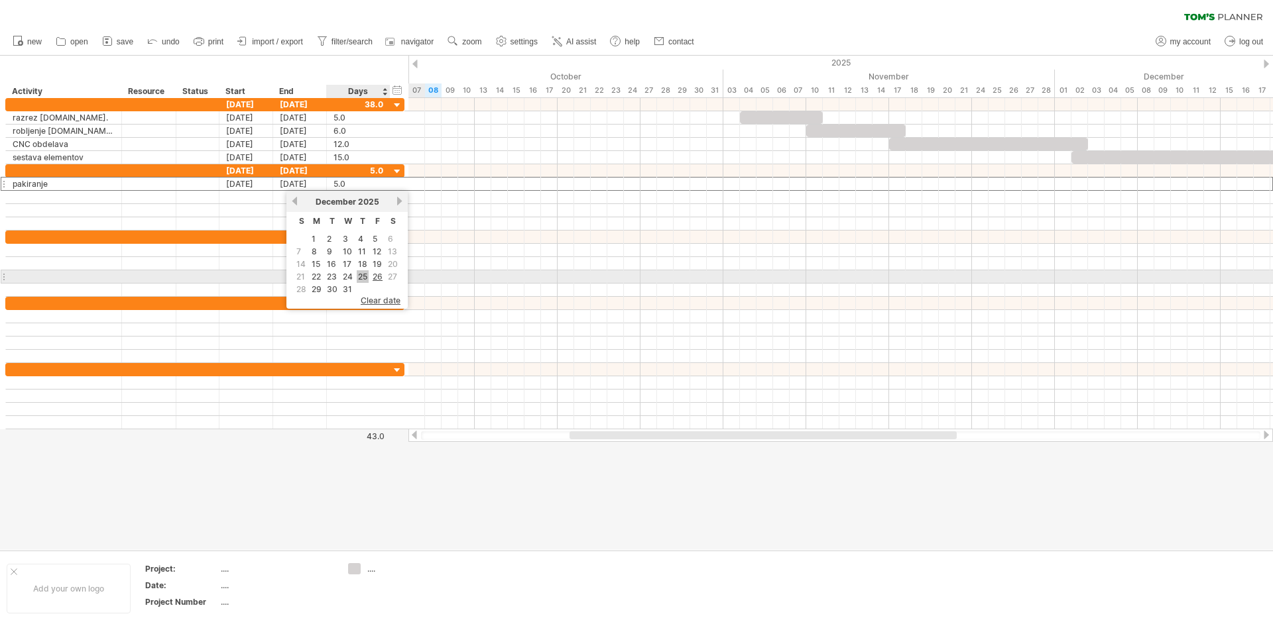
click at [363, 277] on link "25" at bounding box center [363, 276] width 12 height 13
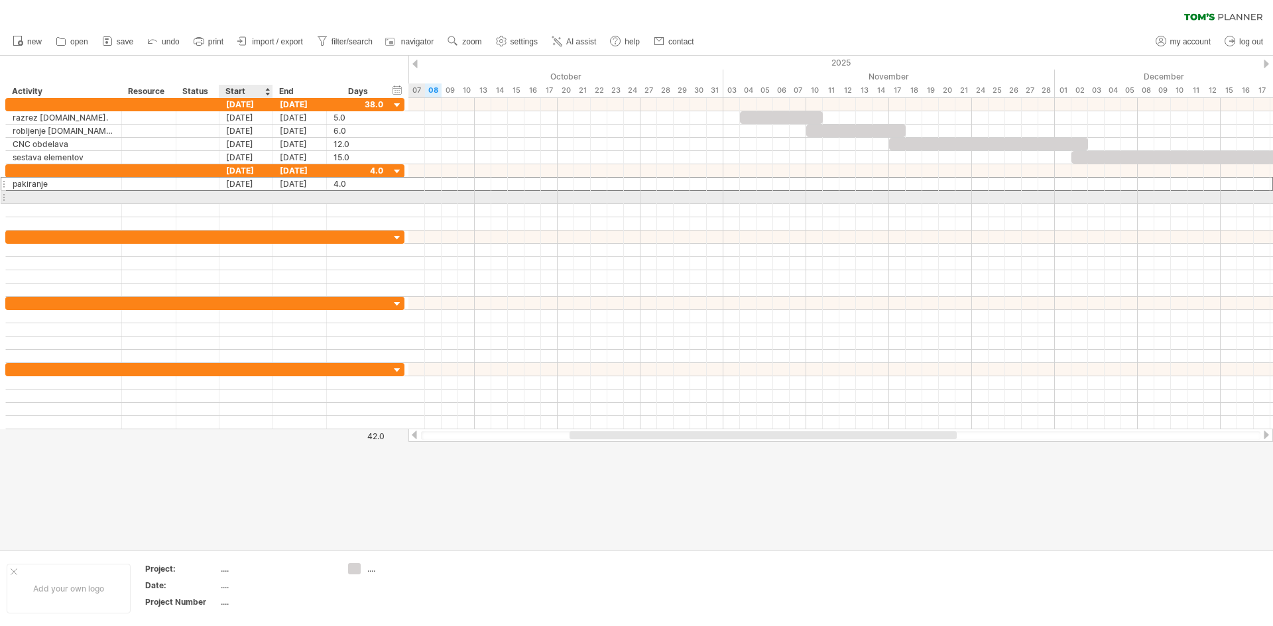
click at [244, 194] on div at bounding box center [246, 197] width 54 height 13
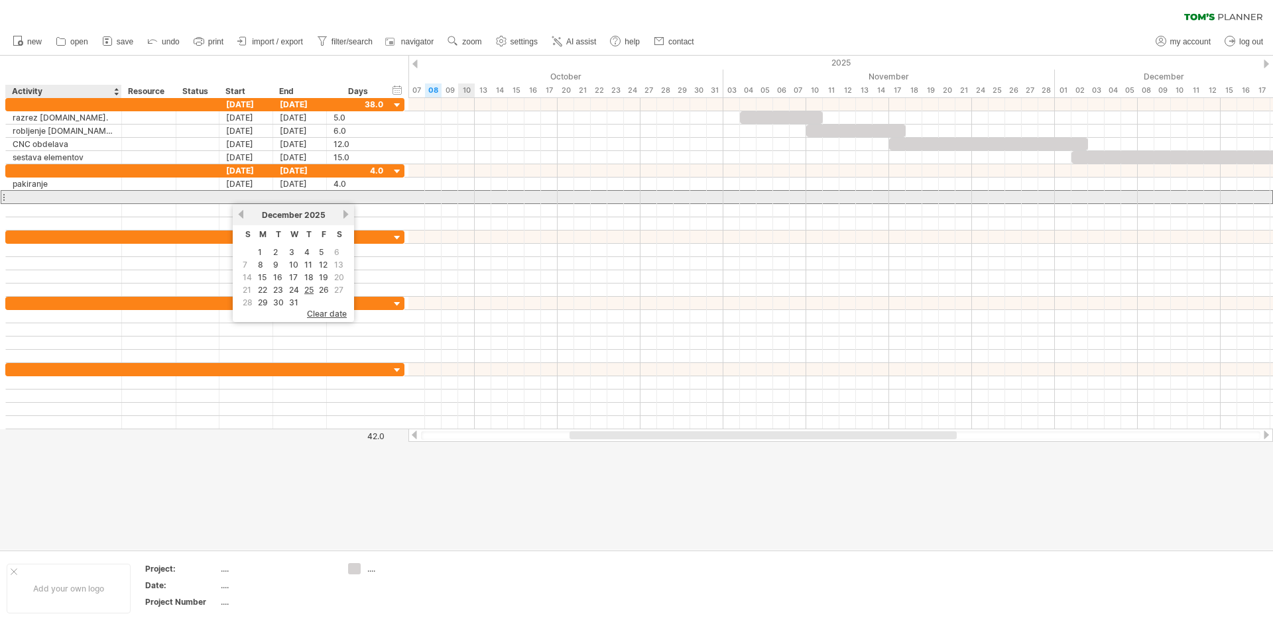
click at [50, 194] on div at bounding box center [64, 197] width 102 height 13
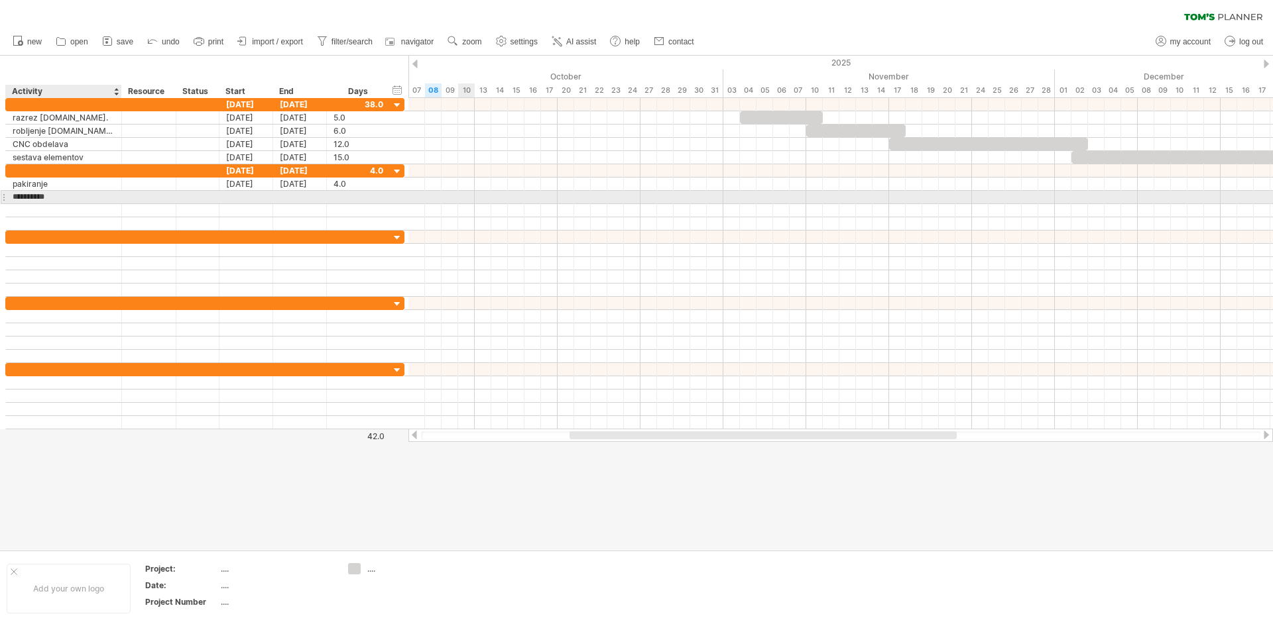
type input "**********"
click at [249, 197] on div at bounding box center [246, 197] width 54 height 13
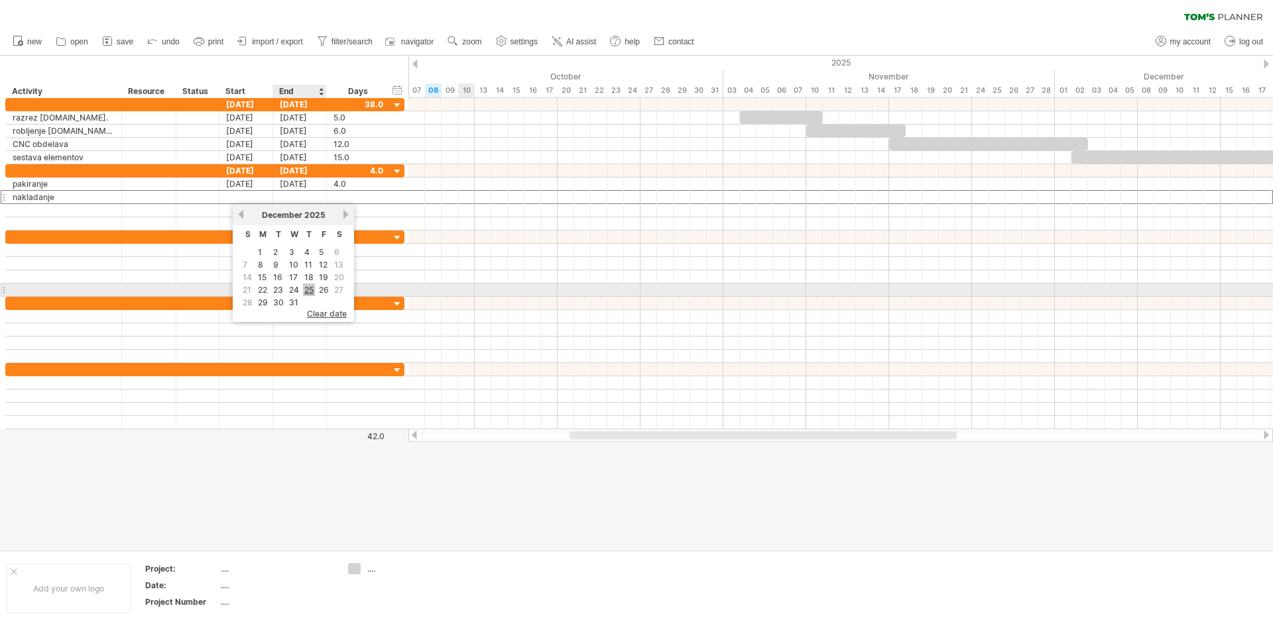
click at [310, 291] on link "25" at bounding box center [309, 290] width 12 height 13
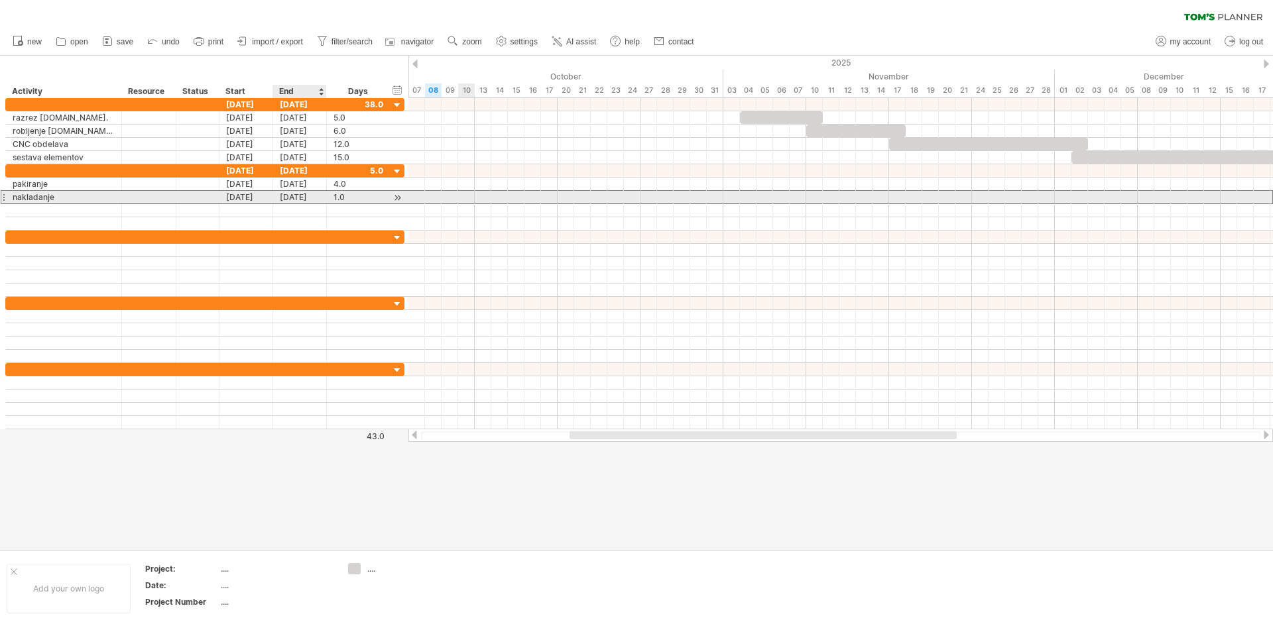
click at [306, 198] on div "[DATE]" at bounding box center [300, 197] width 54 height 13
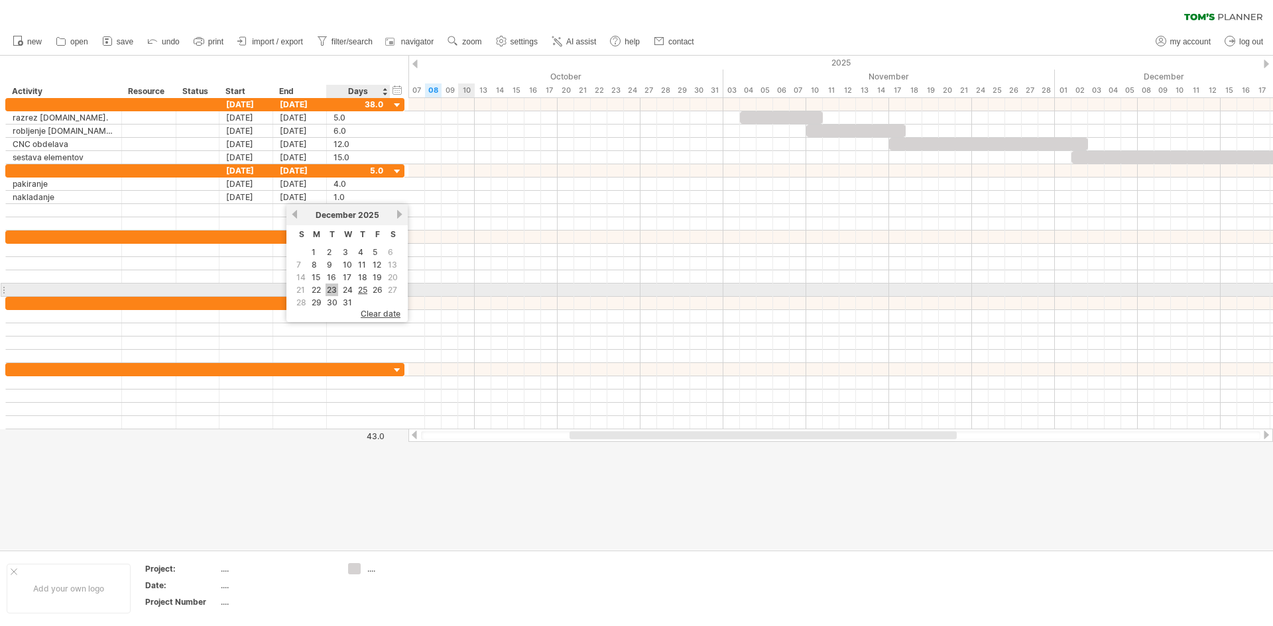
click at [334, 293] on link "23" at bounding box center [332, 290] width 13 height 13
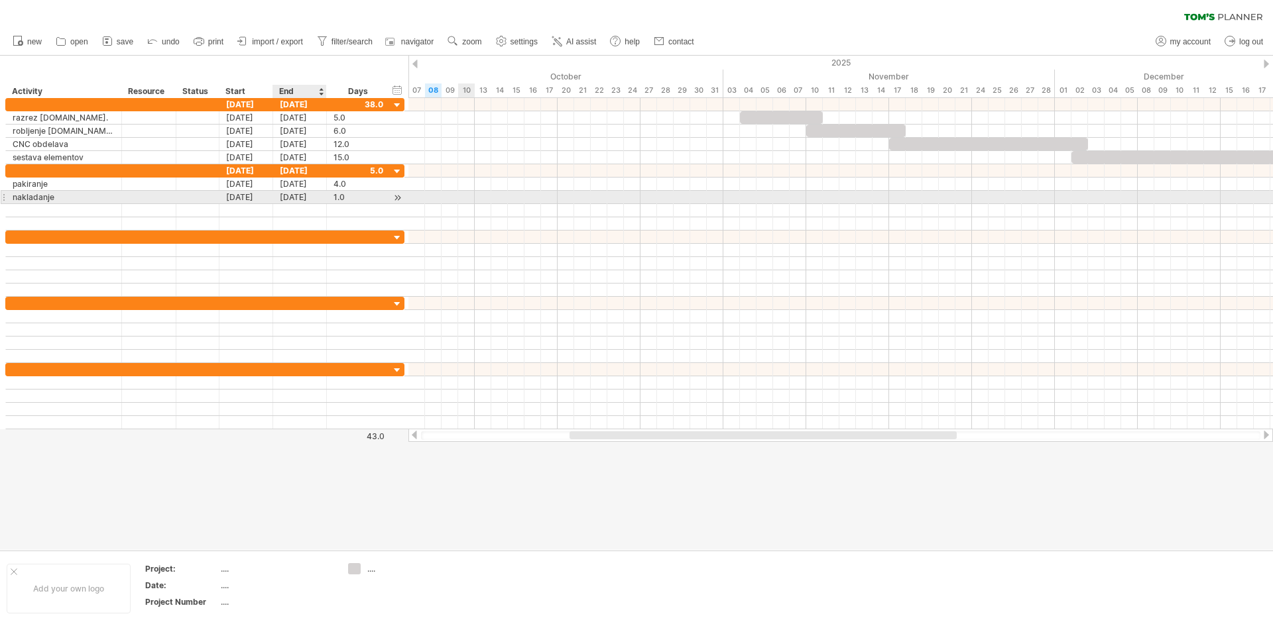
click at [308, 197] on div "[DATE]" at bounding box center [300, 197] width 54 height 13
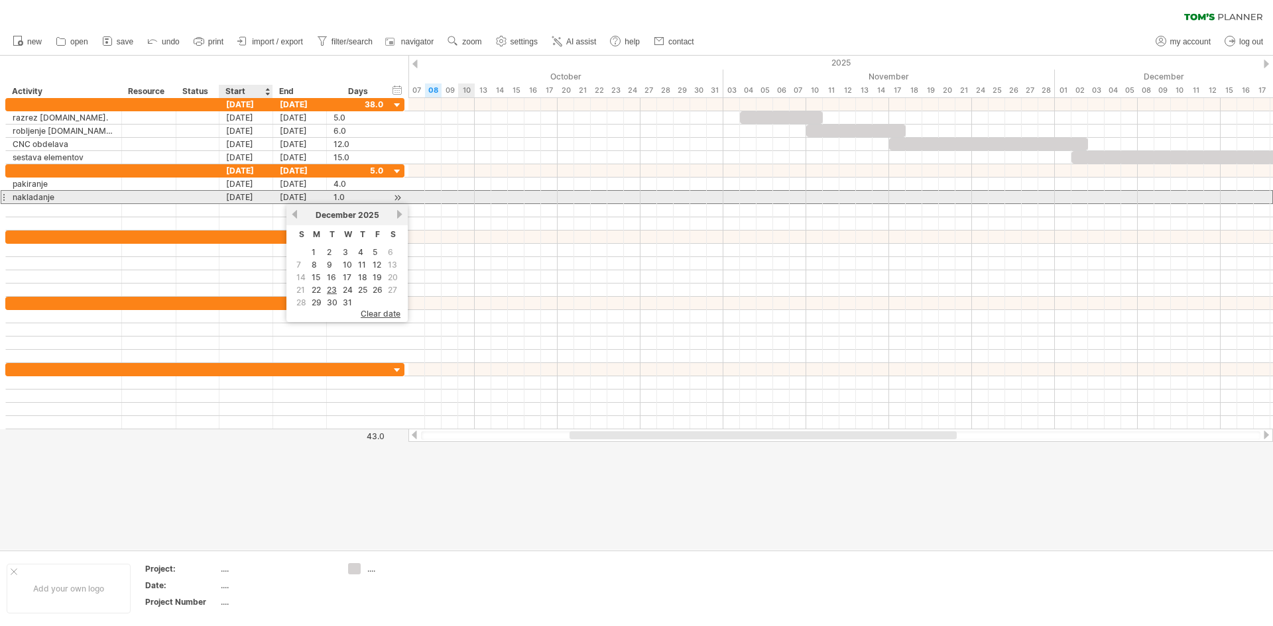
click at [256, 197] on div "[DATE]" at bounding box center [246, 197] width 54 height 13
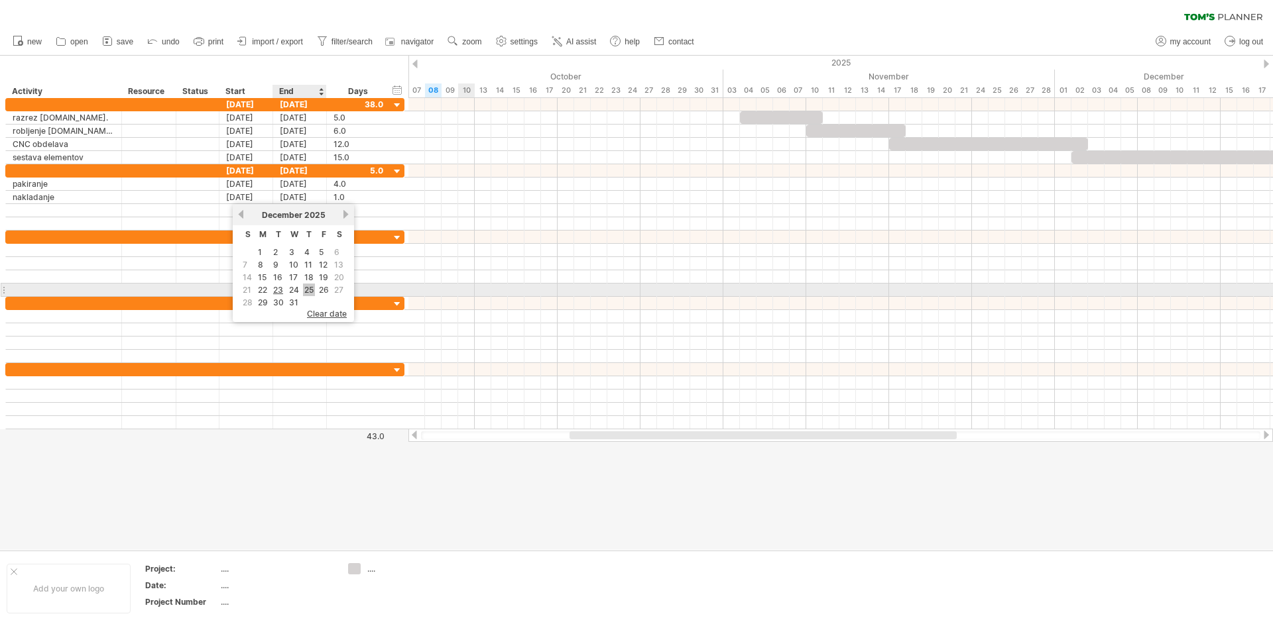
click at [308, 290] on link "25" at bounding box center [309, 290] width 12 height 13
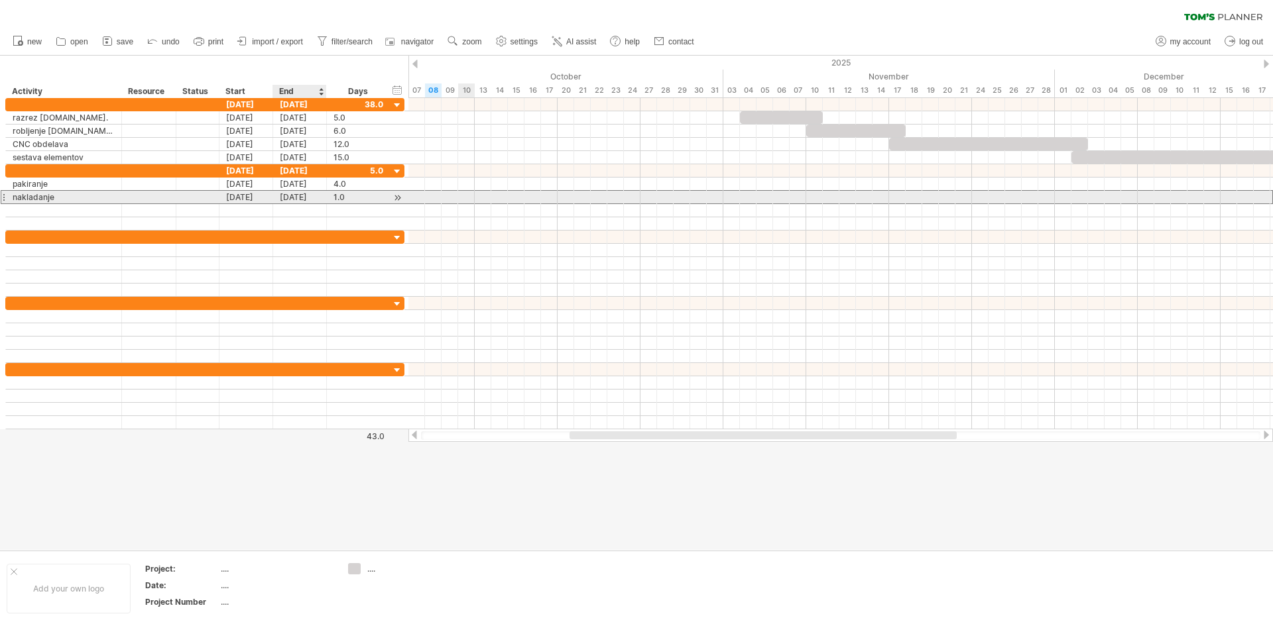
click at [306, 198] on div "[DATE]" at bounding box center [300, 197] width 54 height 13
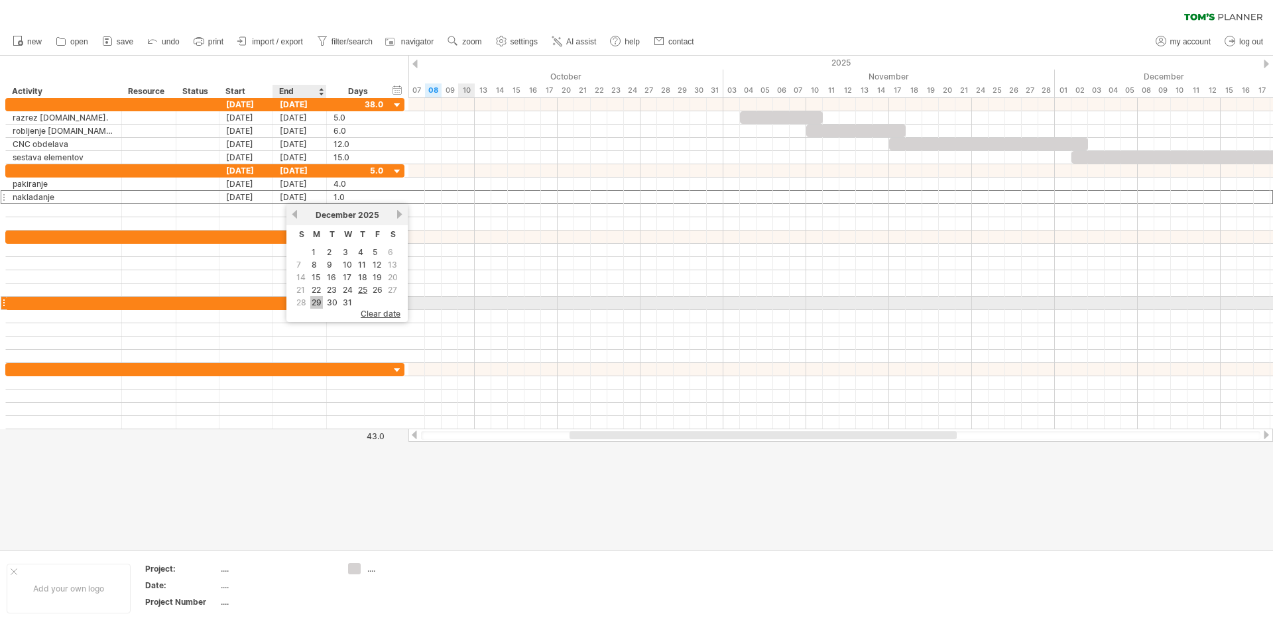
click at [319, 302] on link "29" at bounding box center [316, 302] width 13 height 13
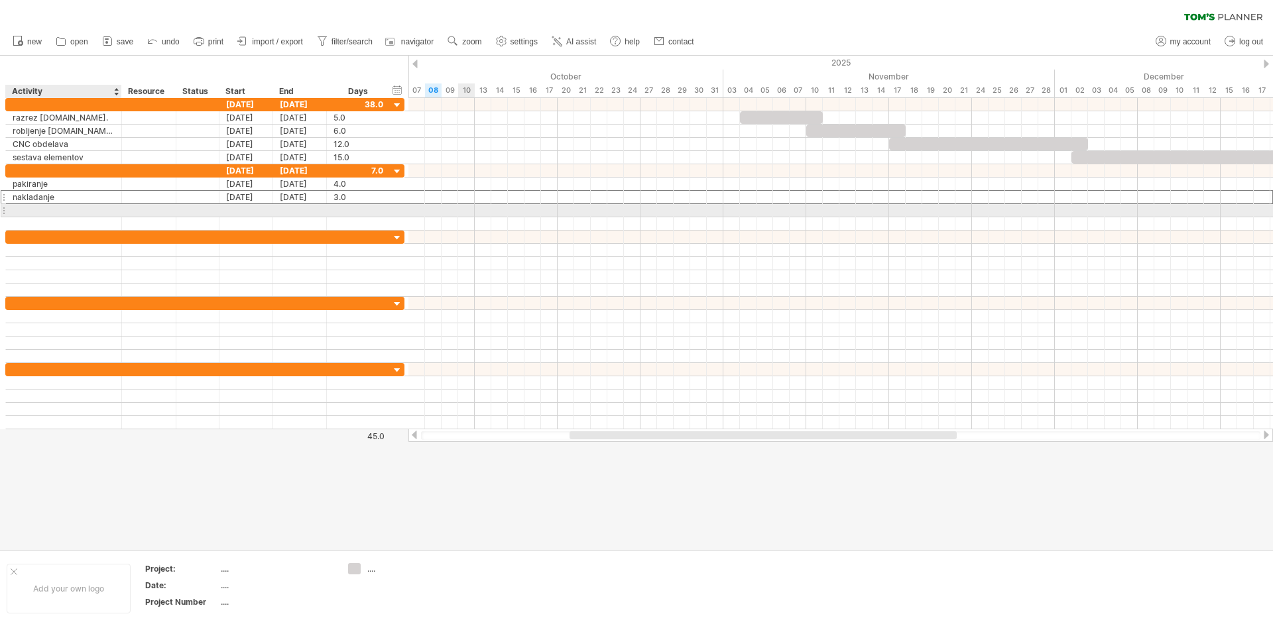
click at [73, 210] on div at bounding box center [64, 210] width 102 height 13
type input "*********"
click at [246, 213] on div at bounding box center [246, 210] width 54 height 13
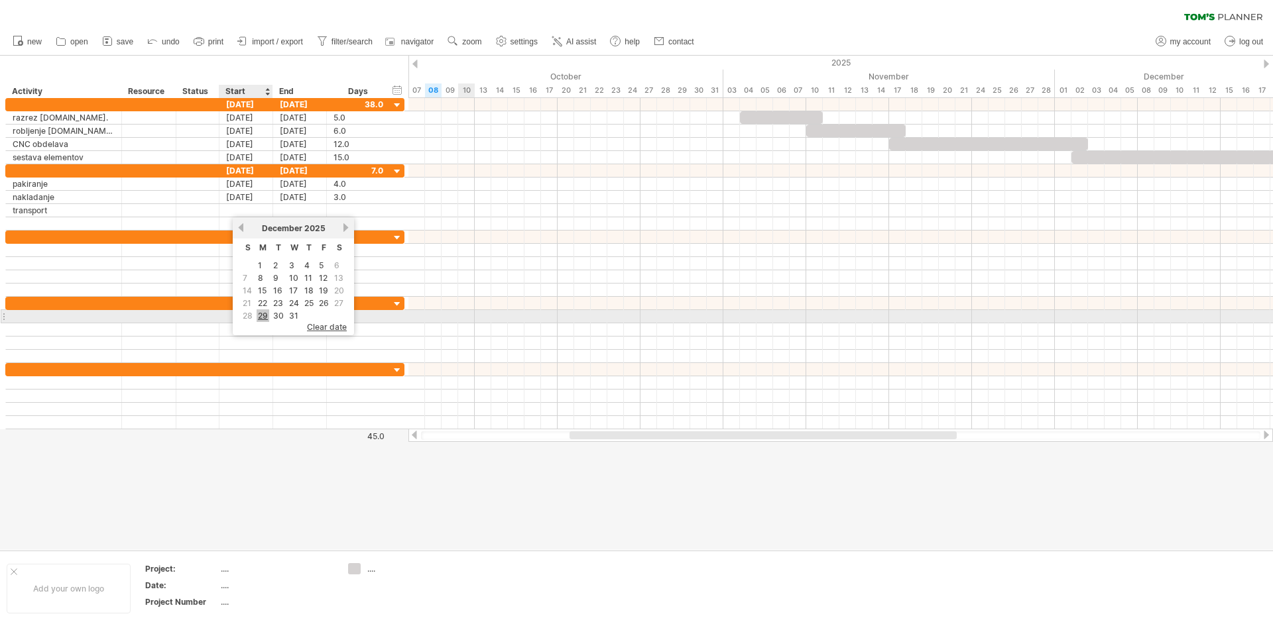
click at [268, 315] on link "29" at bounding box center [263, 316] width 13 height 13
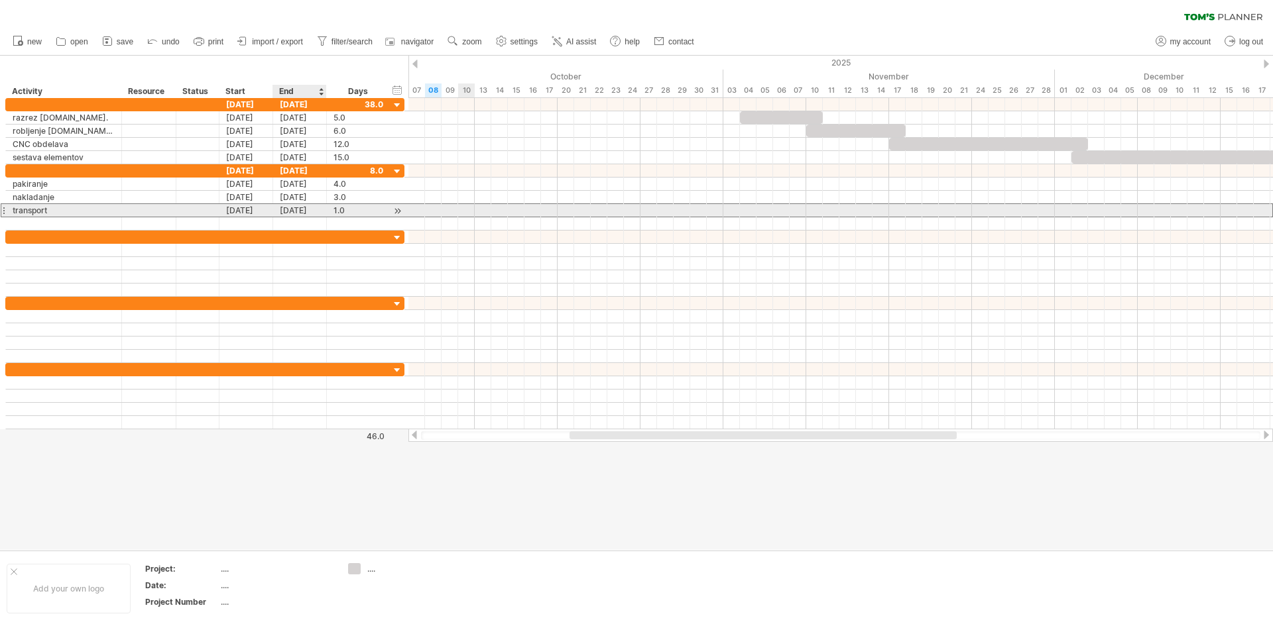
click at [302, 211] on div "[DATE]" at bounding box center [300, 210] width 54 height 13
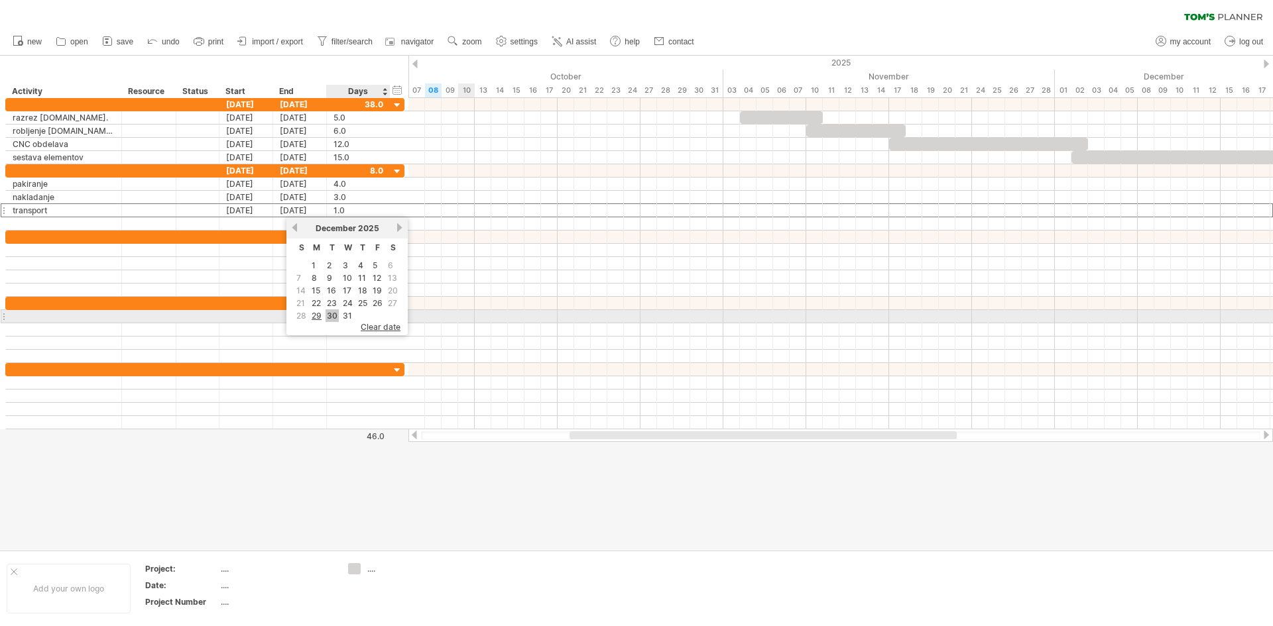
click at [333, 318] on link "30" at bounding box center [332, 316] width 13 height 13
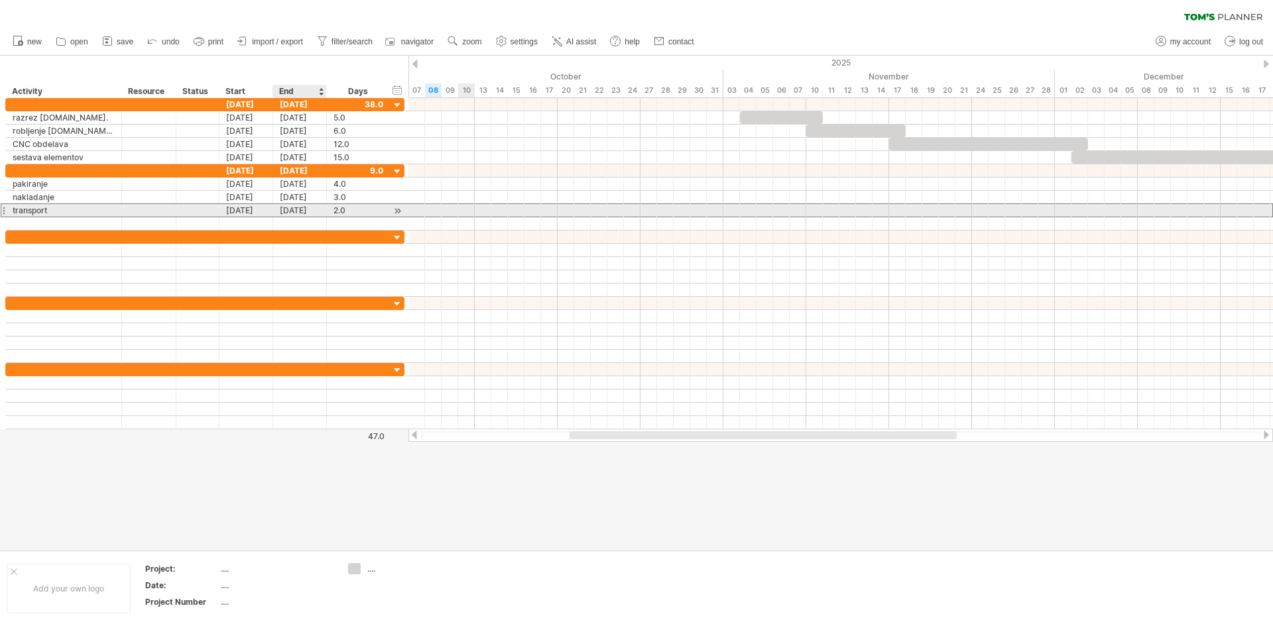
click at [301, 209] on div "[DATE]" at bounding box center [300, 210] width 54 height 13
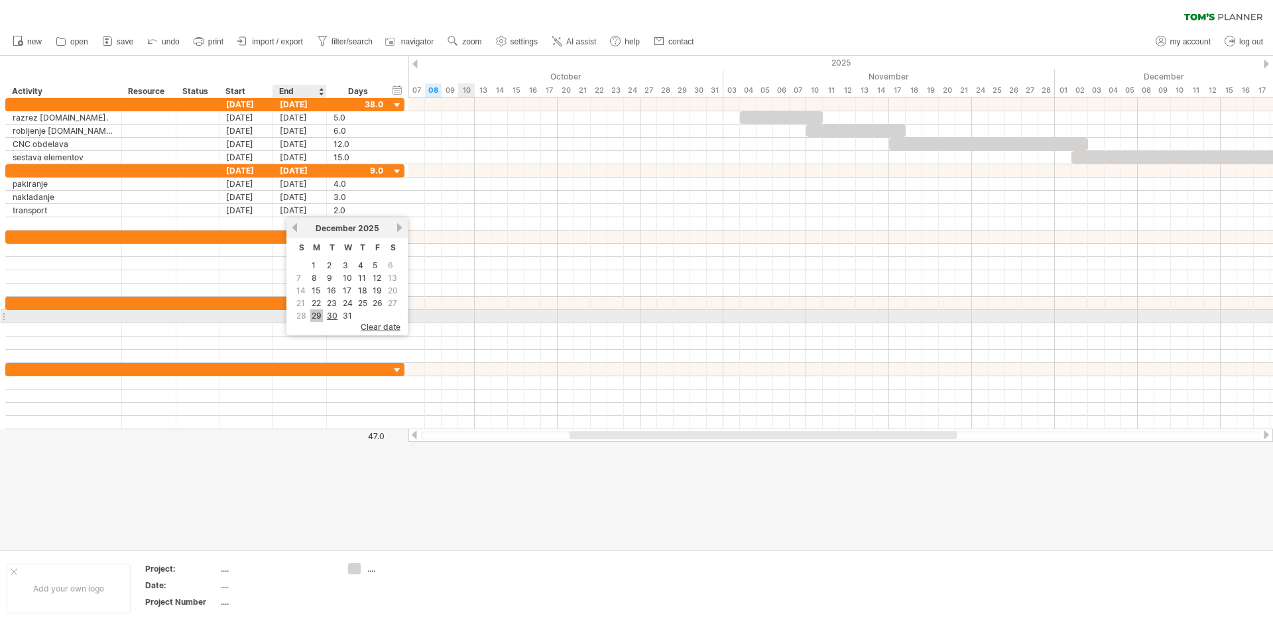
click at [318, 312] on link "29" at bounding box center [316, 316] width 13 height 13
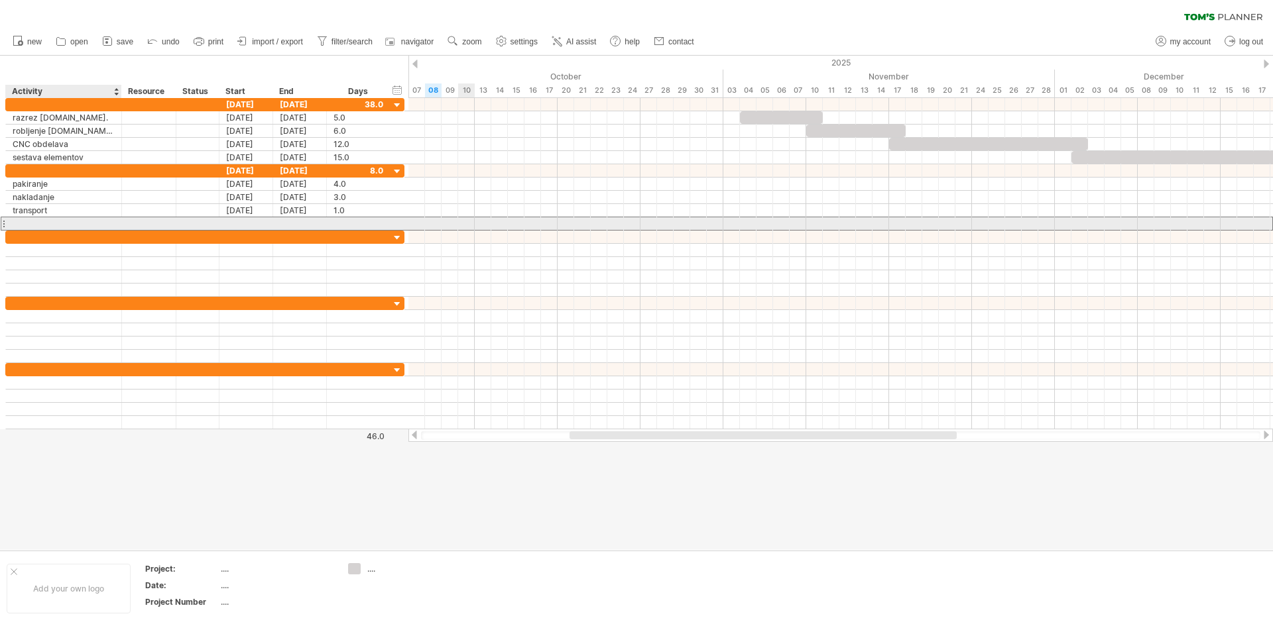
click at [101, 224] on div at bounding box center [64, 223] width 102 height 13
click at [49, 223] on div at bounding box center [64, 223] width 102 height 13
type input "*******"
click at [253, 221] on div at bounding box center [246, 223] width 54 height 13
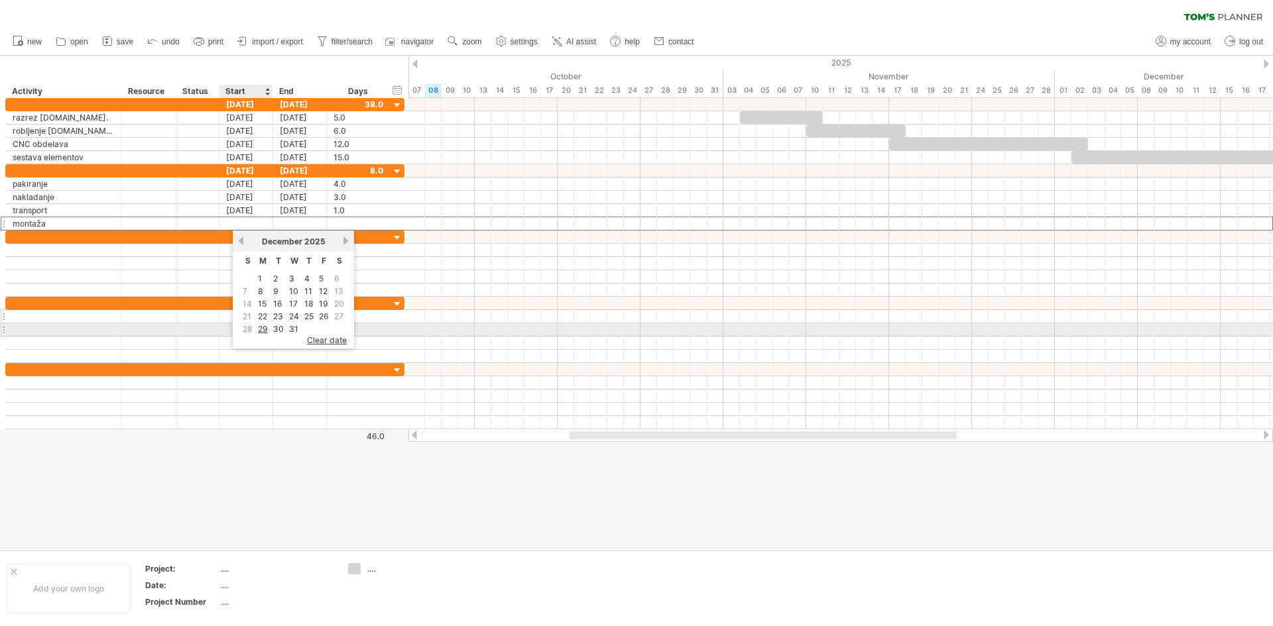
click at [267, 329] on link "29" at bounding box center [263, 329] width 13 height 13
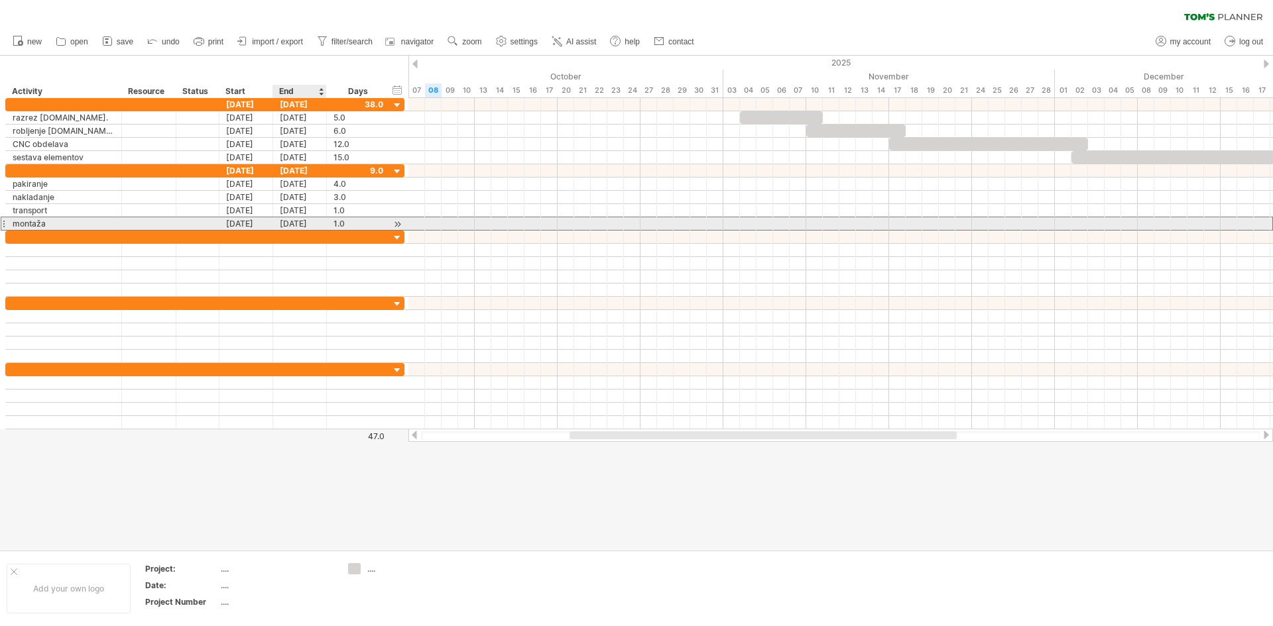
click at [310, 221] on div "[DATE]" at bounding box center [300, 223] width 54 height 13
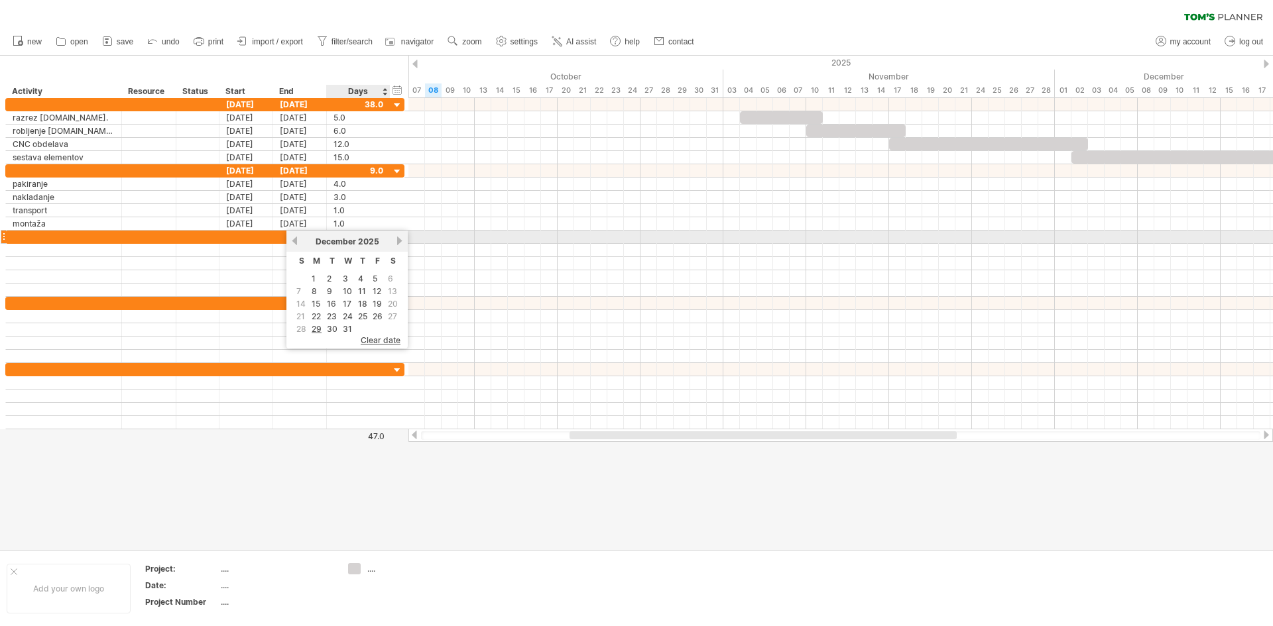
click at [402, 241] on link "next" at bounding box center [399, 241] width 10 height 10
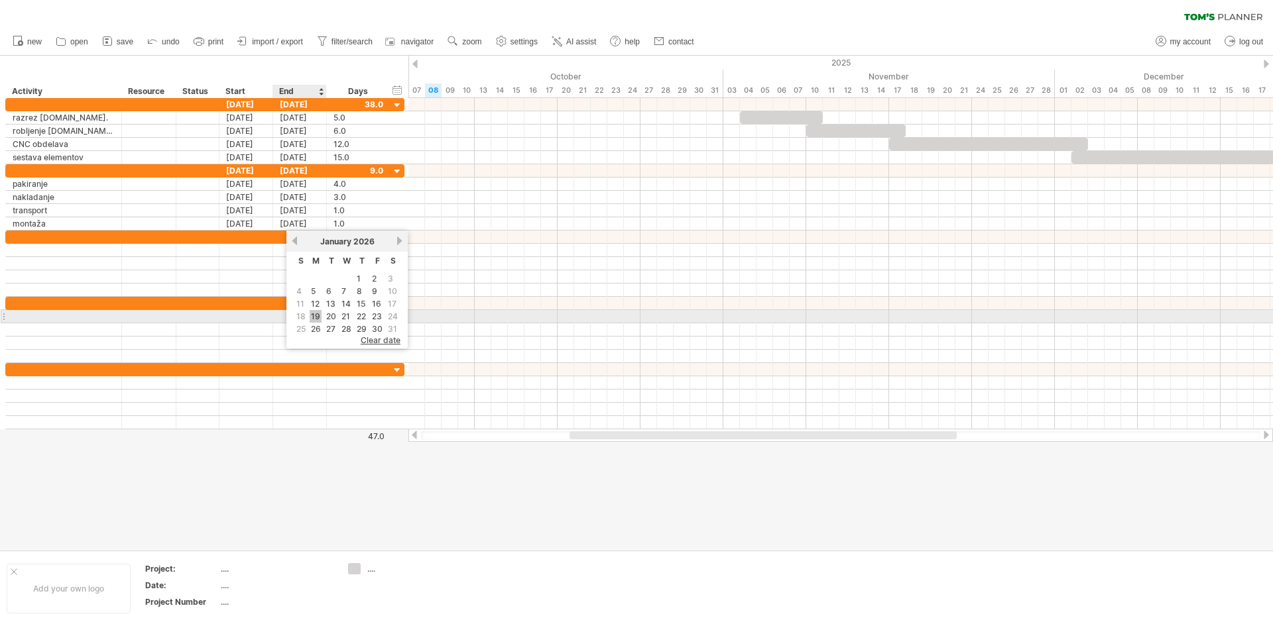
click at [319, 312] on link "19" at bounding box center [316, 316] width 12 height 13
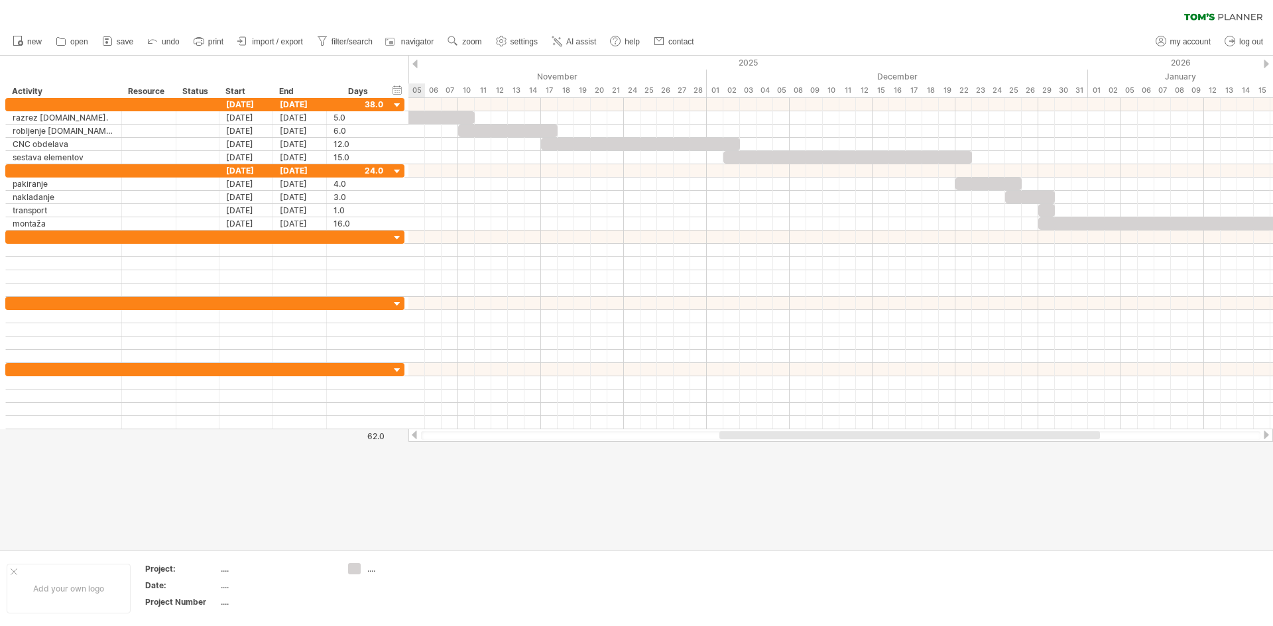
drag, startPoint x: 786, startPoint y: 439, endPoint x: 938, endPoint y: 432, distance: 152.7
click at [938, 432] on div at bounding box center [909, 436] width 381 height 8
click at [414, 66] on div at bounding box center [414, 64] width 5 height 9
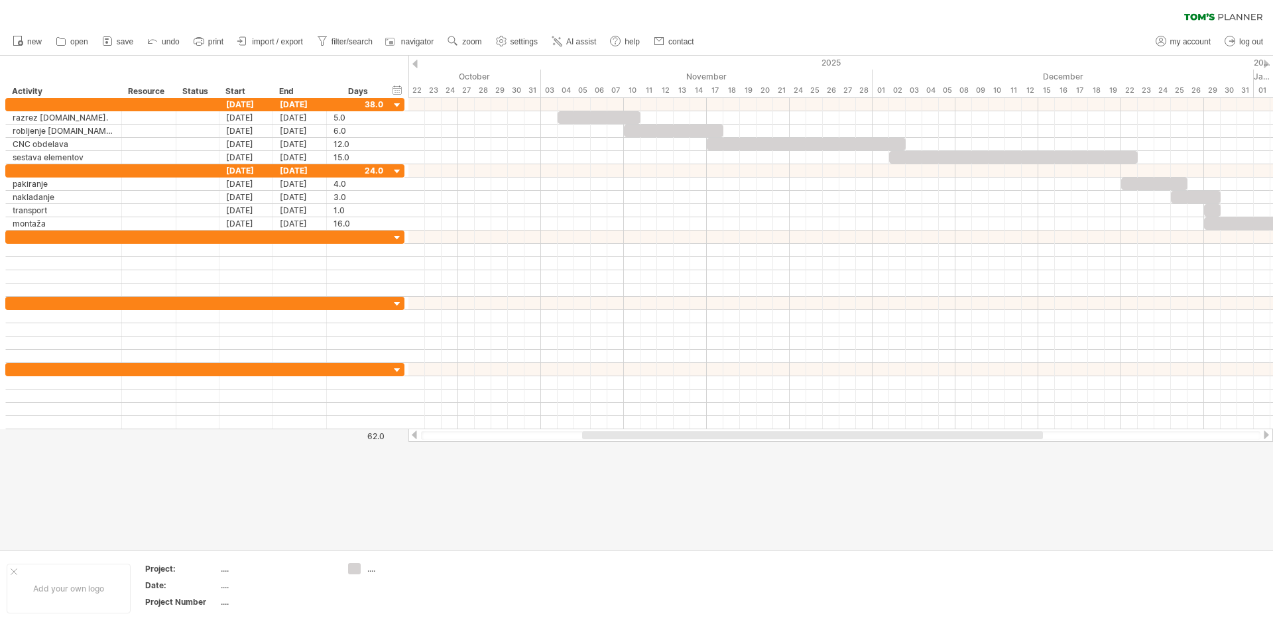
click at [414, 66] on div at bounding box center [414, 64] width 5 height 9
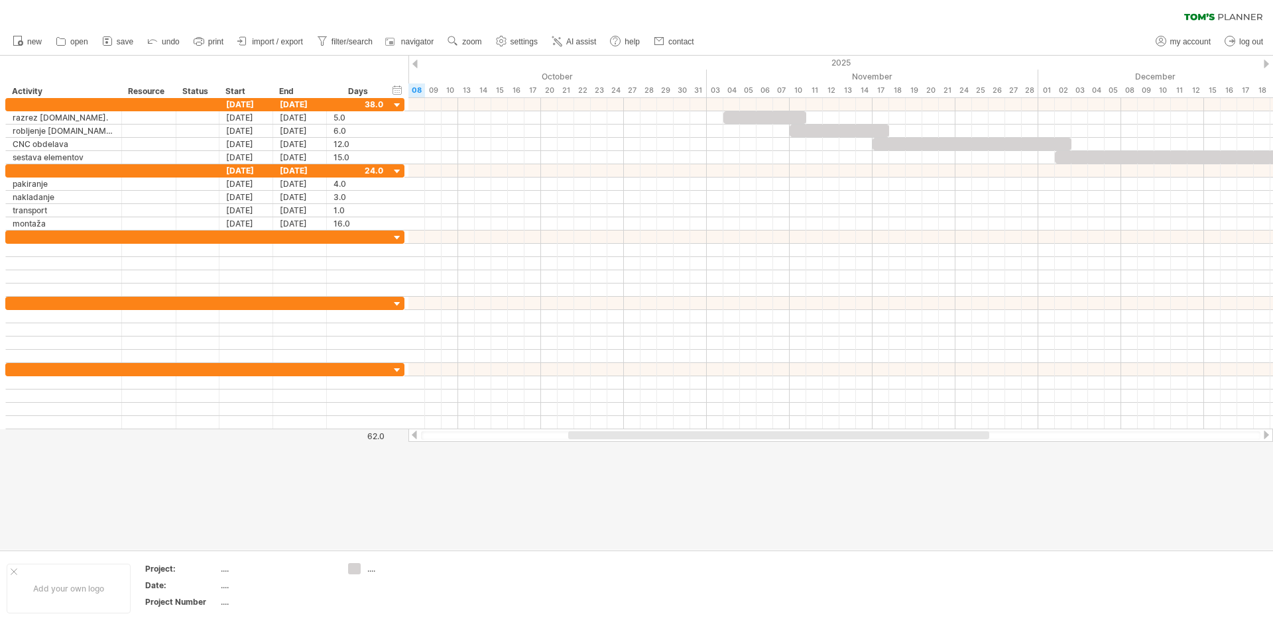
click at [1267, 66] on div at bounding box center [1266, 64] width 5 height 9
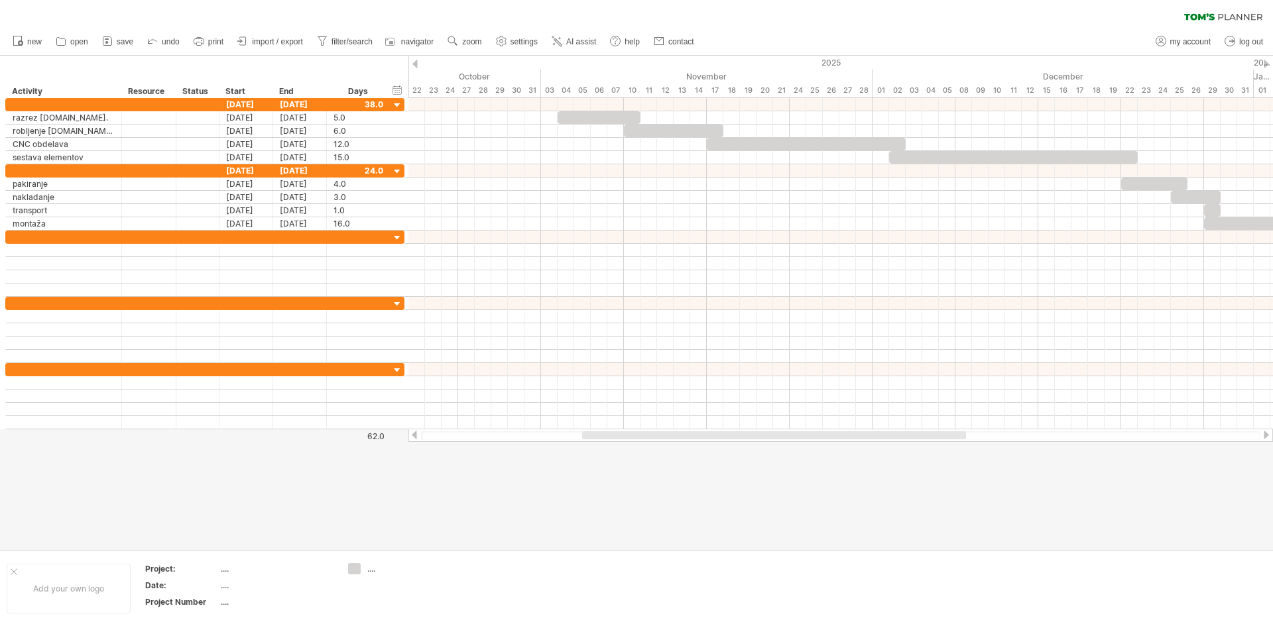
click at [1267, 66] on div at bounding box center [1266, 64] width 5 height 9
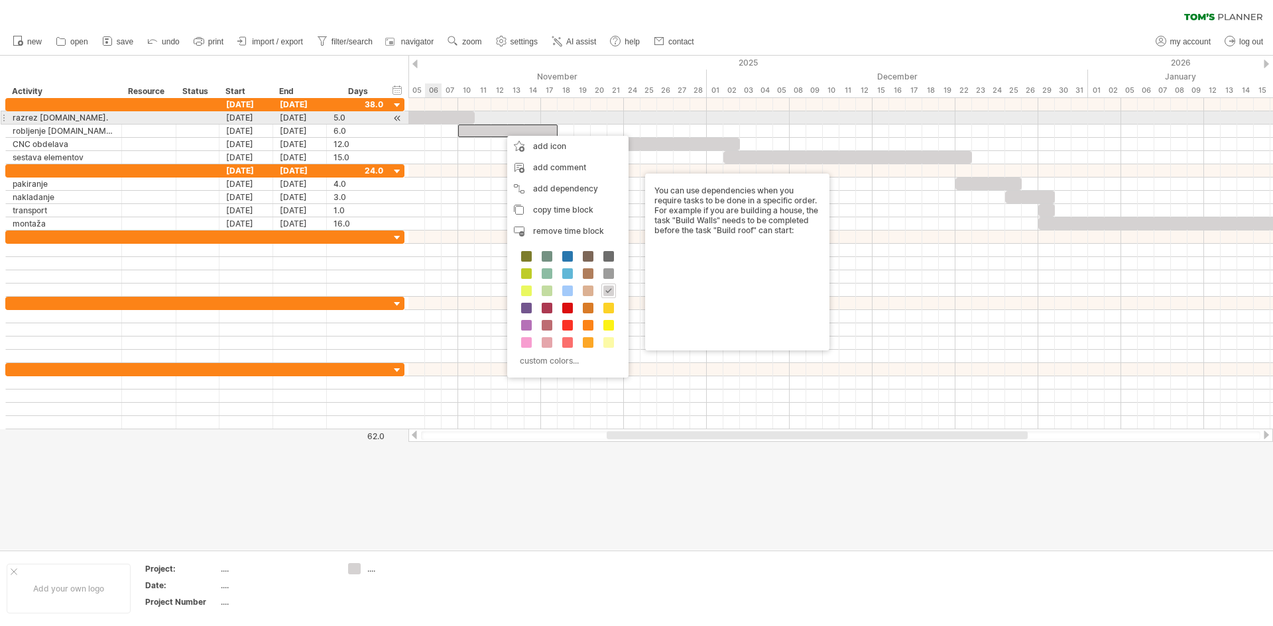
click at [439, 115] on div at bounding box center [433, 117] width 83 height 13
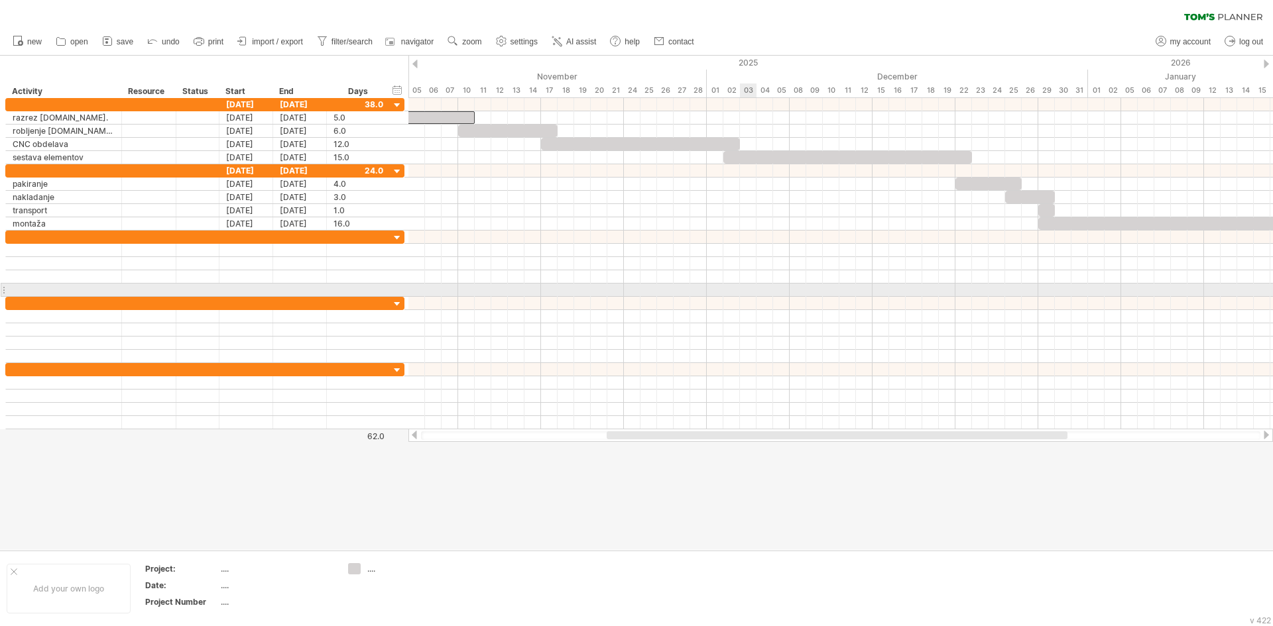
click at [742, 289] on div at bounding box center [840, 290] width 864 height 13
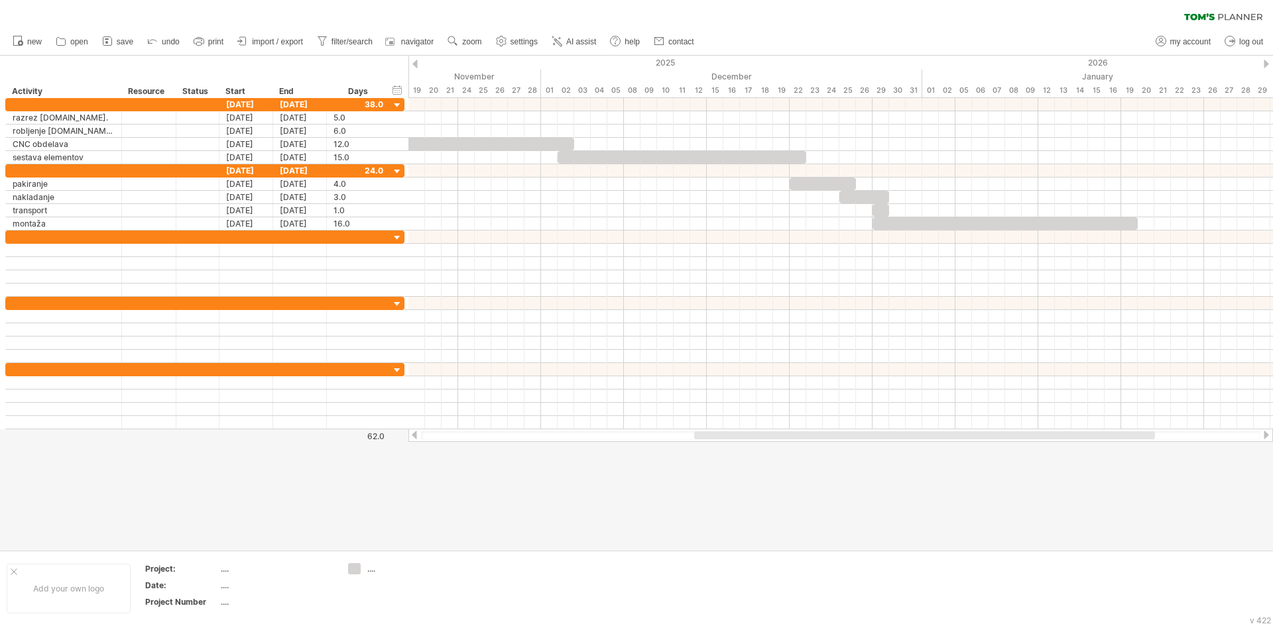
drag, startPoint x: 713, startPoint y: 436, endPoint x: 786, endPoint y: 311, distance: 145.3
click at [800, 428] on div "Trying to reach [DOMAIN_NAME] Connected again... 0% clear filter new" at bounding box center [636, 313] width 1273 height 626
click at [465, 36] on link "zoom" at bounding box center [464, 41] width 41 height 17
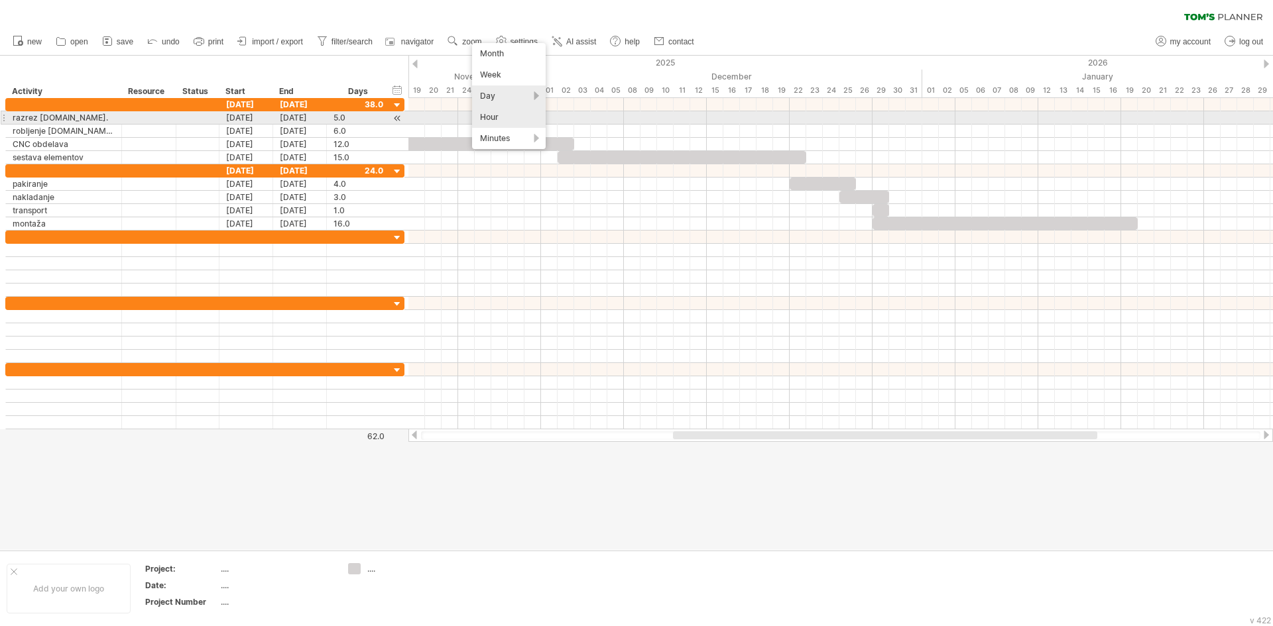
click at [516, 117] on div "Hour" at bounding box center [509, 117] width 74 height 21
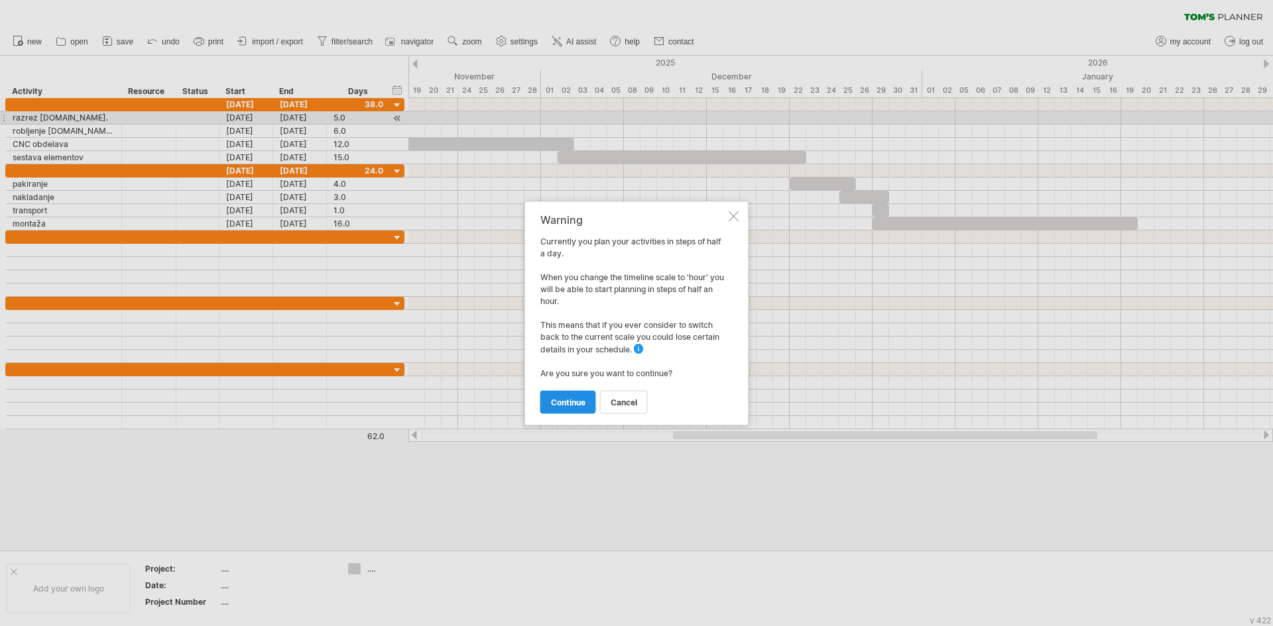
click at [578, 398] on span "continue" at bounding box center [568, 402] width 34 height 10
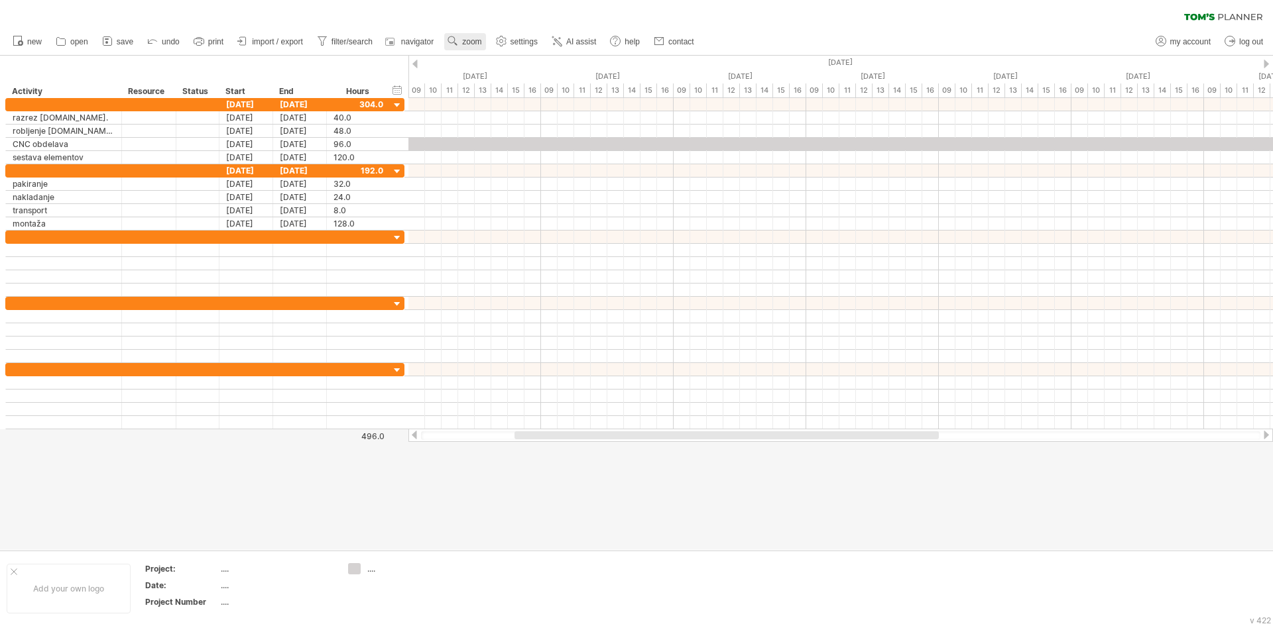
click at [464, 40] on span "zoom" at bounding box center [471, 41] width 19 height 9
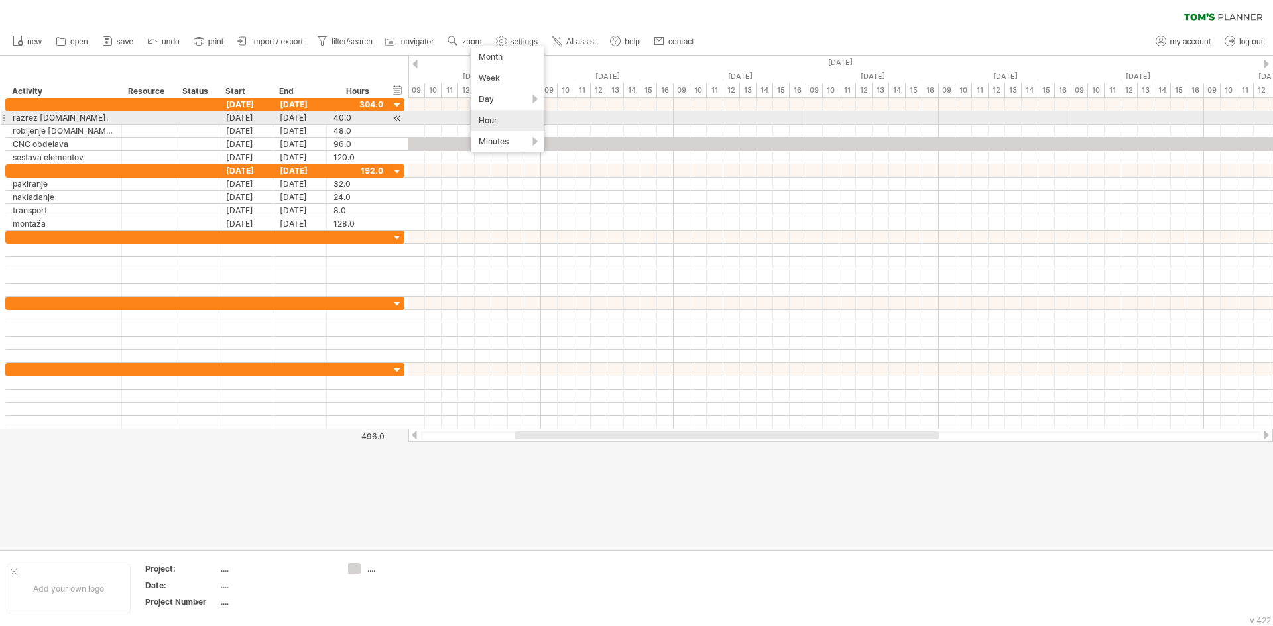
click at [514, 121] on div "Hour" at bounding box center [508, 120] width 74 height 21
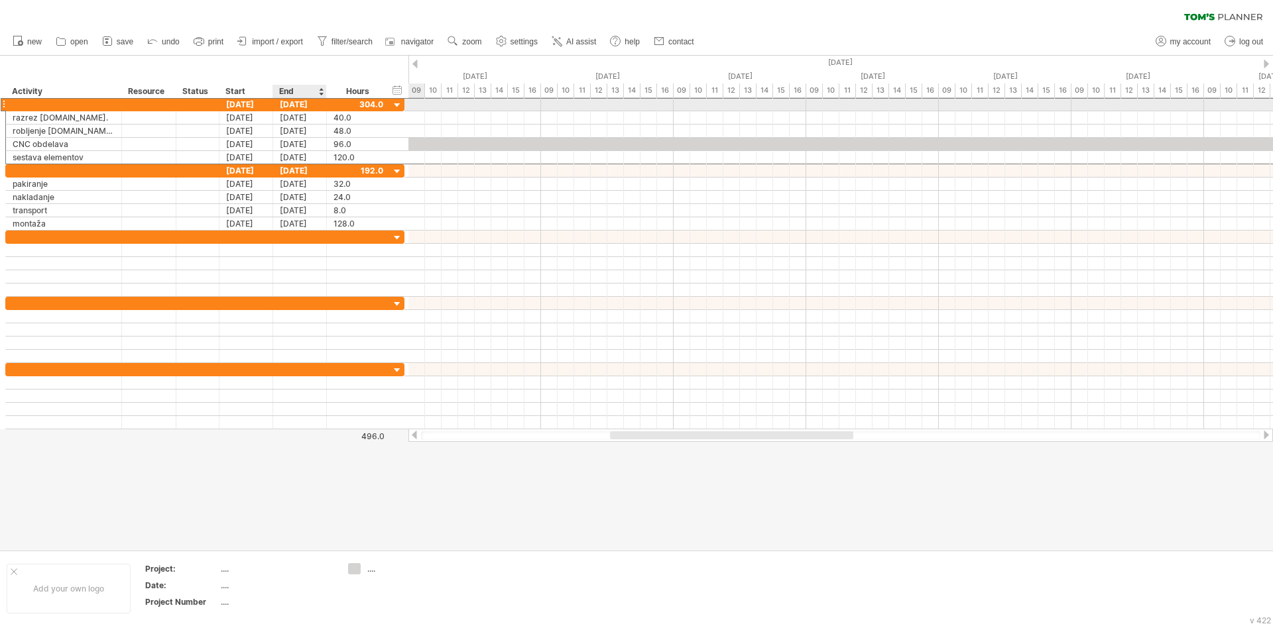
click at [314, 104] on div "[DATE]" at bounding box center [300, 104] width 54 height 13
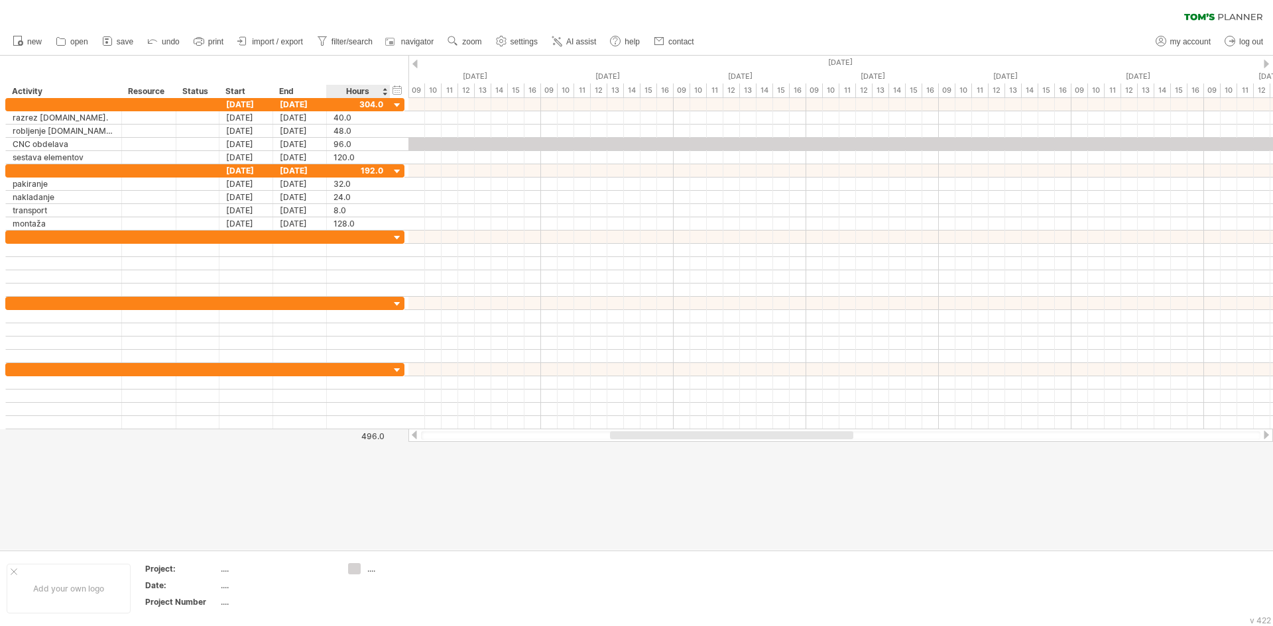
click at [374, 91] on div "Hours" at bounding box center [357, 91] width 63 height 13
click at [469, 34] on link "zoom" at bounding box center [464, 41] width 41 height 17
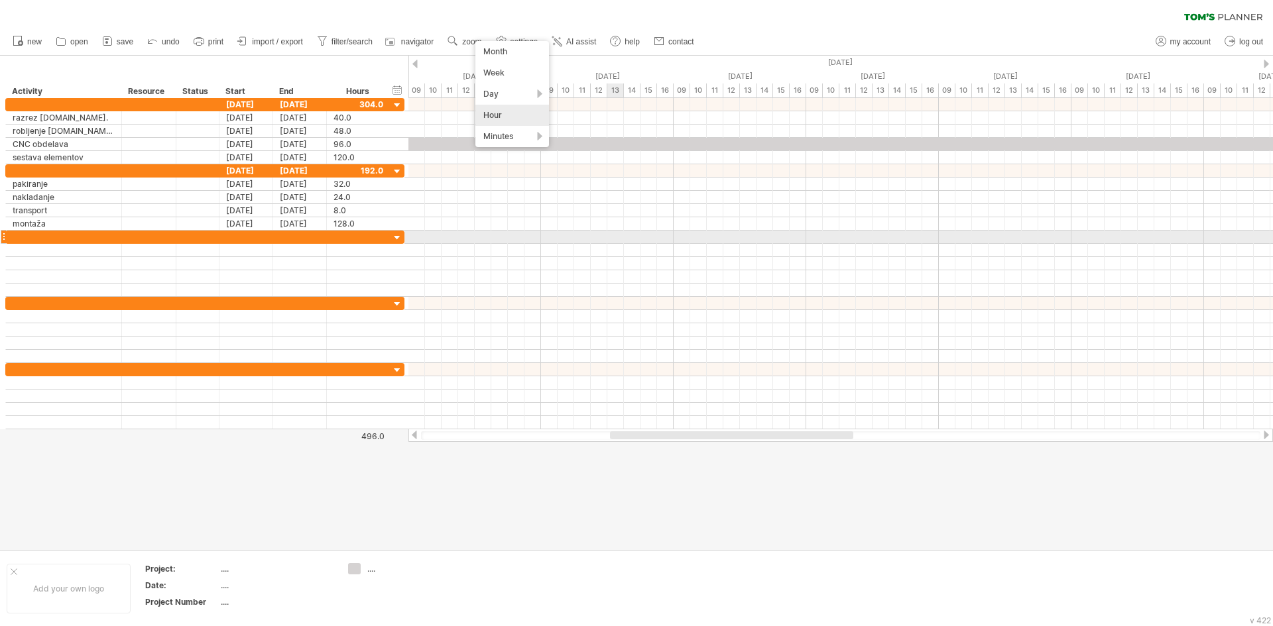
click at [613, 242] on div at bounding box center [840, 237] width 864 height 13
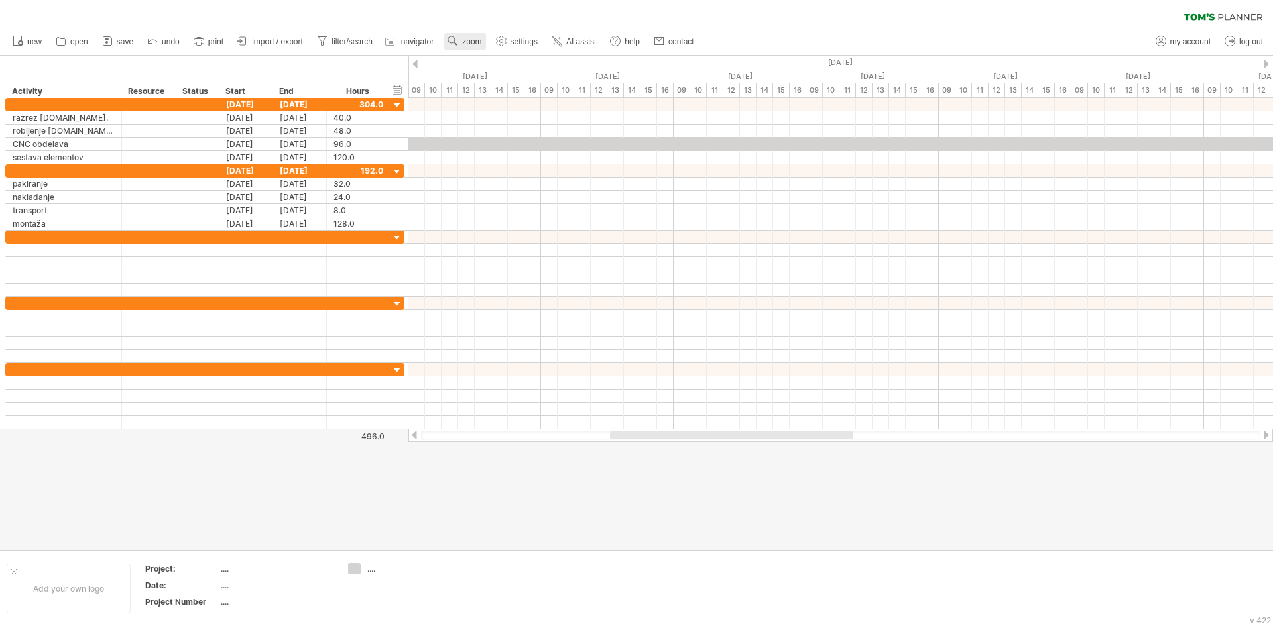
click at [472, 41] on span "zoom" at bounding box center [471, 41] width 19 height 9
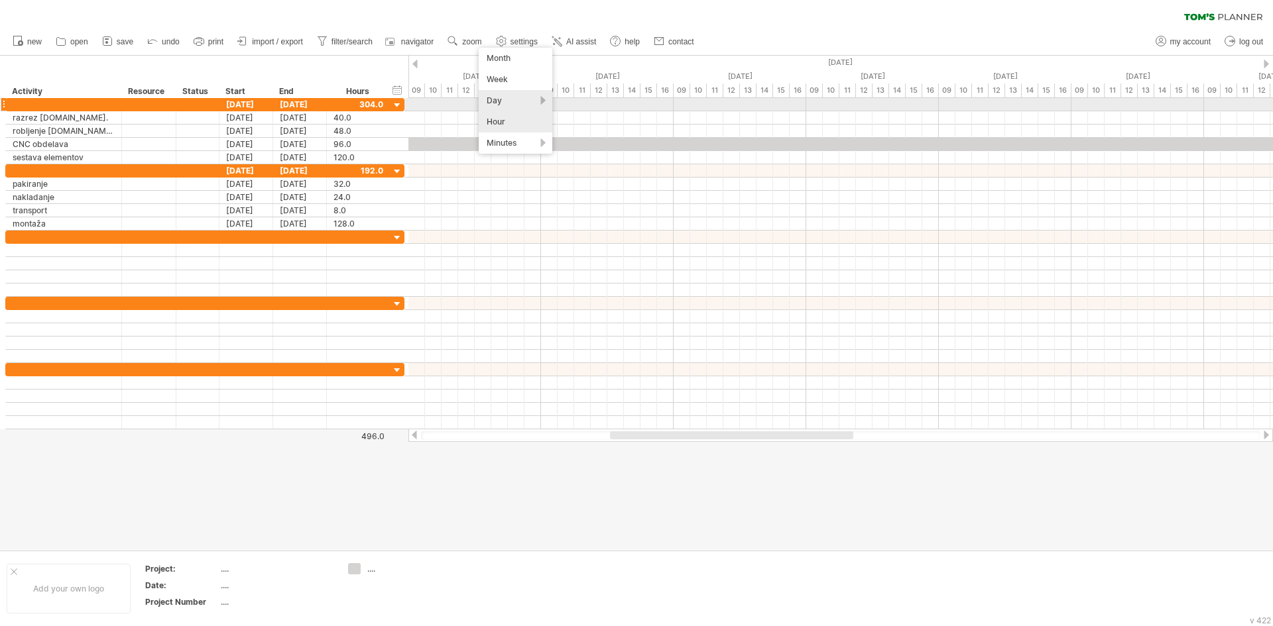
click at [520, 102] on div "Day" at bounding box center [516, 100] width 74 height 21
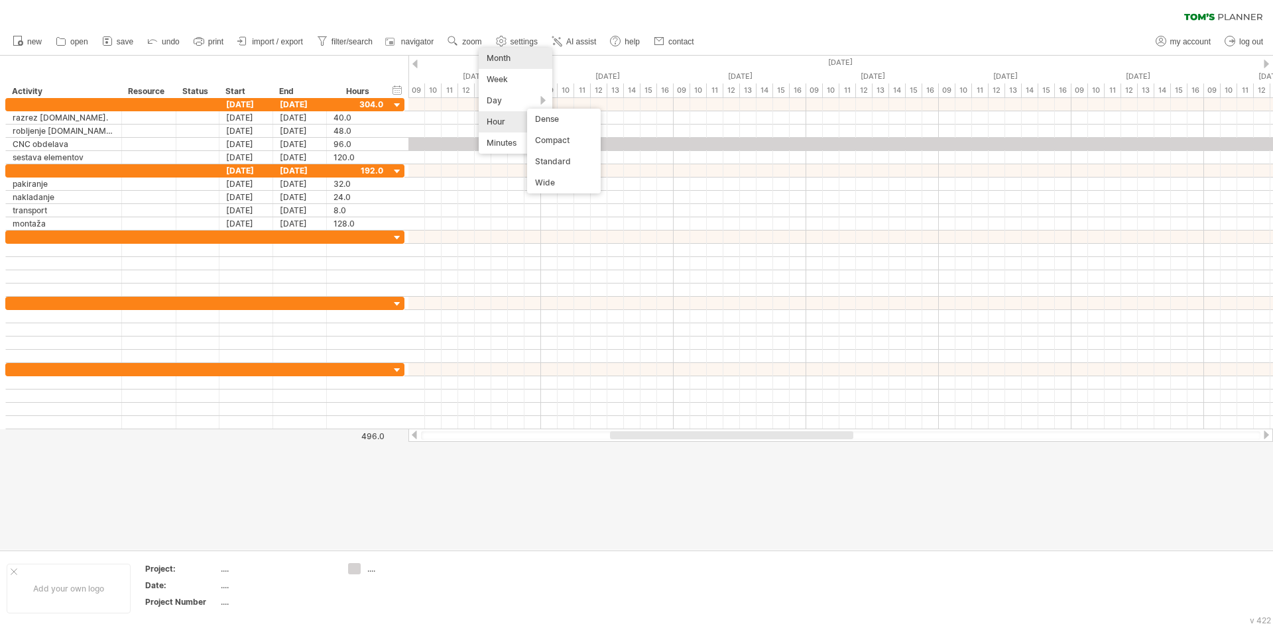
click at [514, 60] on div "Month" at bounding box center [516, 58] width 74 height 21
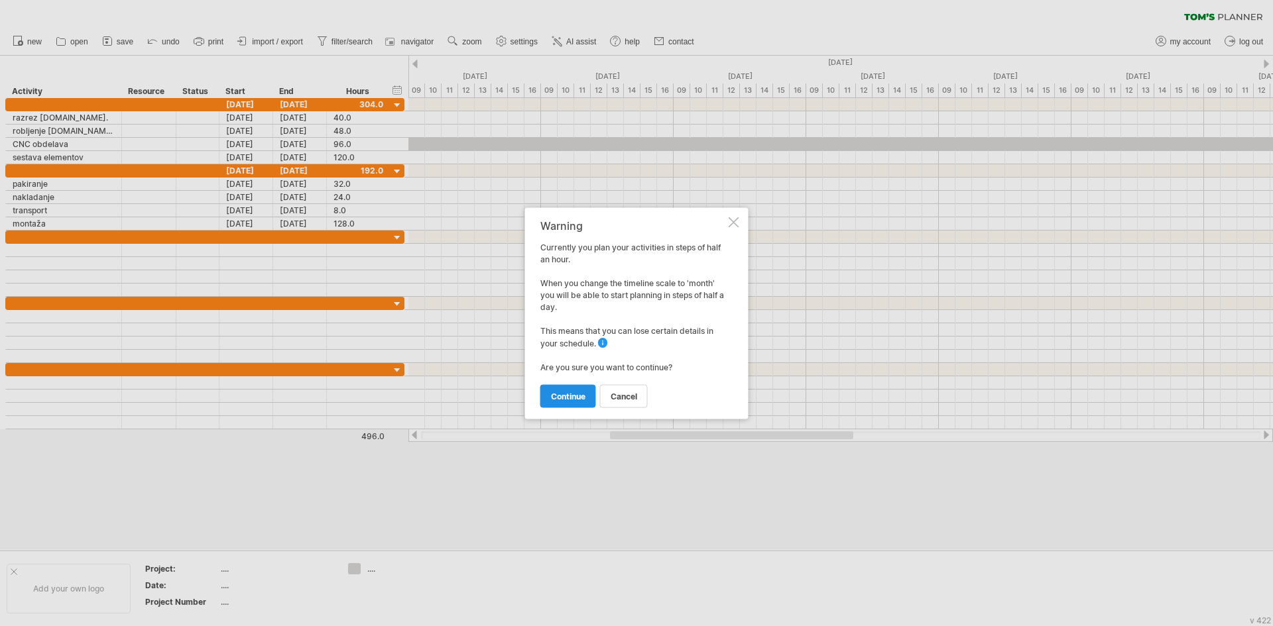
click at [578, 396] on span "continue" at bounding box center [568, 396] width 34 height 10
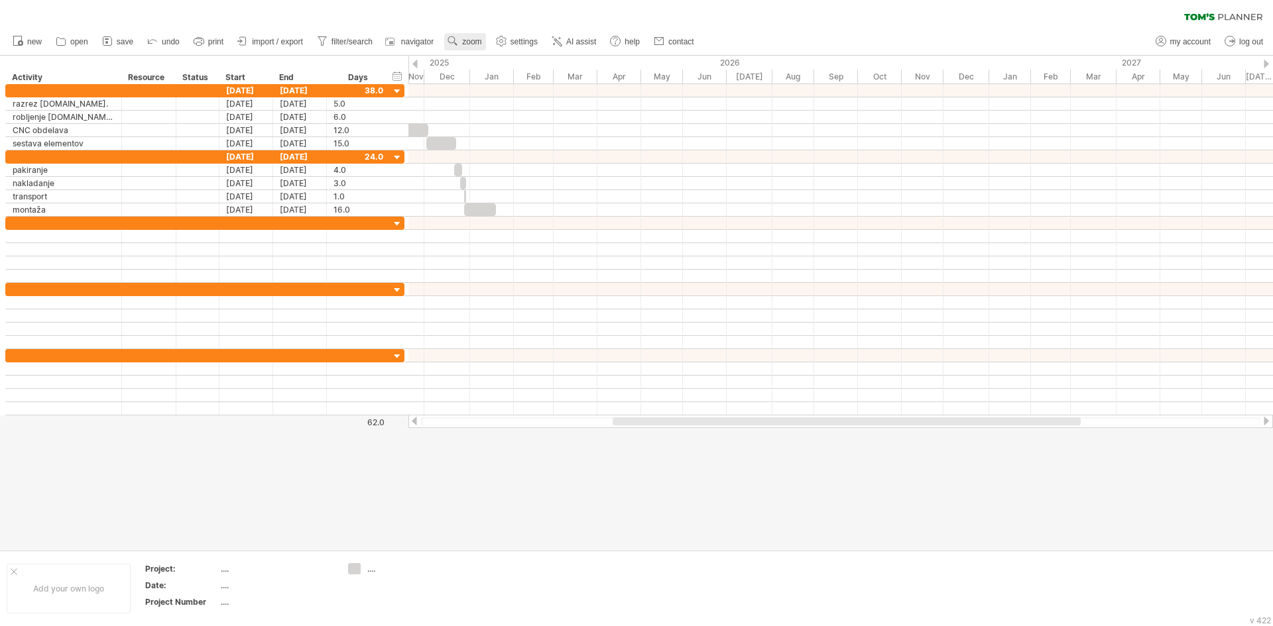
click at [469, 34] on link "zoom" at bounding box center [464, 41] width 41 height 17
click at [506, 77] on div "Week" at bounding box center [512, 72] width 74 height 21
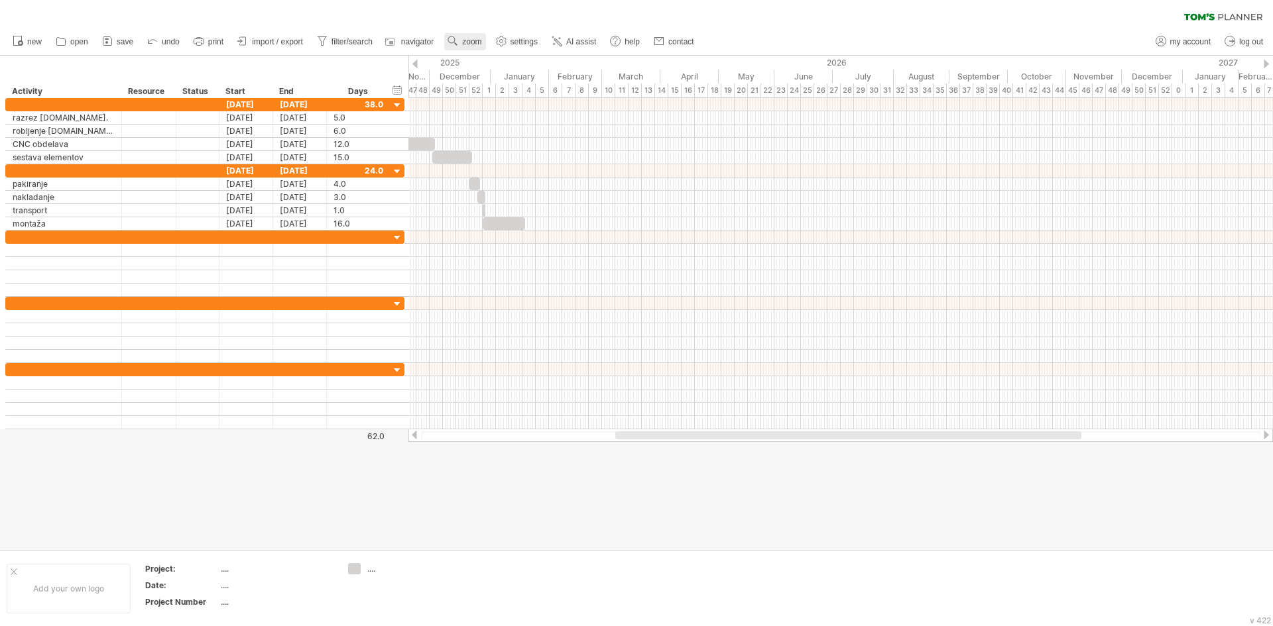
click at [461, 44] on link "zoom" at bounding box center [464, 41] width 41 height 17
click at [502, 105] on div "Day" at bounding box center [505, 103] width 74 height 21
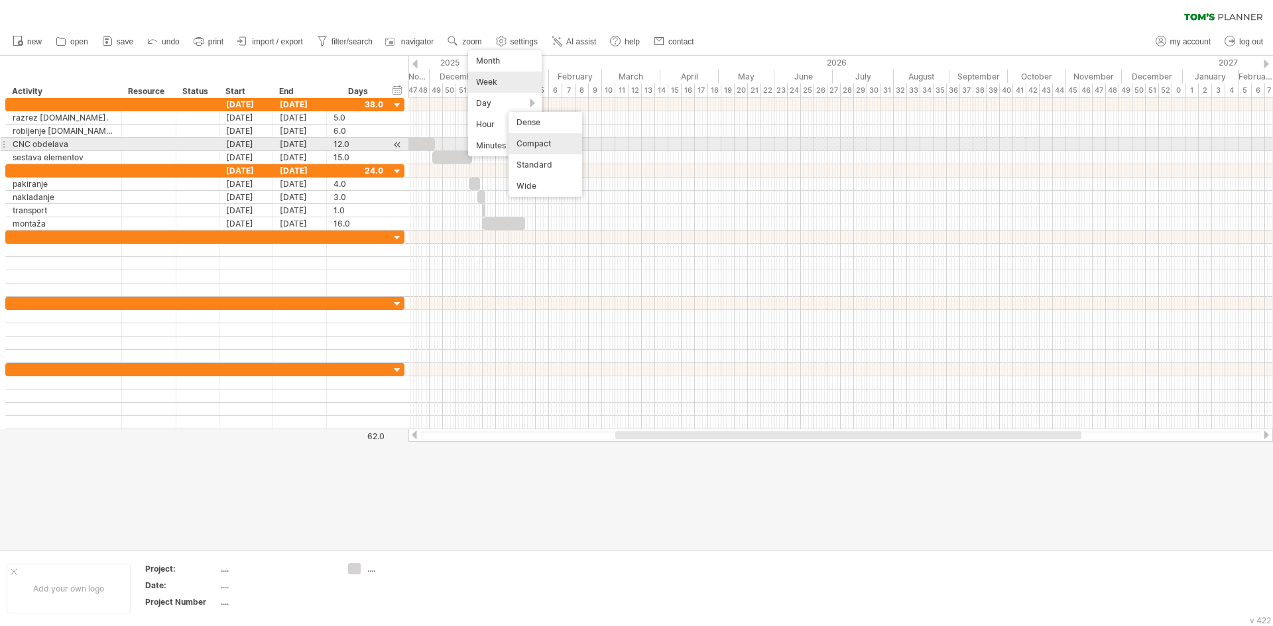
click at [549, 140] on div "Compact" at bounding box center [545, 143] width 74 height 21
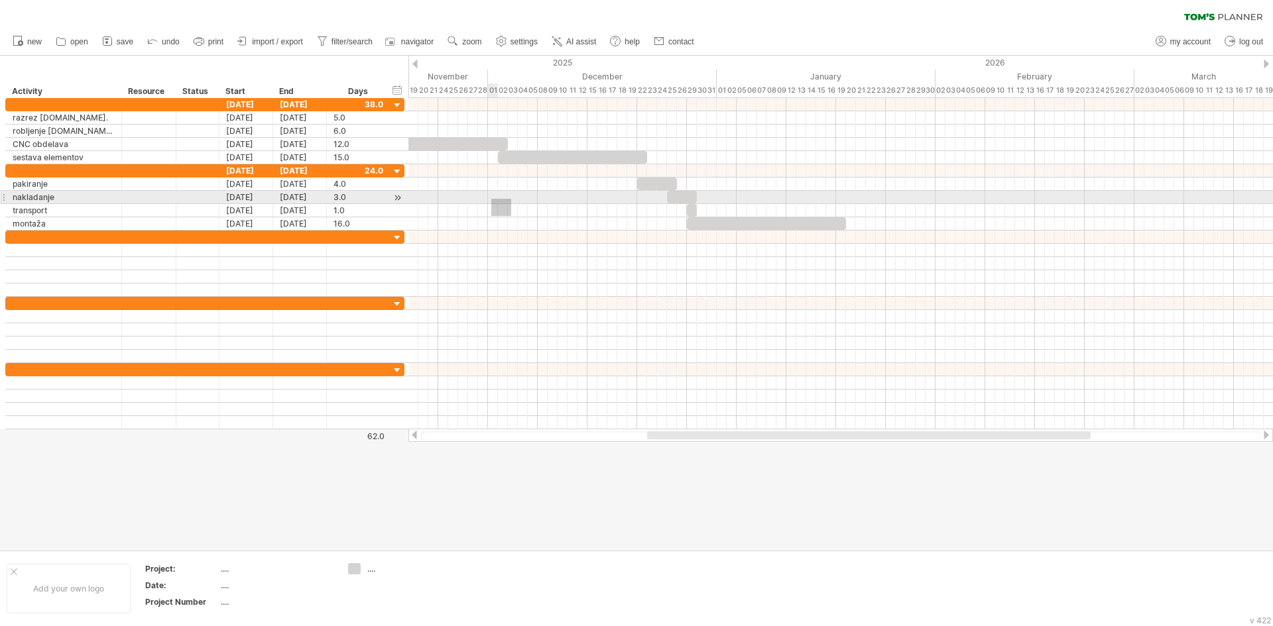
drag, startPoint x: 549, startPoint y: 215, endPoint x: 436, endPoint y: 102, distance: 159.9
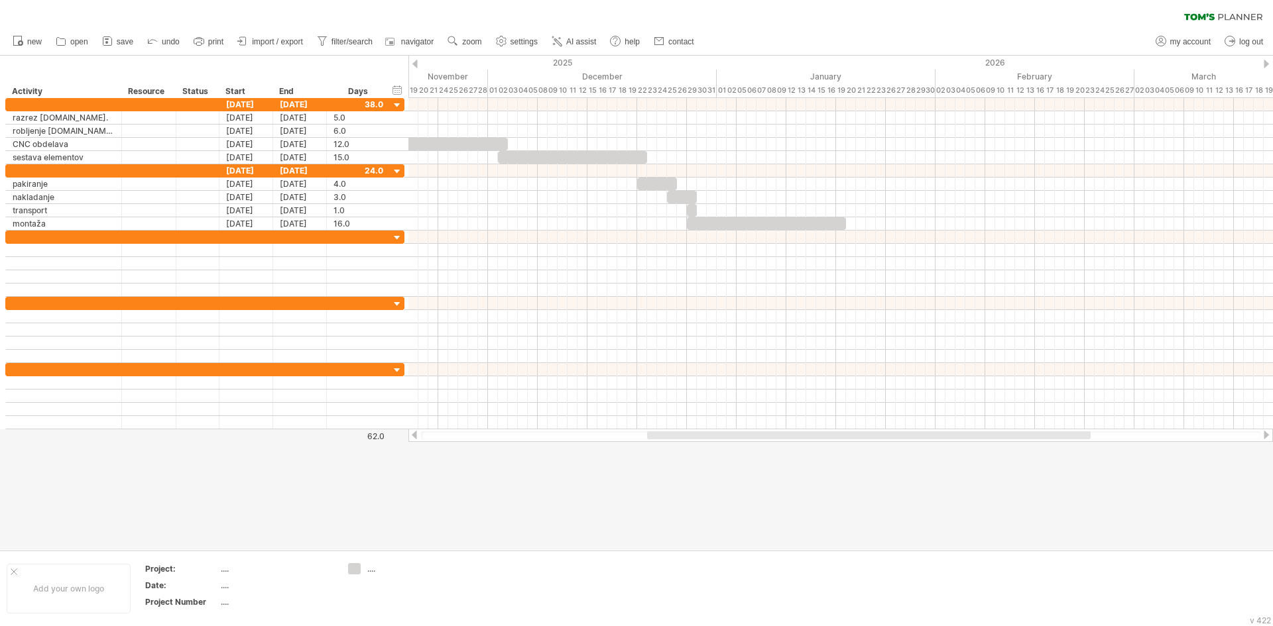
click at [413, 62] on div at bounding box center [414, 64] width 5 height 9
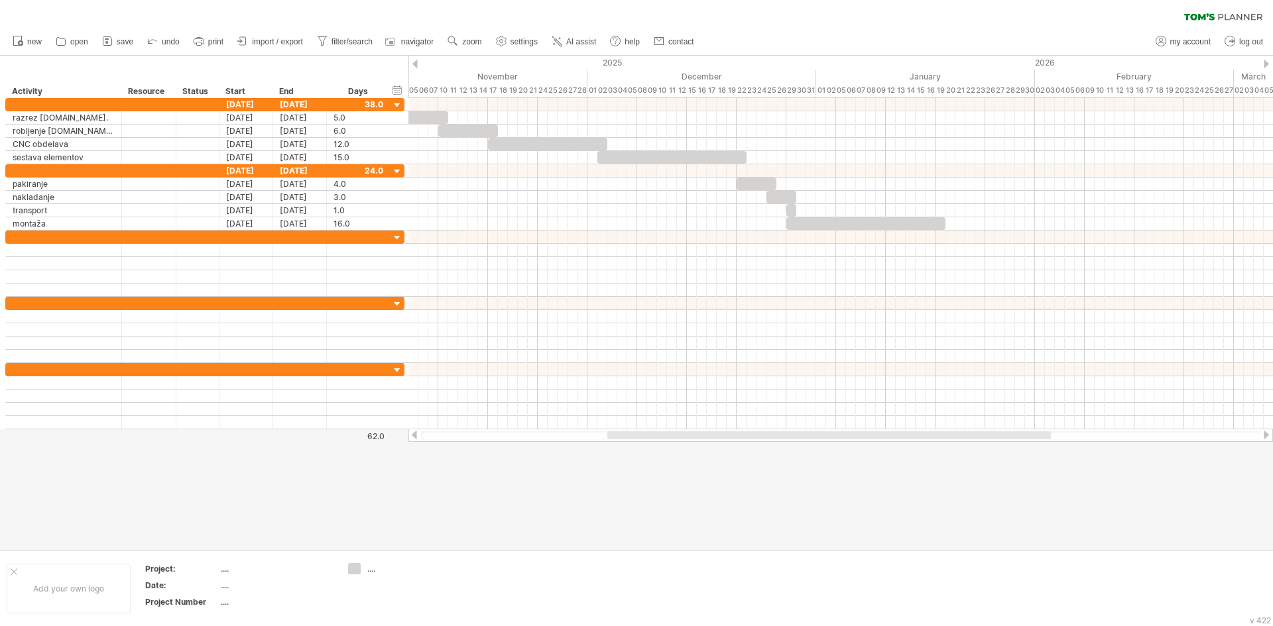
click at [413, 62] on div at bounding box center [414, 64] width 5 height 9
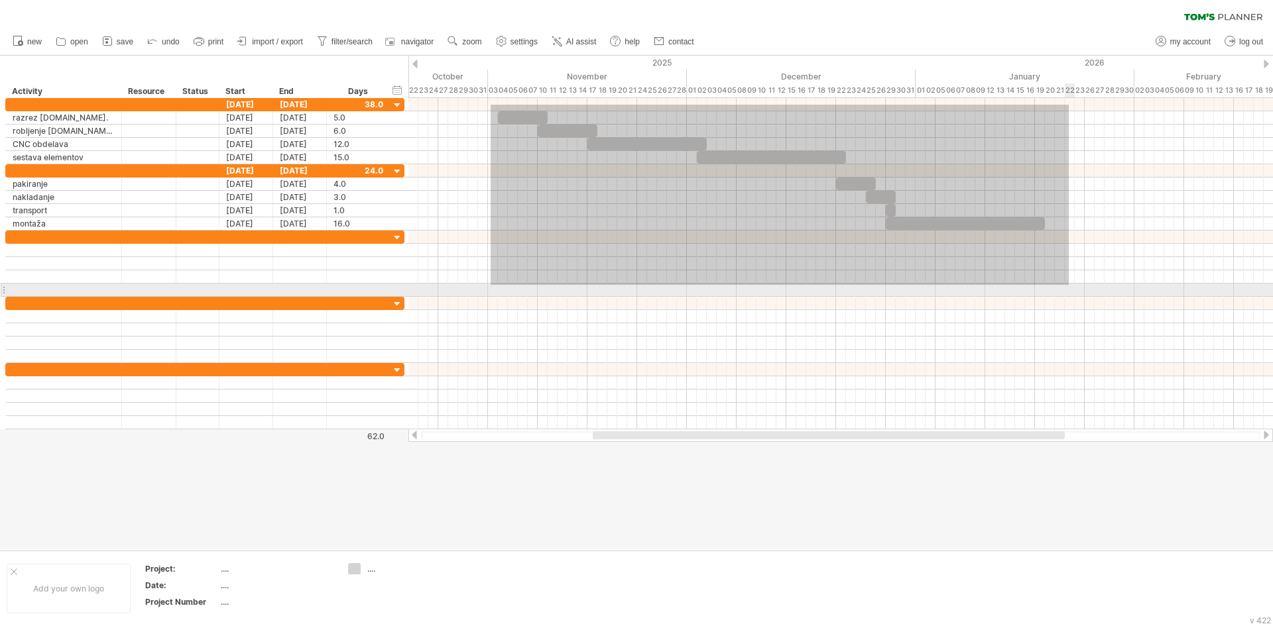
drag, startPoint x: 491, startPoint y: 105, endPoint x: 1069, endPoint y: 285, distance: 605.6
click at [1069, 285] on div at bounding box center [840, 263] width 864 height 331
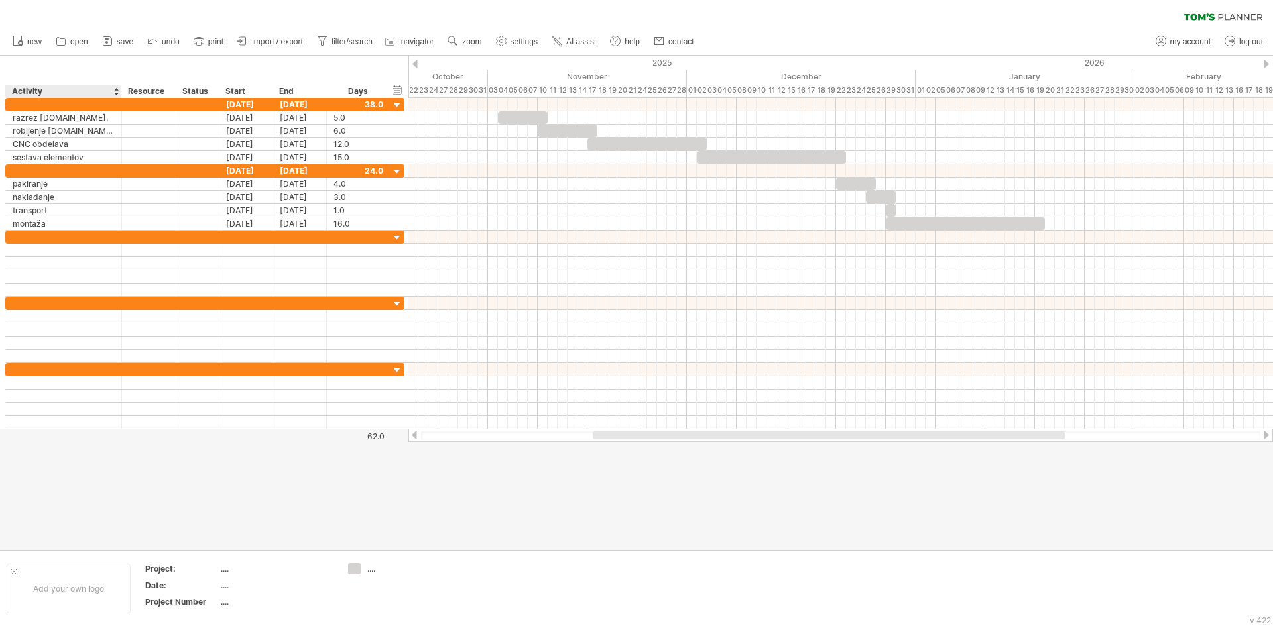
drag, startPoint x: 0, startPoint y: 13, endPoint x: 12, endPoint y: 54, distance: 42.8
click at [20, 54] on div "clear filter reapply filter" at bounding box center [636, 28] width 1273 height 56
drag, startPoint x: 9, startPoint y: 62, endPoint x: 10, endPoint y: 46, distance: 15.3
click at [12, 50] on div "Trying to reach [DOMAIN_NAME] Connected again... 0% clear filter new" at bounding box center [636, 313] width 1273 height 626
drag, startPoint x: 26, startPoint y: 9, endPoint x: 65, endPoint y: 21, distance: 40.9
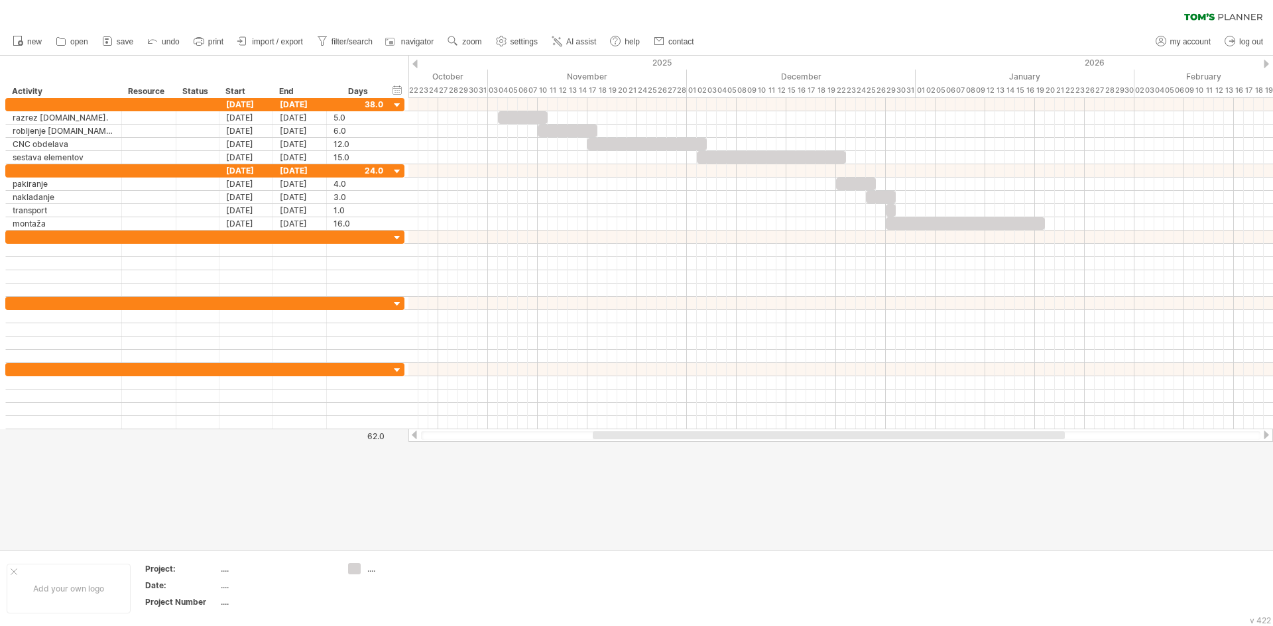
click at [65, 21] on div "clear filter reapply filter" at bounding box center [636, 14] width 1273 height 28
